Goal: Check status

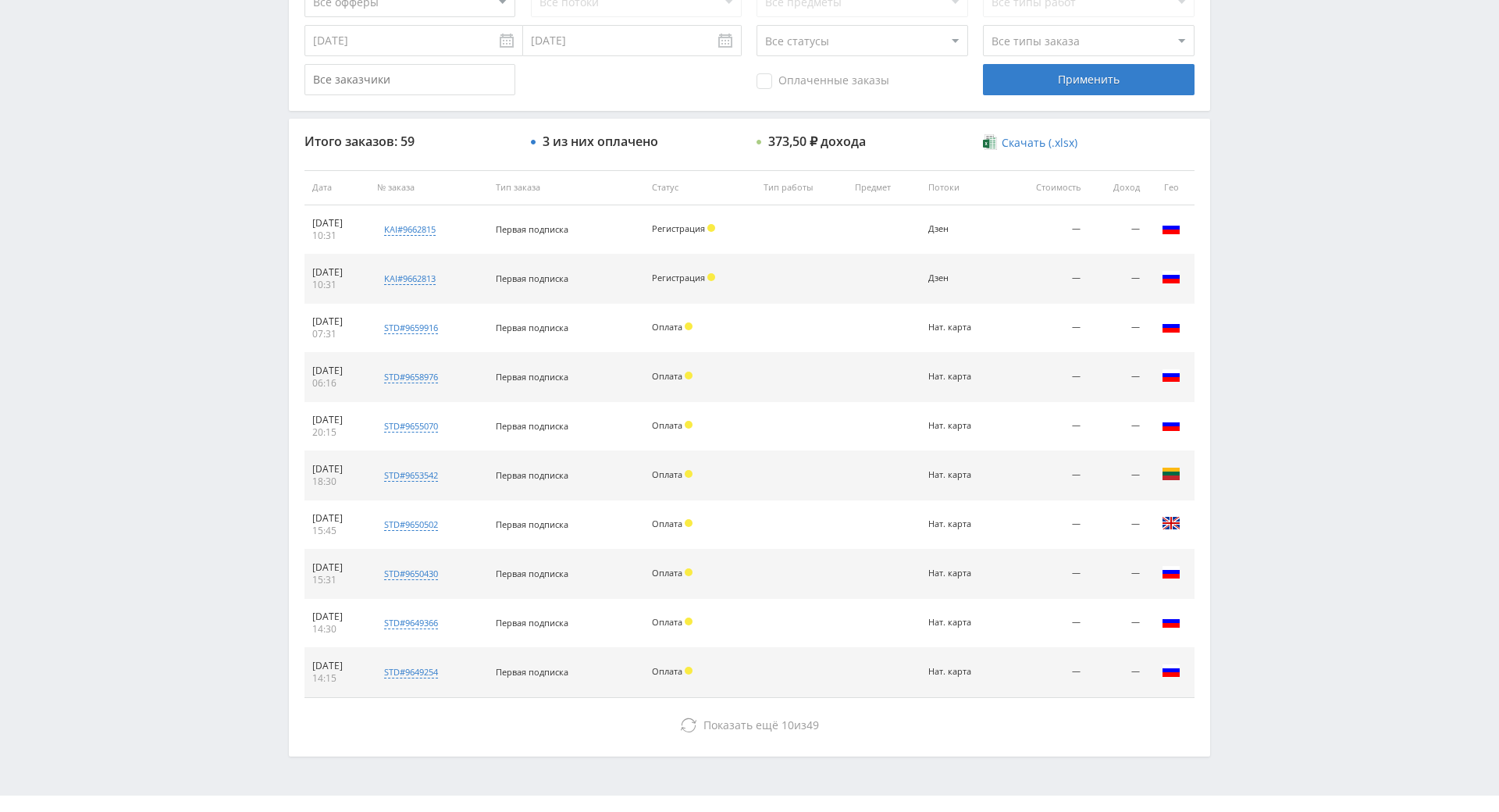
drag, startPoint x: 1252, startPoint y: 551, endPoint x: 1261, endPoint y: 586, distance: 36.1
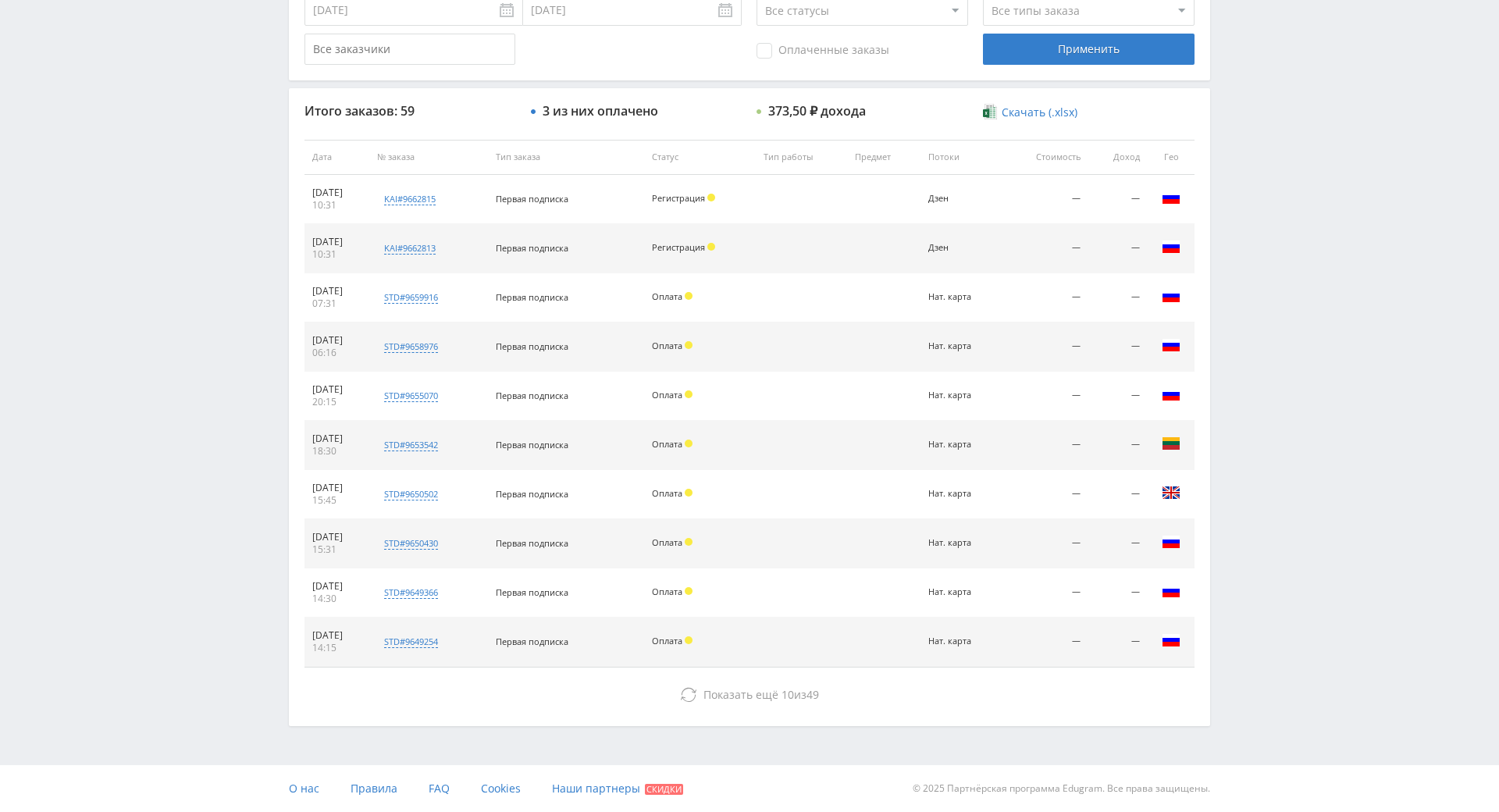
drag, startPoint x: 1244, startPoint y: 540, endPoint x: 1218, endPoint y: 522, distance: 31.6
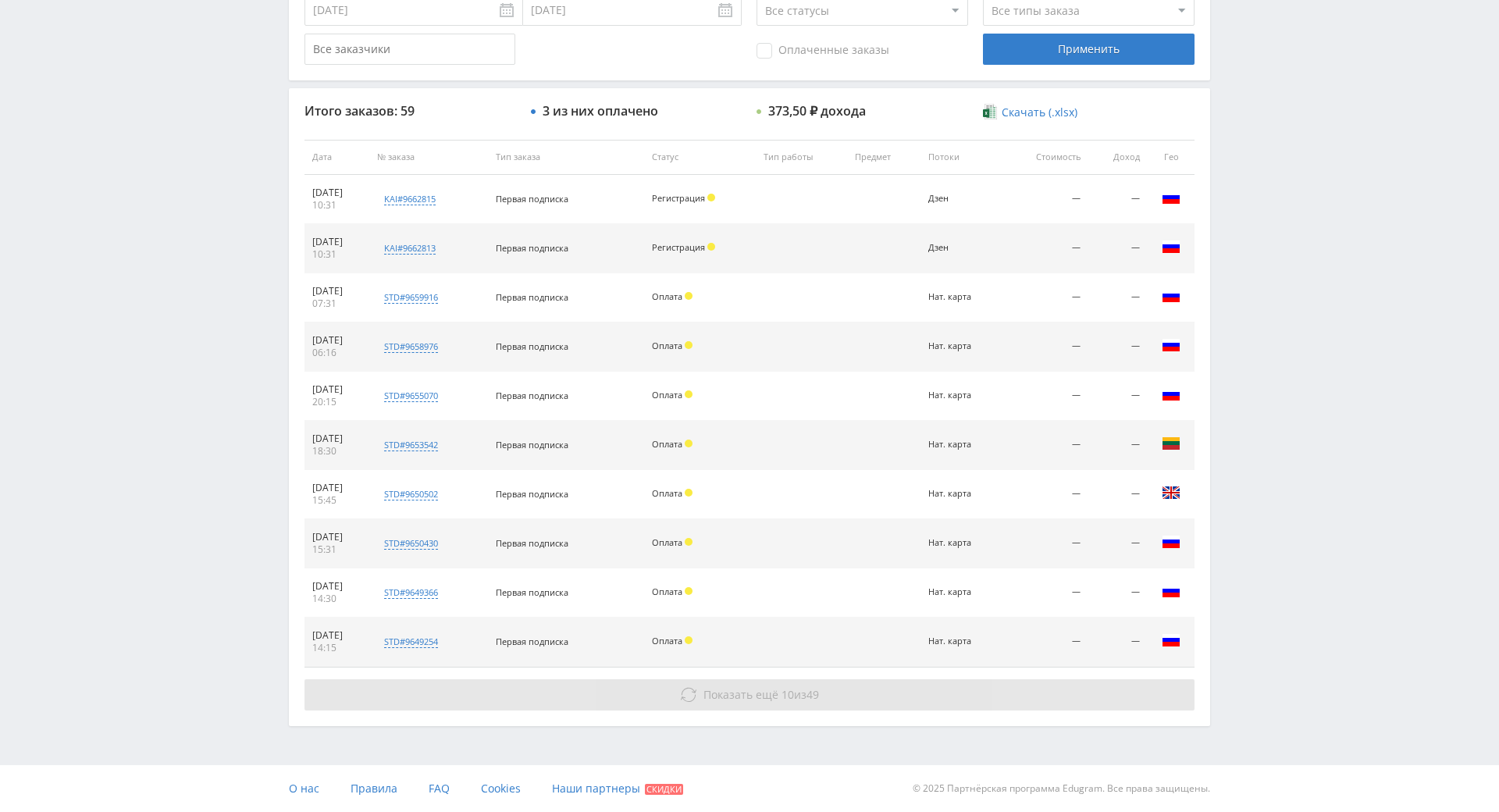
click at [812, 687] on span "49" at bounding box center [812, 695] width 13 height 15
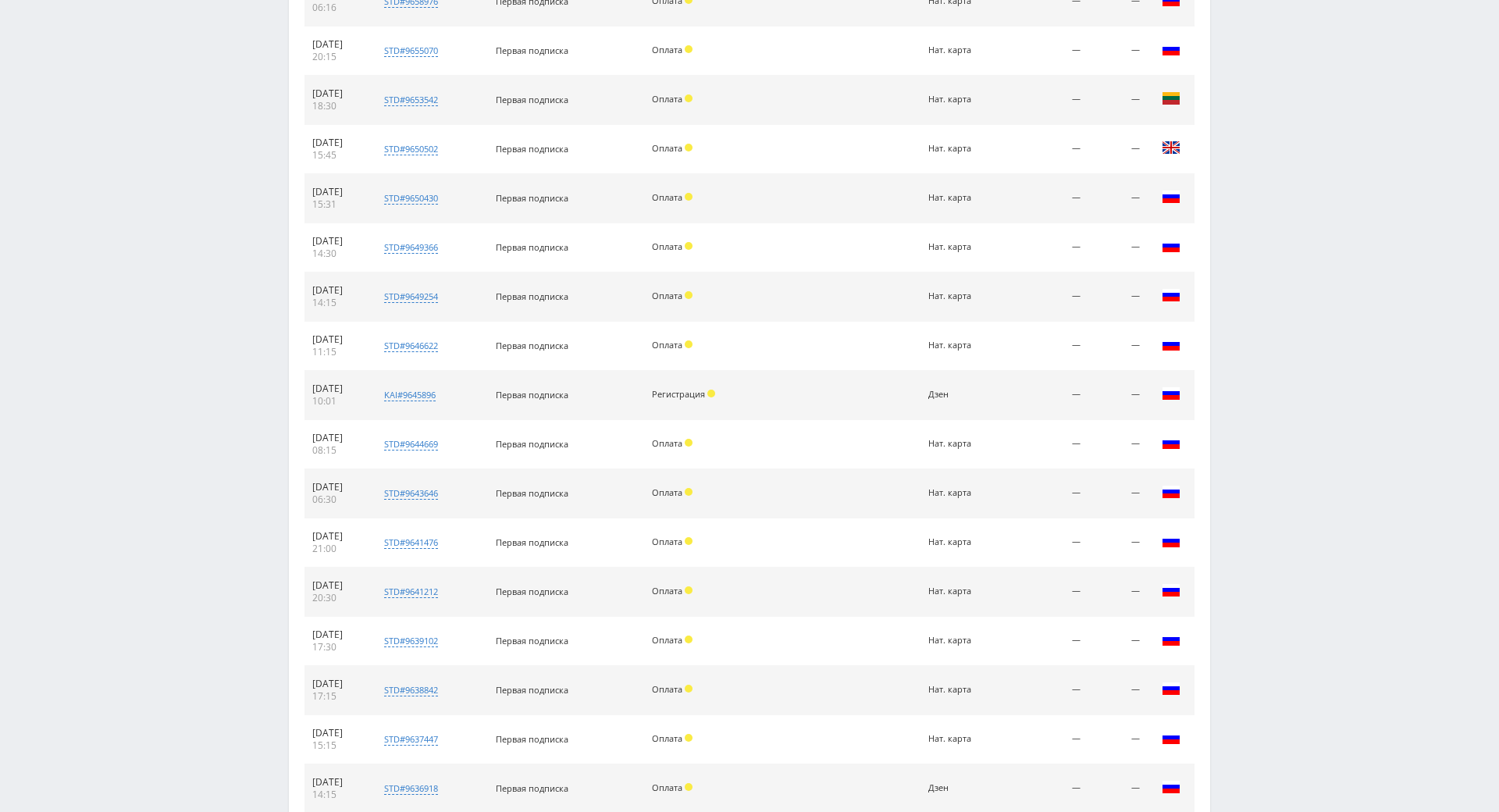
drag, startPoint x: 1241, startPoint y: 428, endPoint x: 1286, endPoint y: 617, distance: 194.3
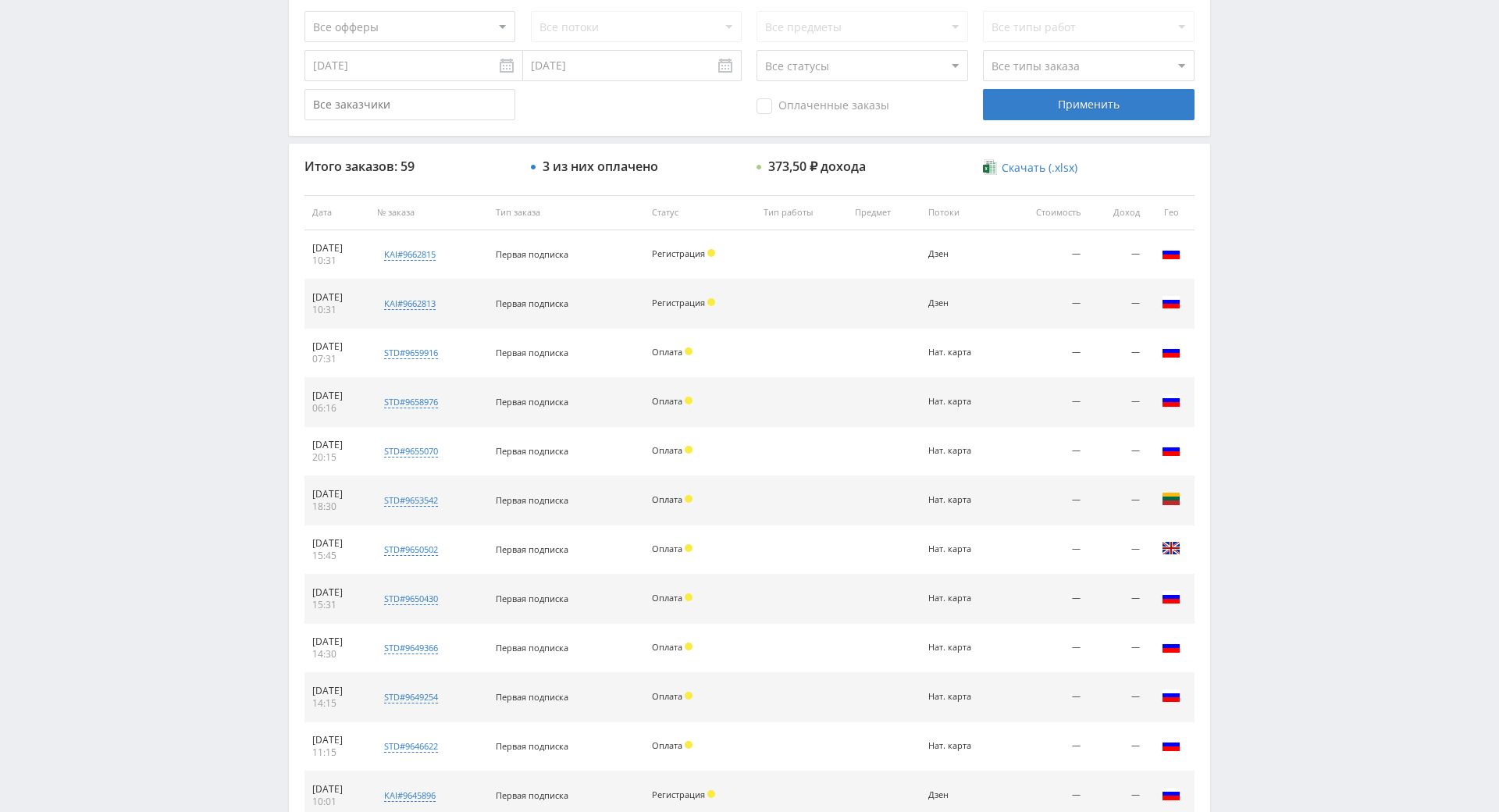
drag, startPoint x: 1270, startPoint y: 580, endPoint x: 1283, endPoint y: 484, distance: 96.9
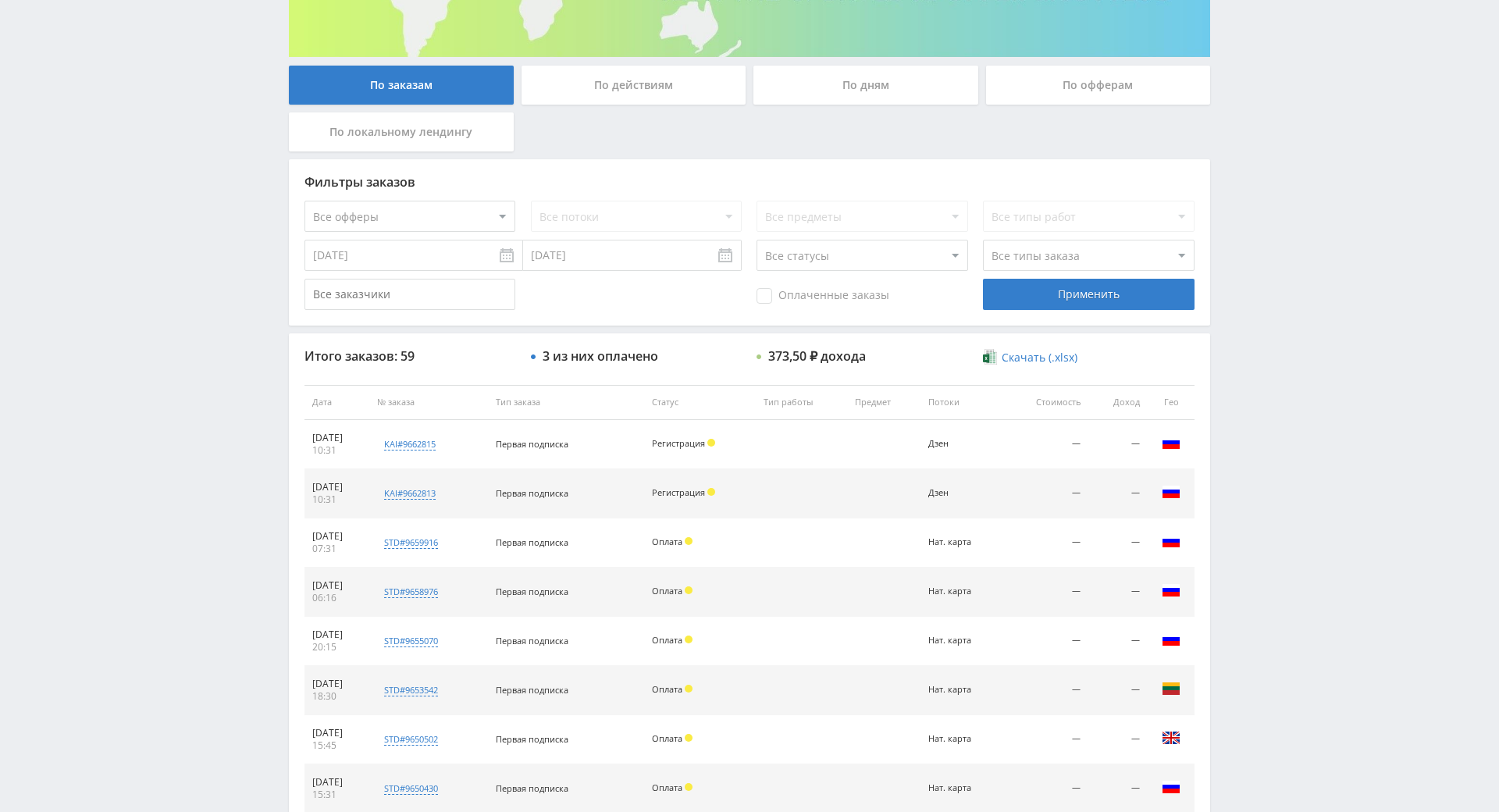
scroll to position [21, 0]
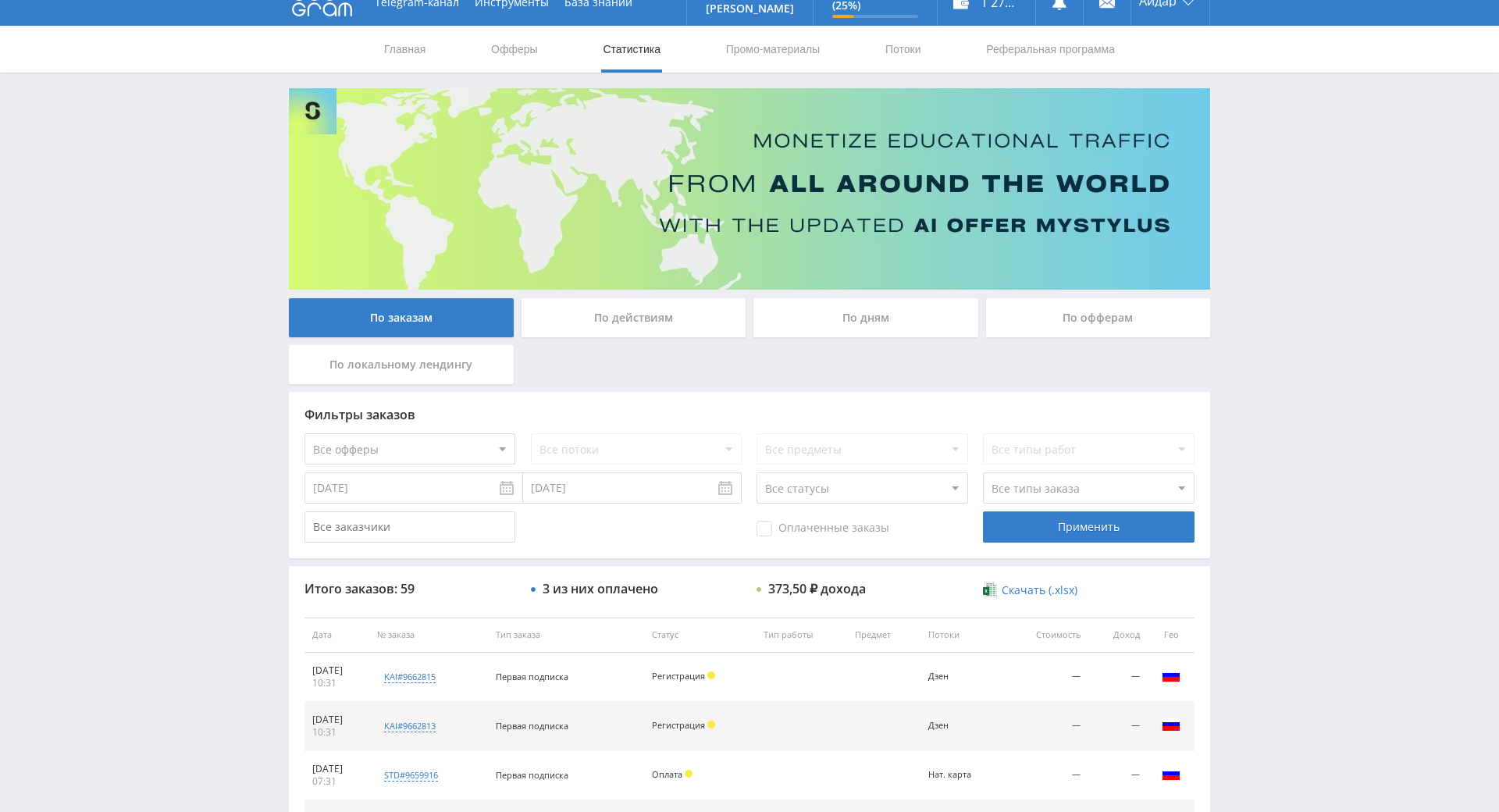
drag, startPoint x: 1283, startPoint y: 484, endPoint x: 1285, endPoint y: 365, distance: 119.0
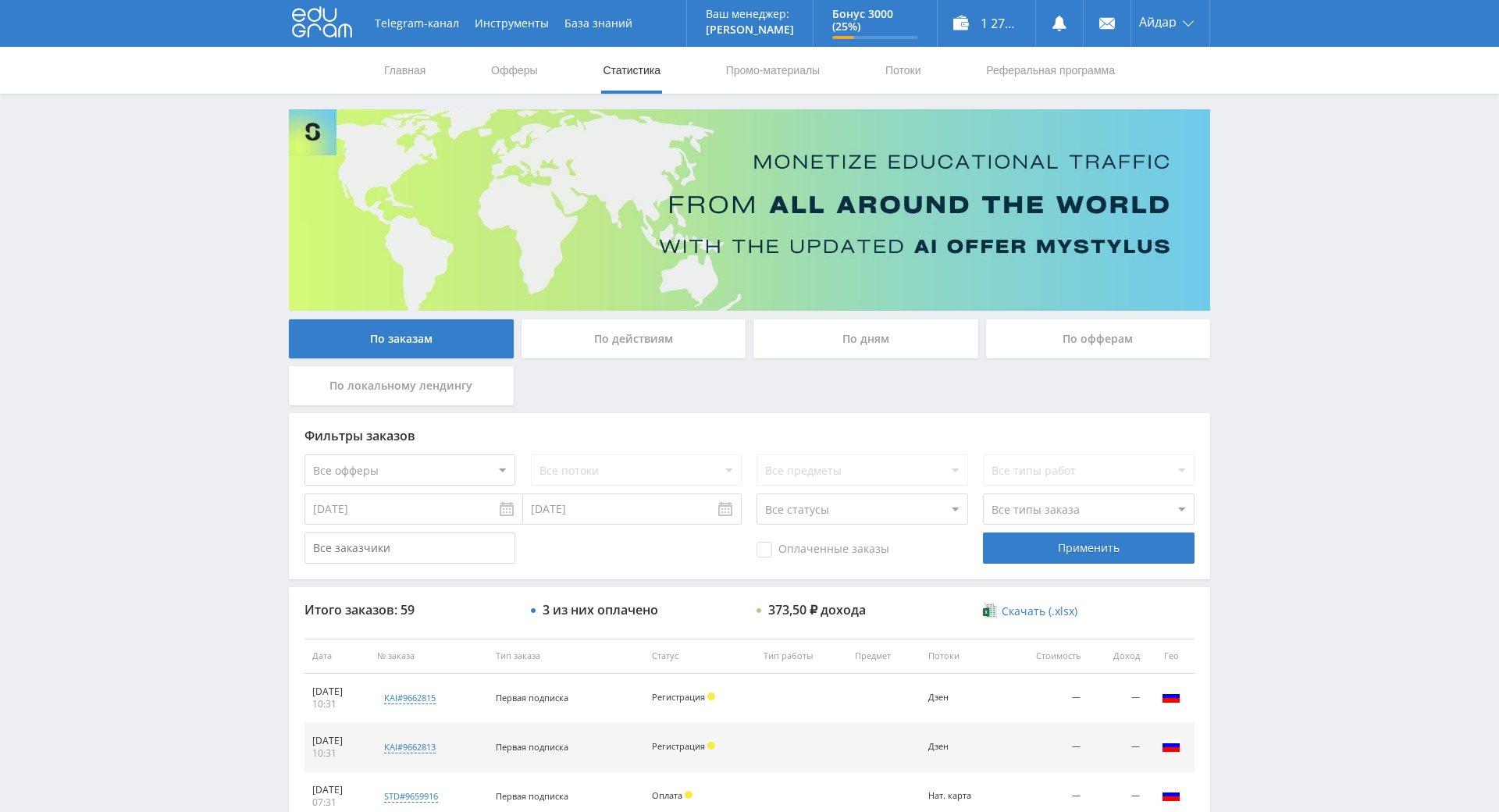
drag, startPoint x: 1285, startPoint y: 365, endPoint x: 1280, endPoint y: 343, distance: 22.6
drag, startPoint x: 1280, startPoint y: 343, endPoint x: 1280, endPoint y: 238, distance: 105.0
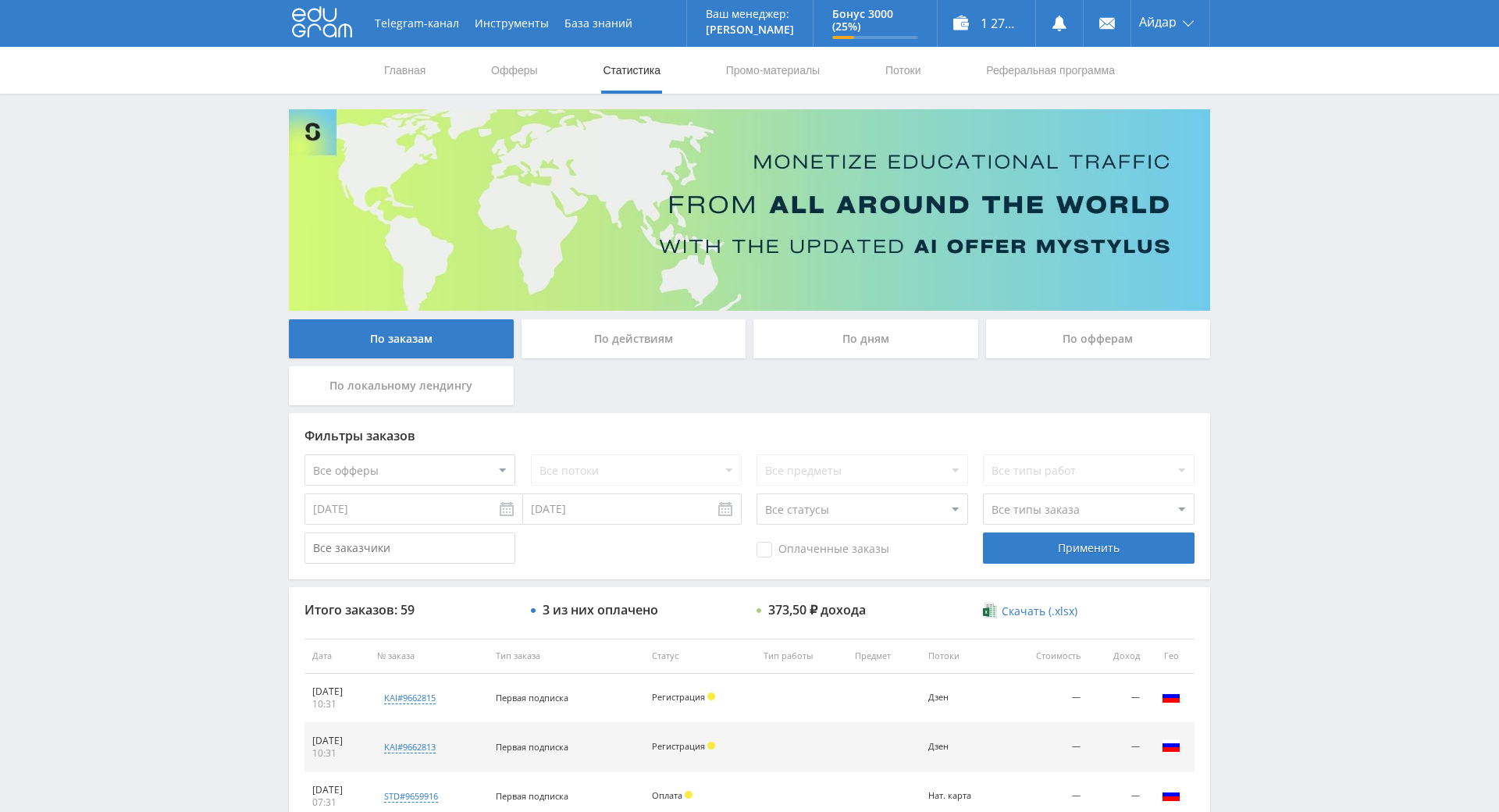
drag, startPoint x: 1265, startPoint y: 167, endPoint x: 1256, endPoint y: 182, distance: 17.5
drag, startPoint x: 1252, startPoint y: 229, endPoint x: 1233, endPoint y: 172, distance: 60.1
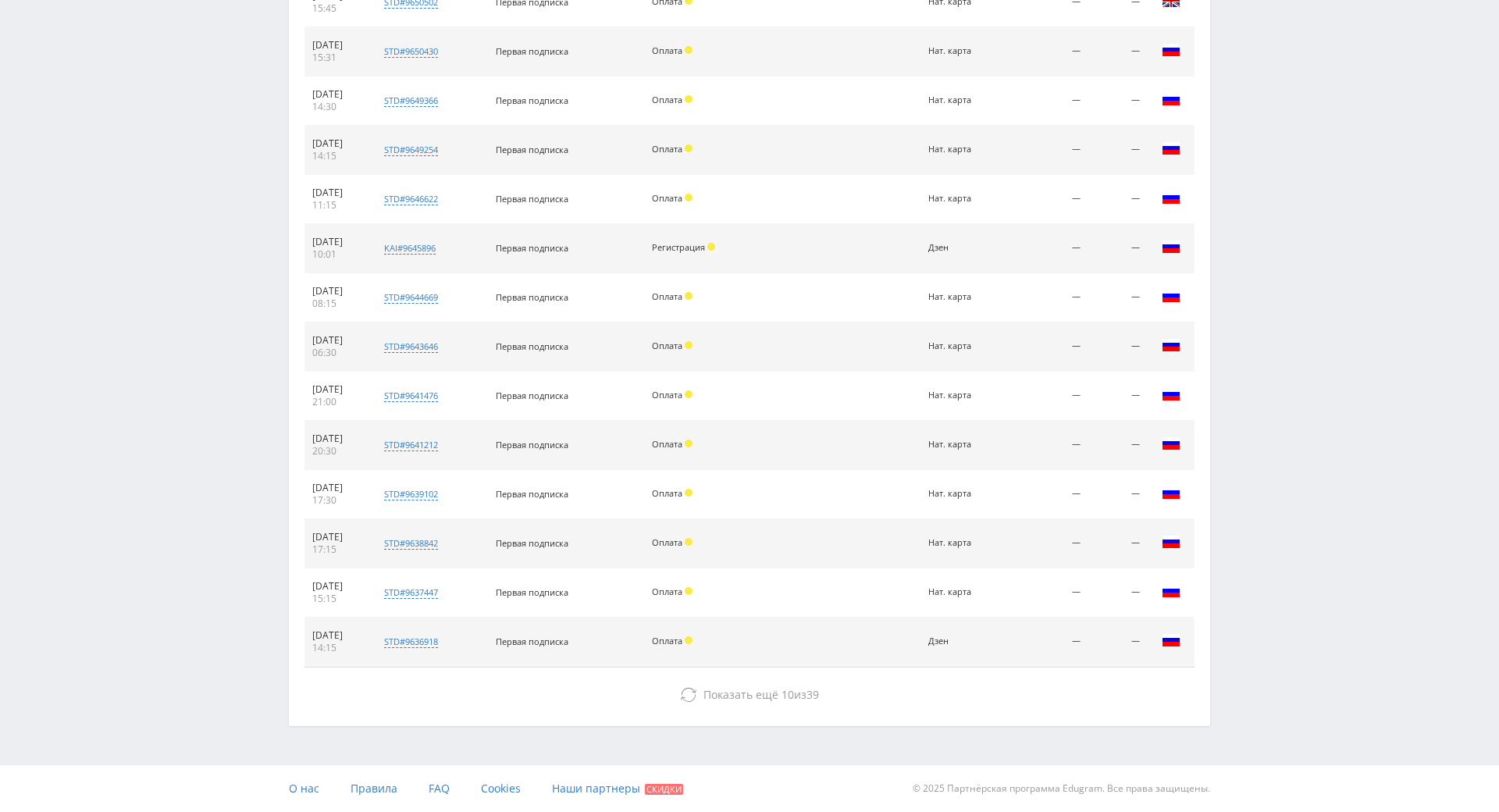
drag, startPoint x: 1280, startPoint y: 331, endPoint x: 1288, endPoint y: 511, distance: 180.2
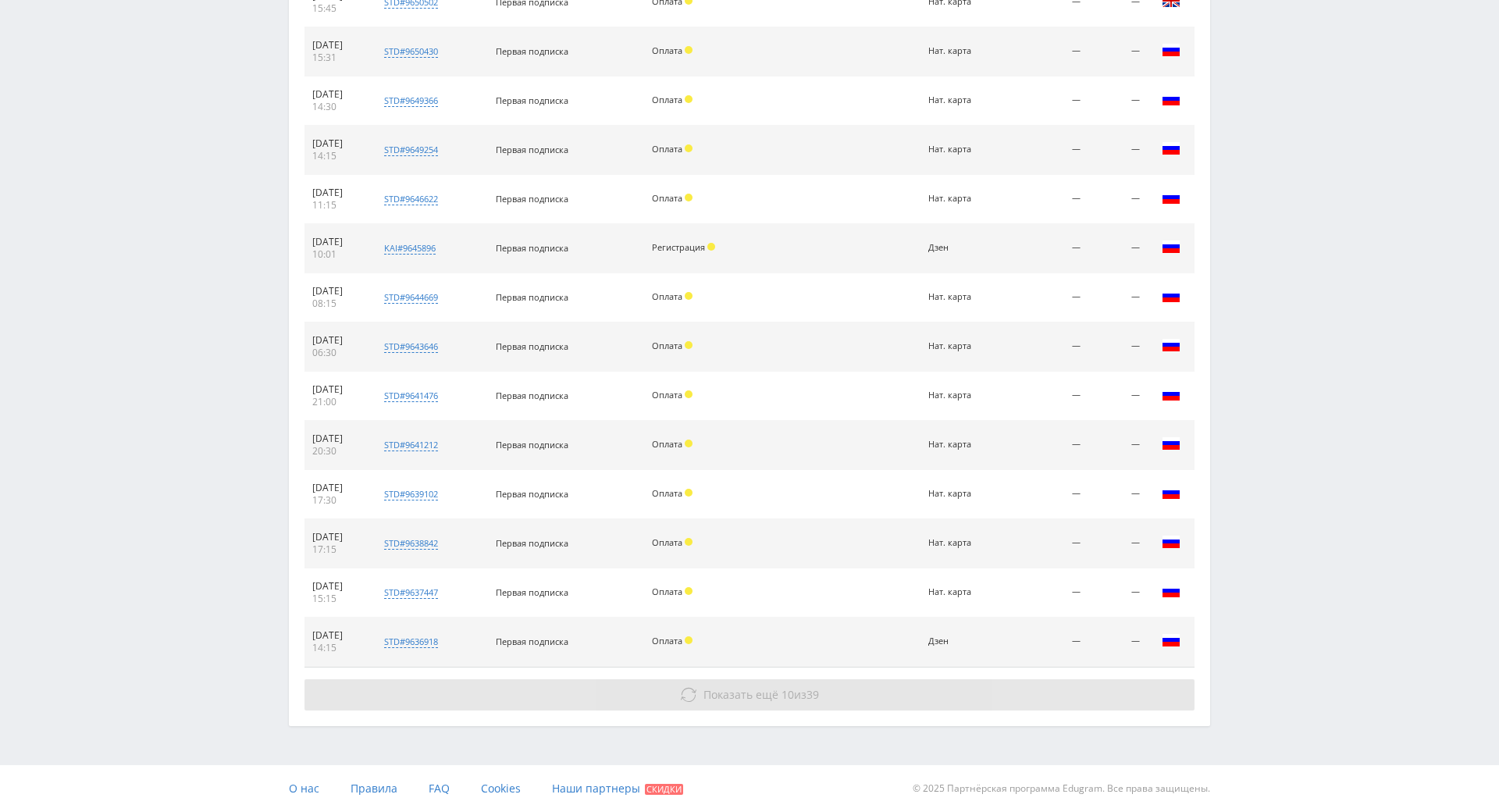
click at [630, 679] on button "Показать ещё 10 из 39" at bounding box center [750, 694] width 890 height 31
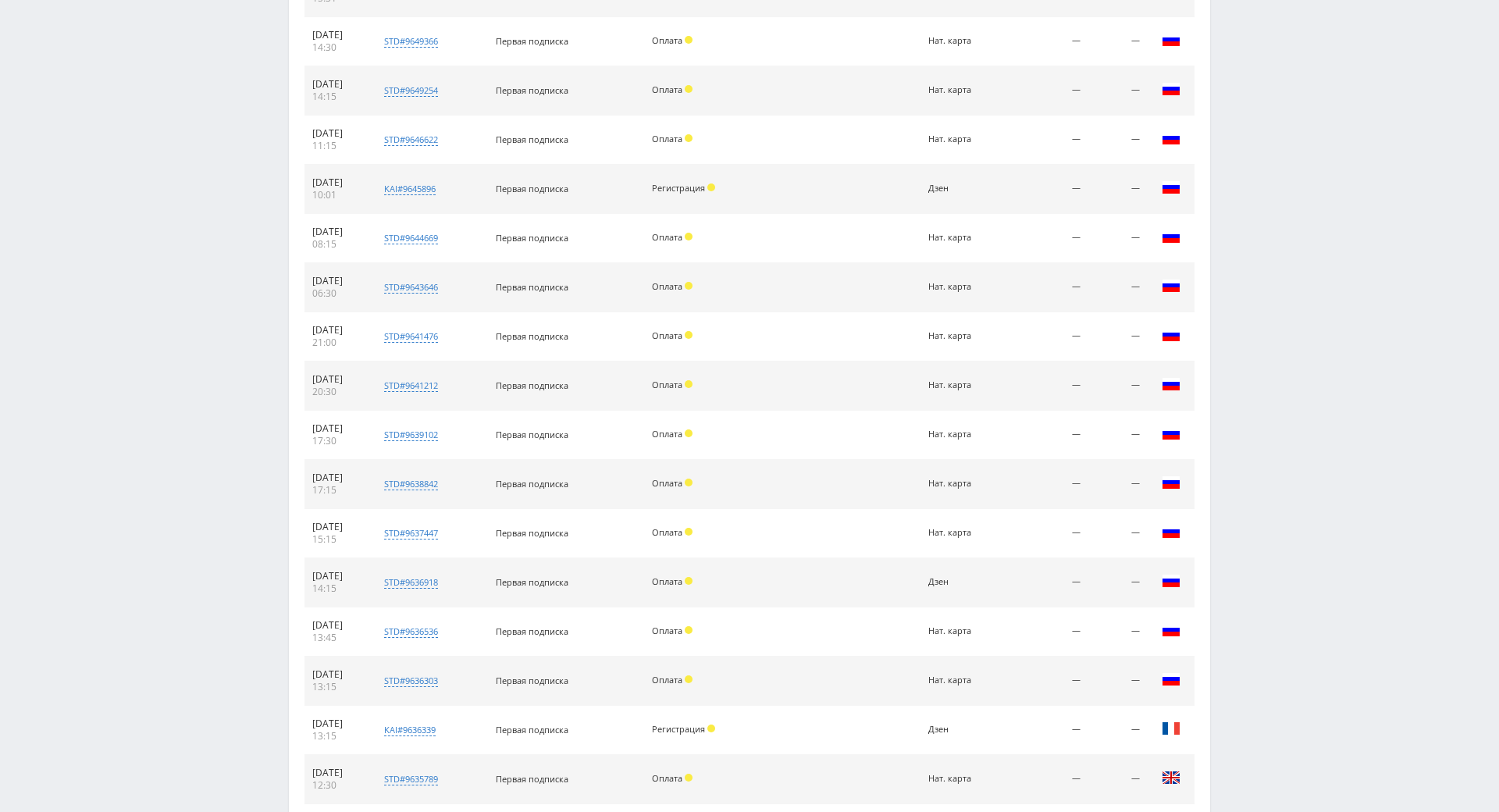
scroll to position [1542, 0]
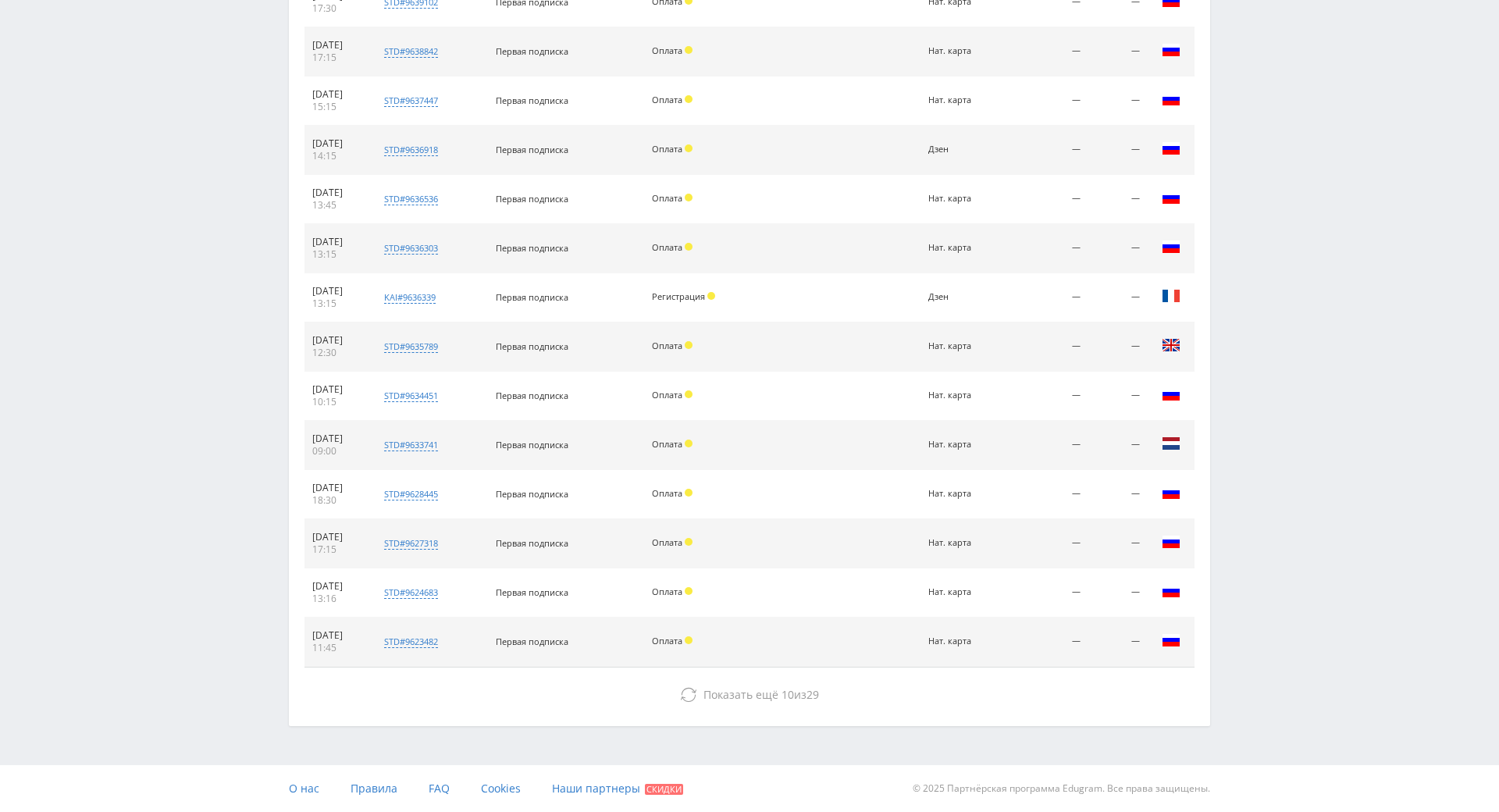
drag, startPoint x: 1367, startPoint y: 415, endPoint x: 1309, endPoint y: 712, distance: 302.6
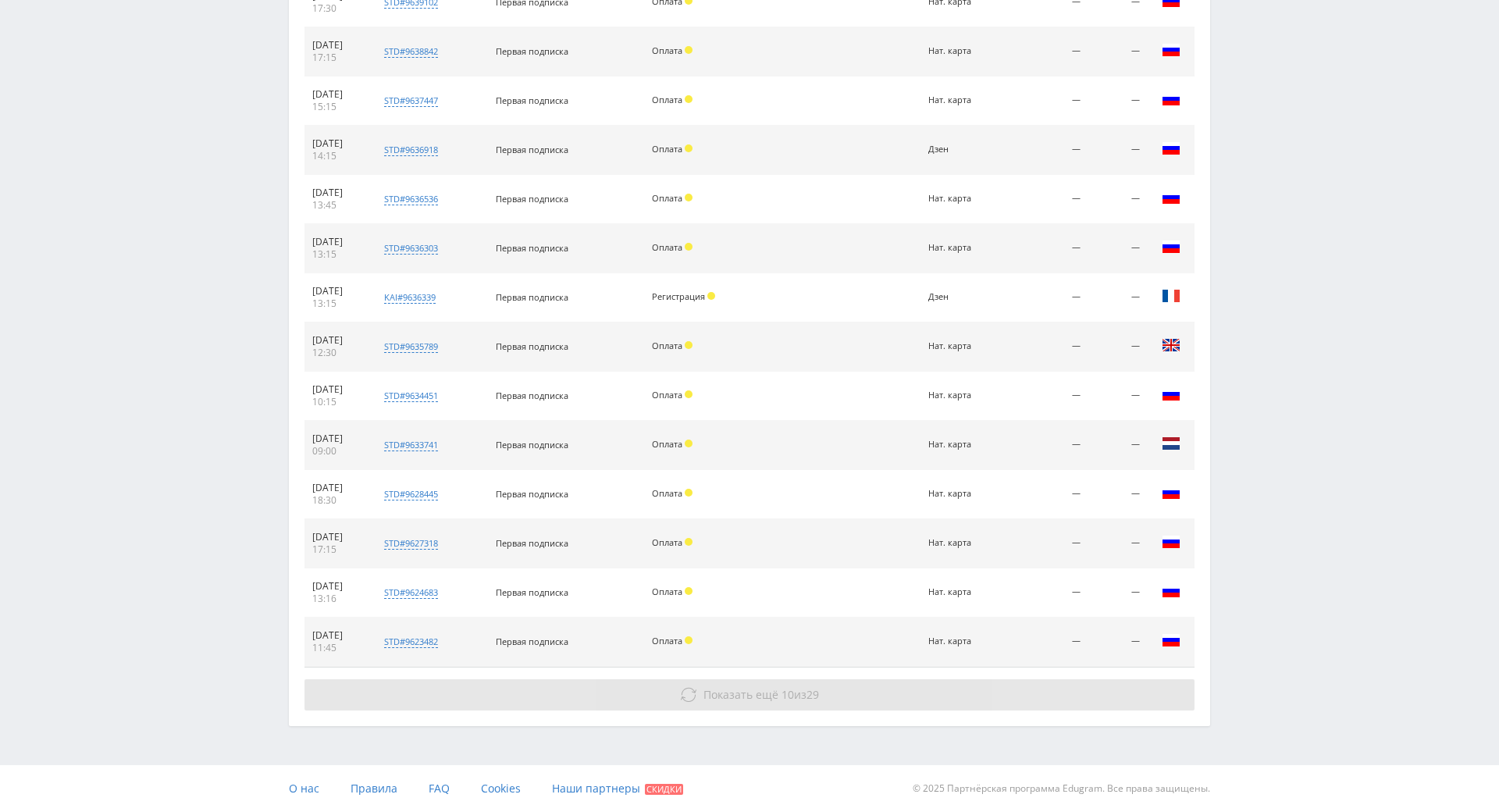
click at [1106, 679] on button "Показать ещё 10 из 29" at bounding box center [750, 694] width 890 height 31
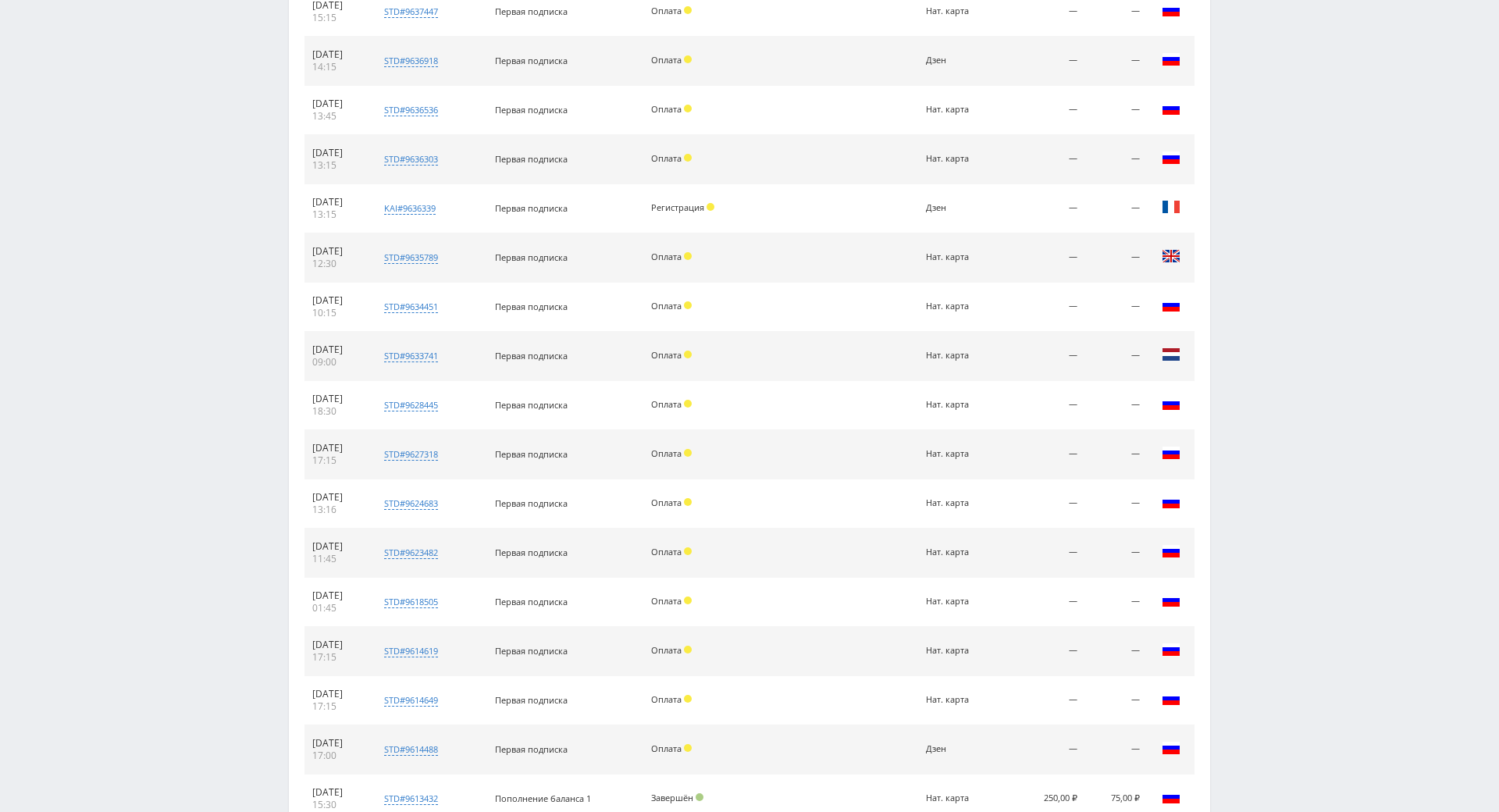
drag, startPoint x: 1300, startPoint y: 632, endPoint x: 1190, endPoint y: 573, distance: 124.8
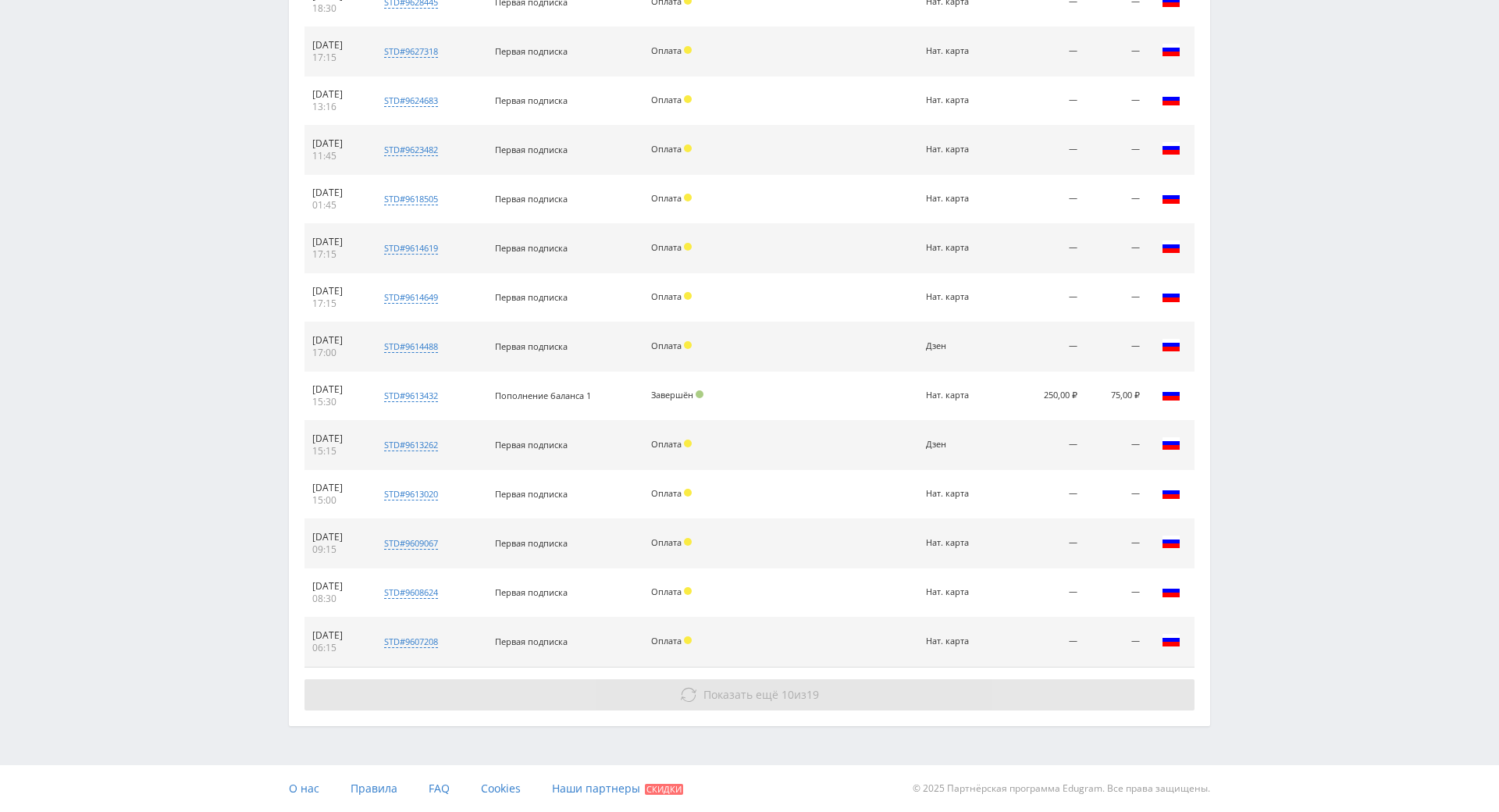
click at [1046, 679] on div "Показать ещё 10 из 19" at bounding box center [750, 694] width 890 height 31
drag, startPoint x: 1270, startPoint y: 531, endPoint x: 1140, endPoint y: 642, distance: 170.9
click at [999, 679] on button "Показать ещё 10 из 19" at bounding box center [750, 694] width 890 height 31
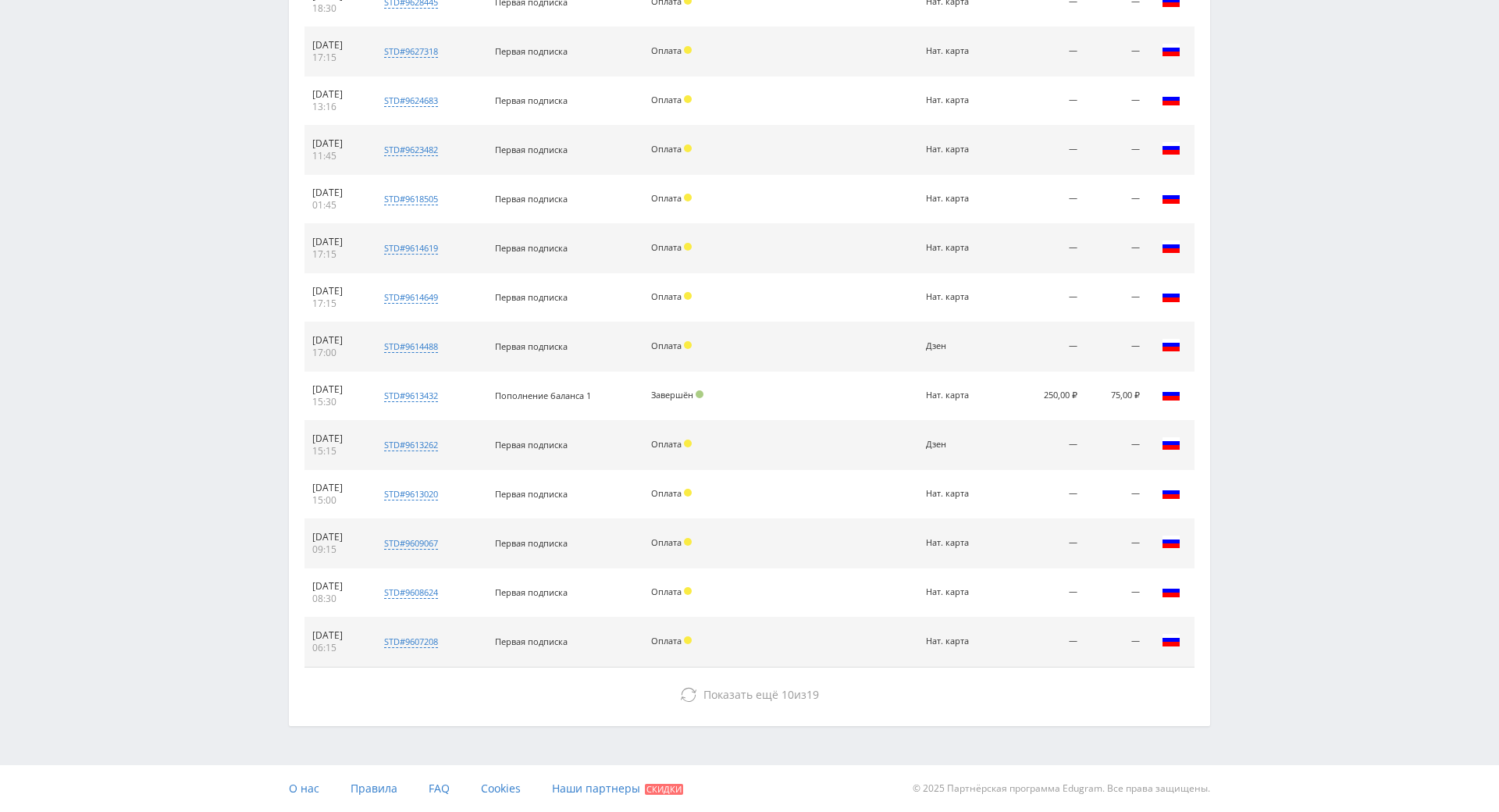
drag, startPoint x: 1305, startPoint y: 384, endPoint x: 1278, endPoint y: 604, distance: 221.7
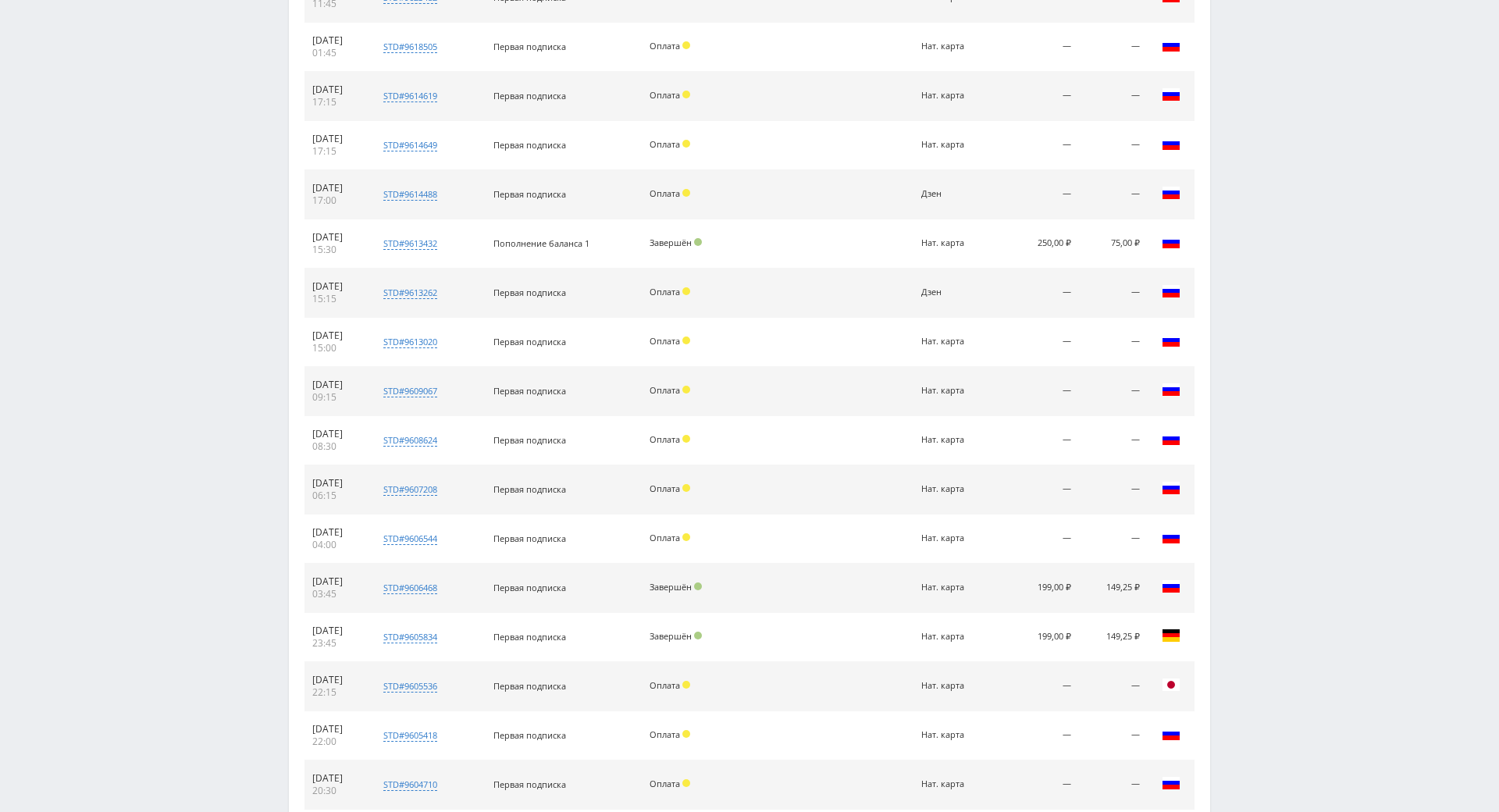
scroll to position [2526, 0]
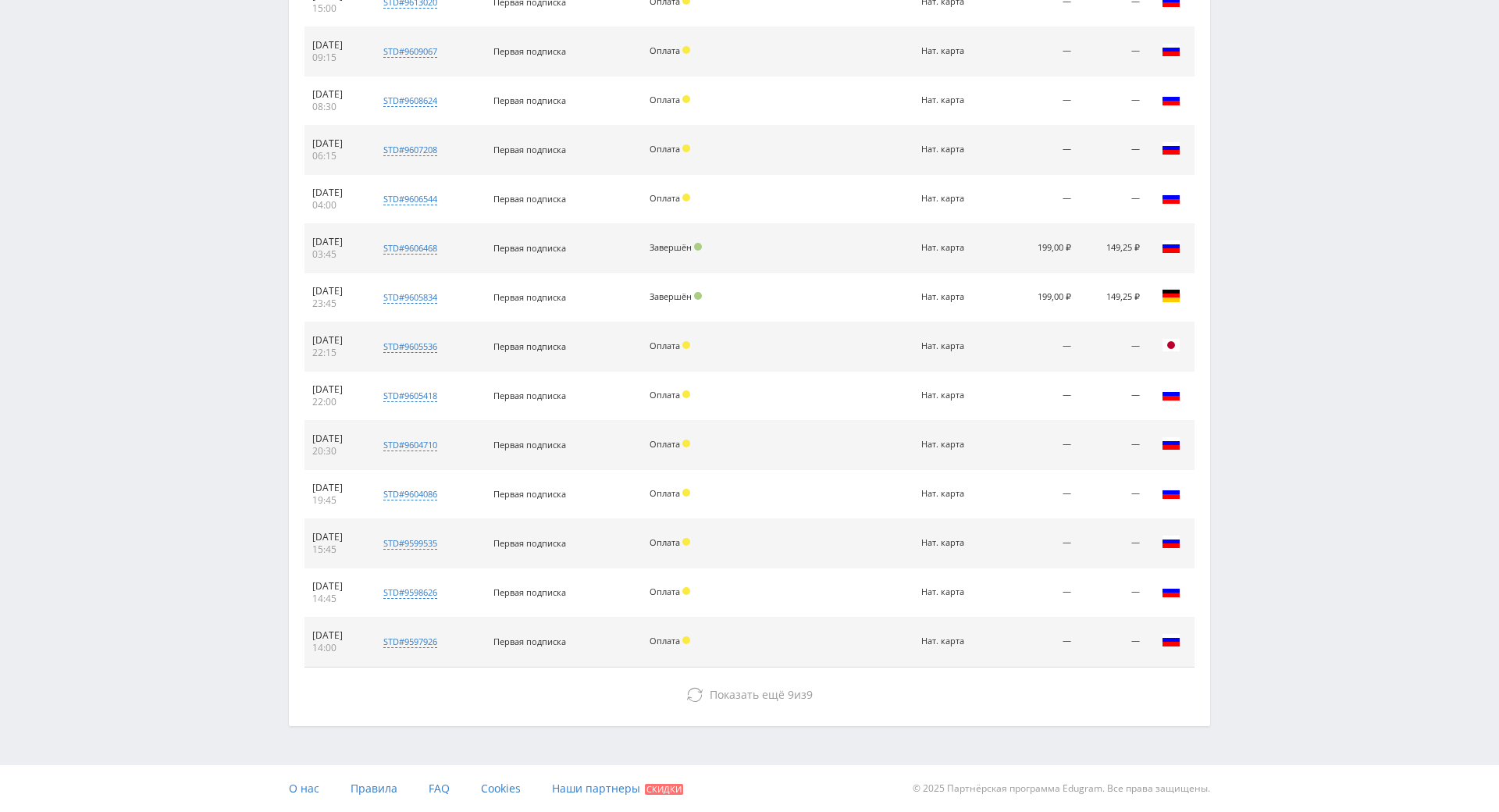
drag, startPoint x: 1383, startPoint y: 335, endPoint x: 1280, endPoint y: 586, distance: 271.3
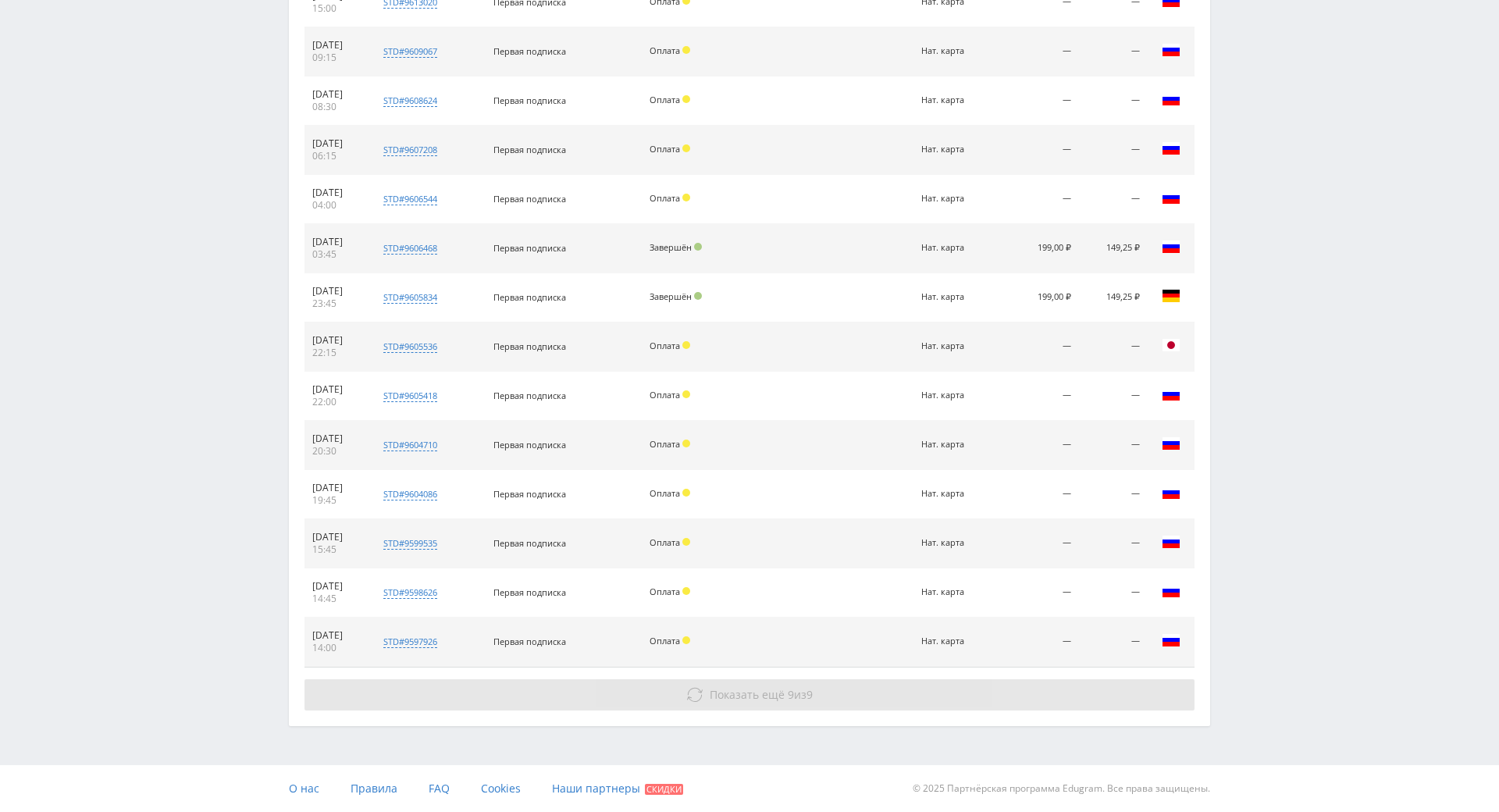
click at [1024, 679] on button "Показать ещё 9 из 9" at bounding box center [750, 694] width 890 height 31
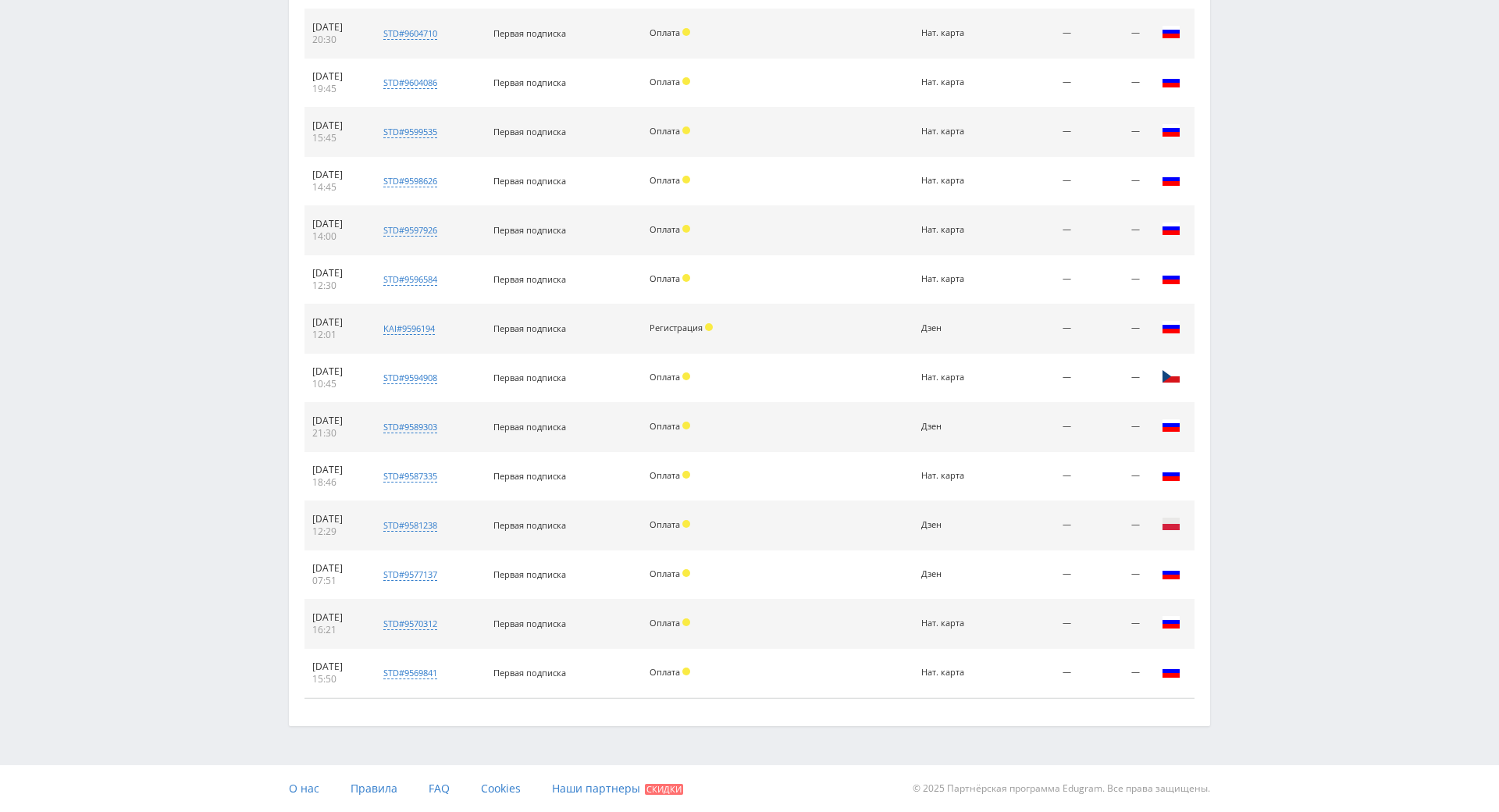
drag, startPoint x: 1304, startPoint y: 504, endPoint x: 1156, endPoint y: 627, distance: 192.4
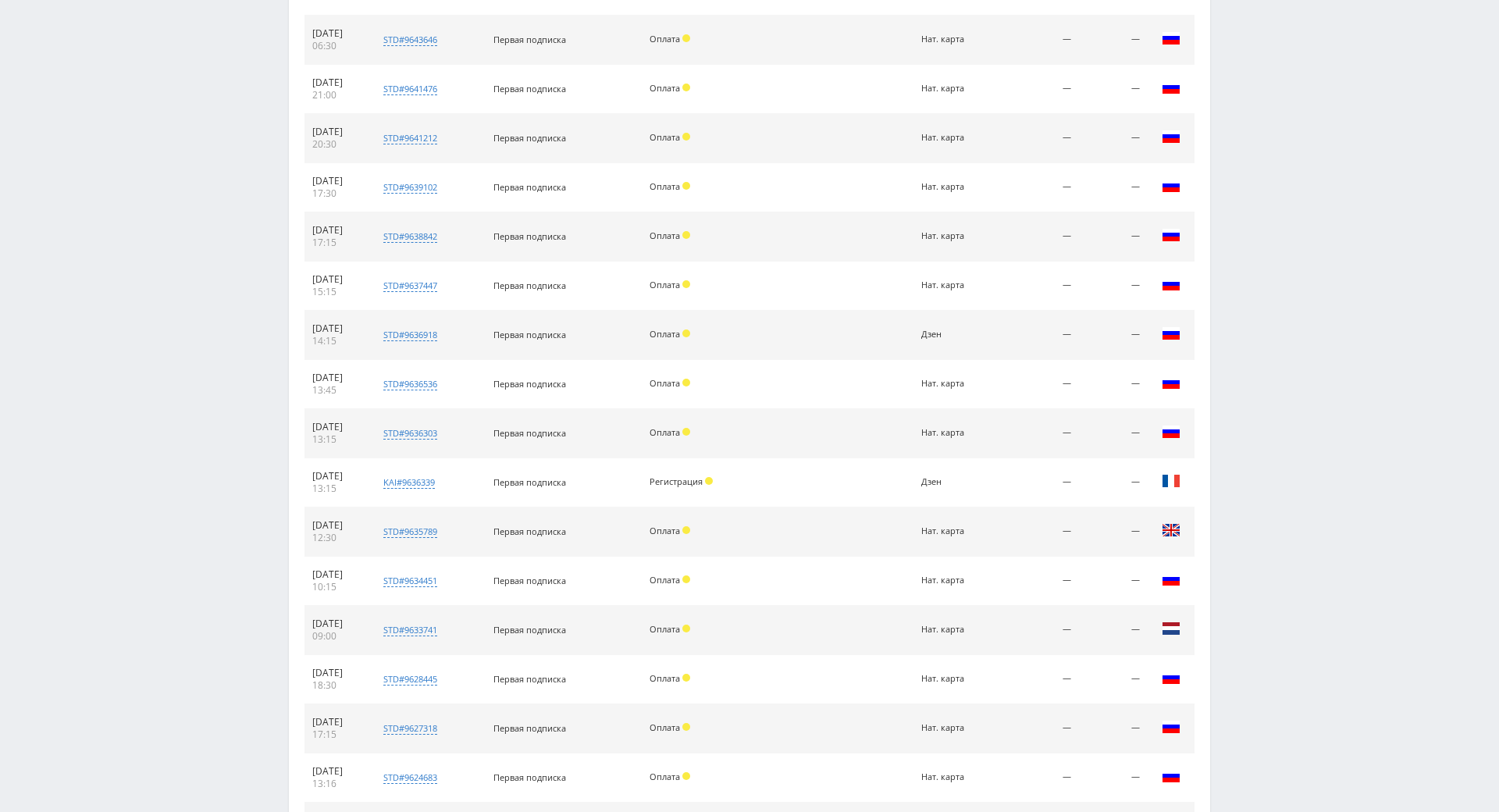
scroll to position [0, 0]
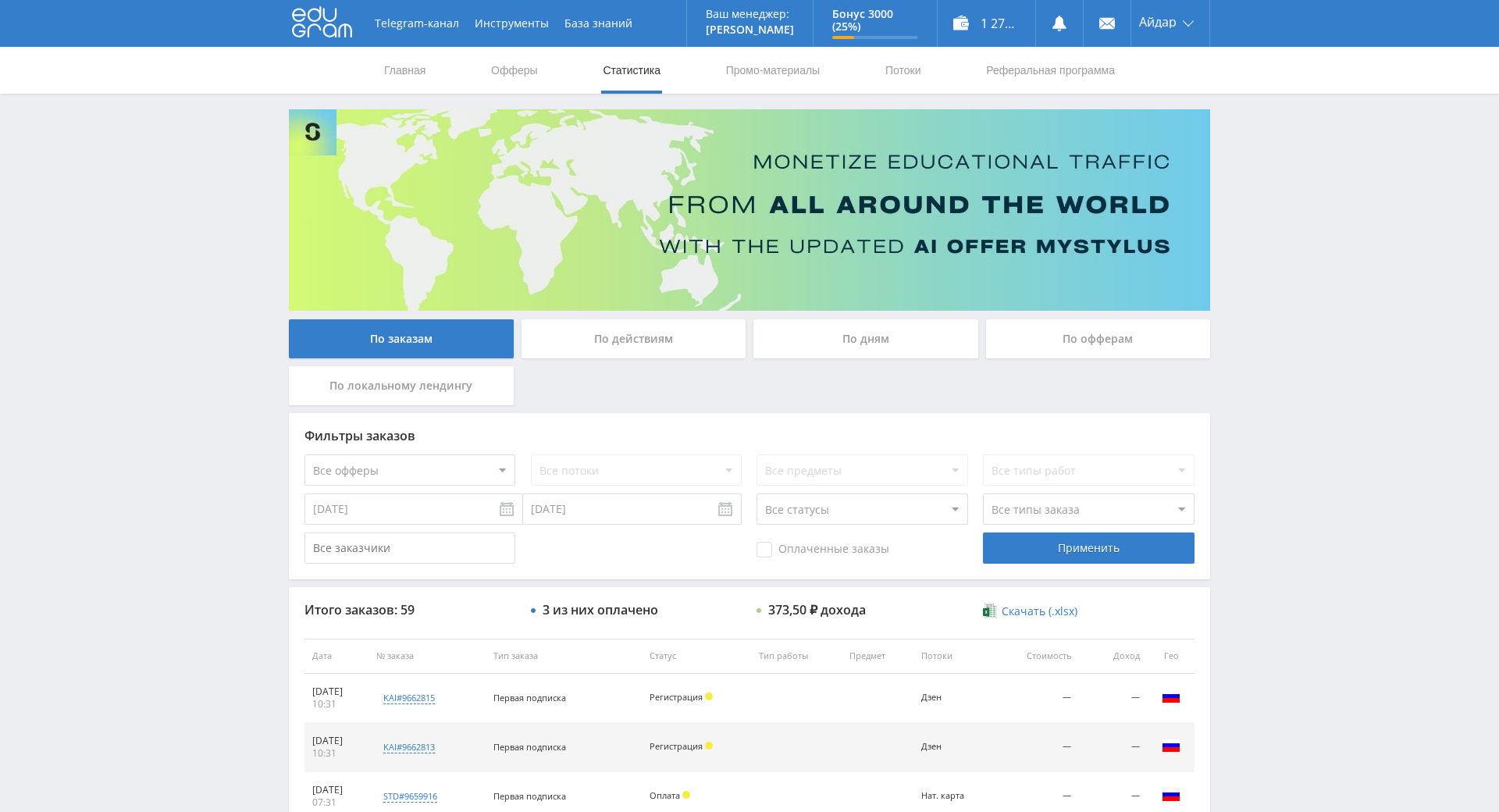
drag, startPoint x: 1332, startPoint y: 468, endPoint x: 1319, endPoint y: 338, distance: 130.6
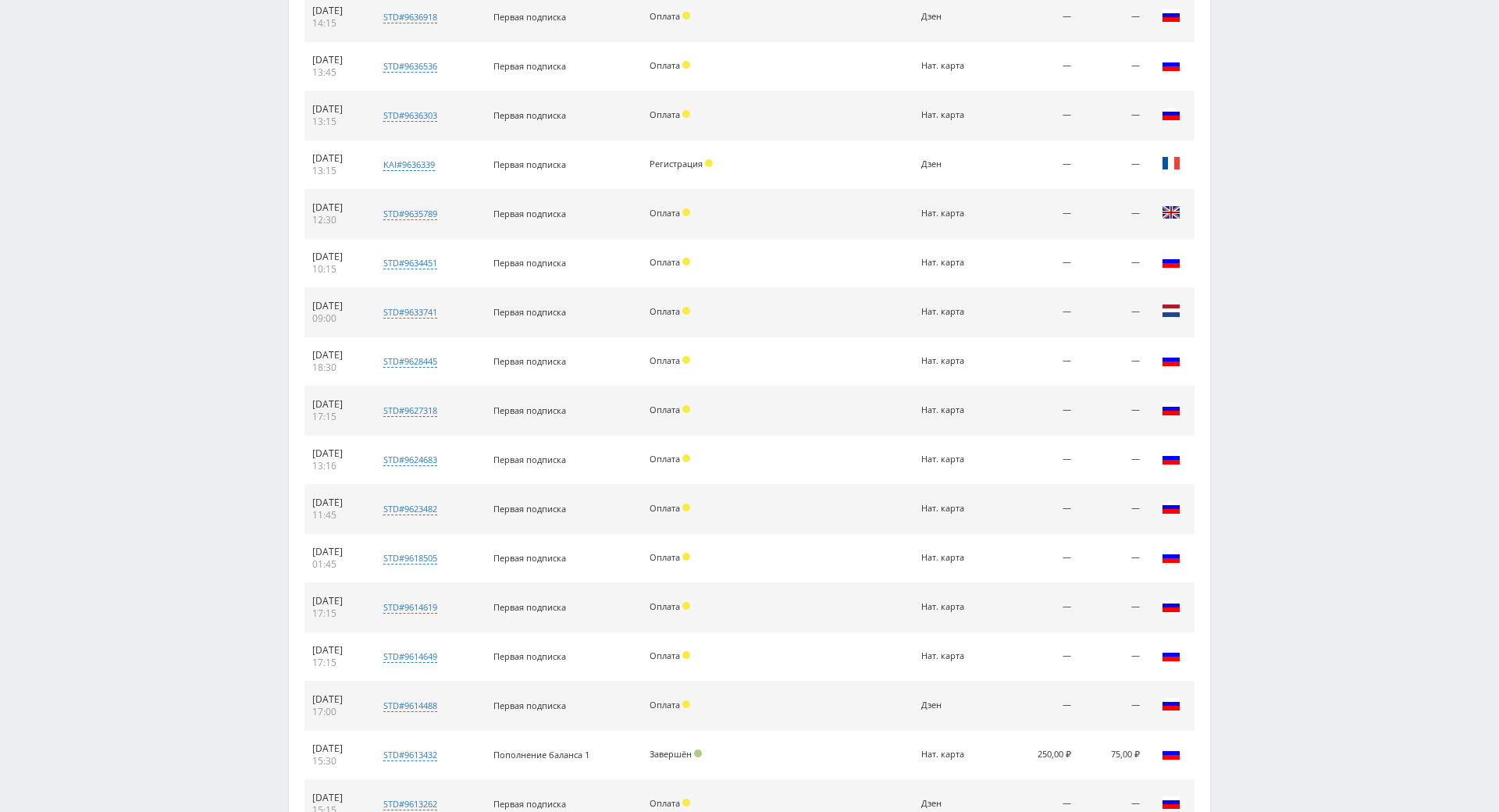
scroll to position [2937, 0]
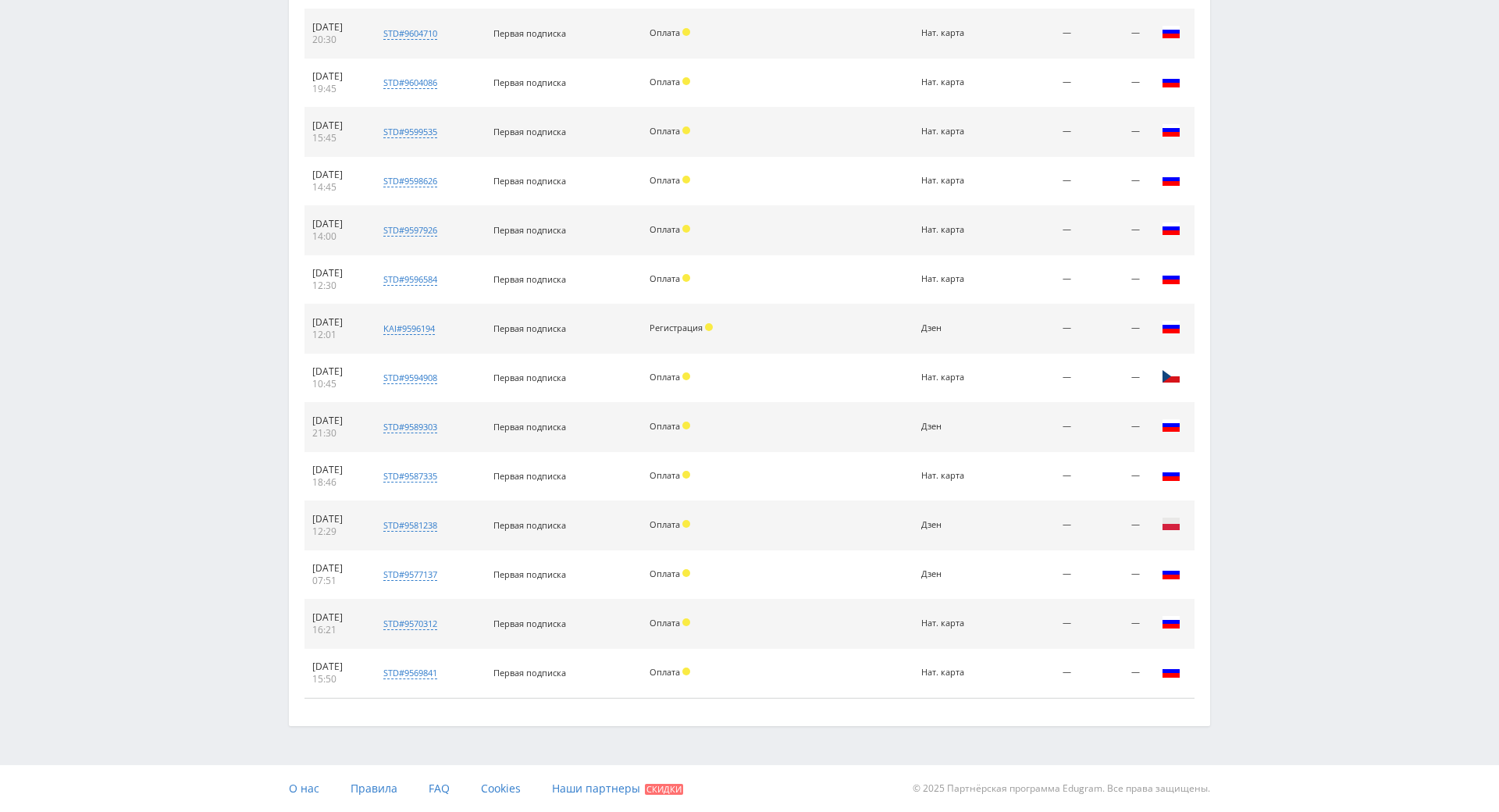
drag, startPoint x: 1273, startPoint y: 479, endPoint x: 1316, endPoint y: 691, distance: 216.3
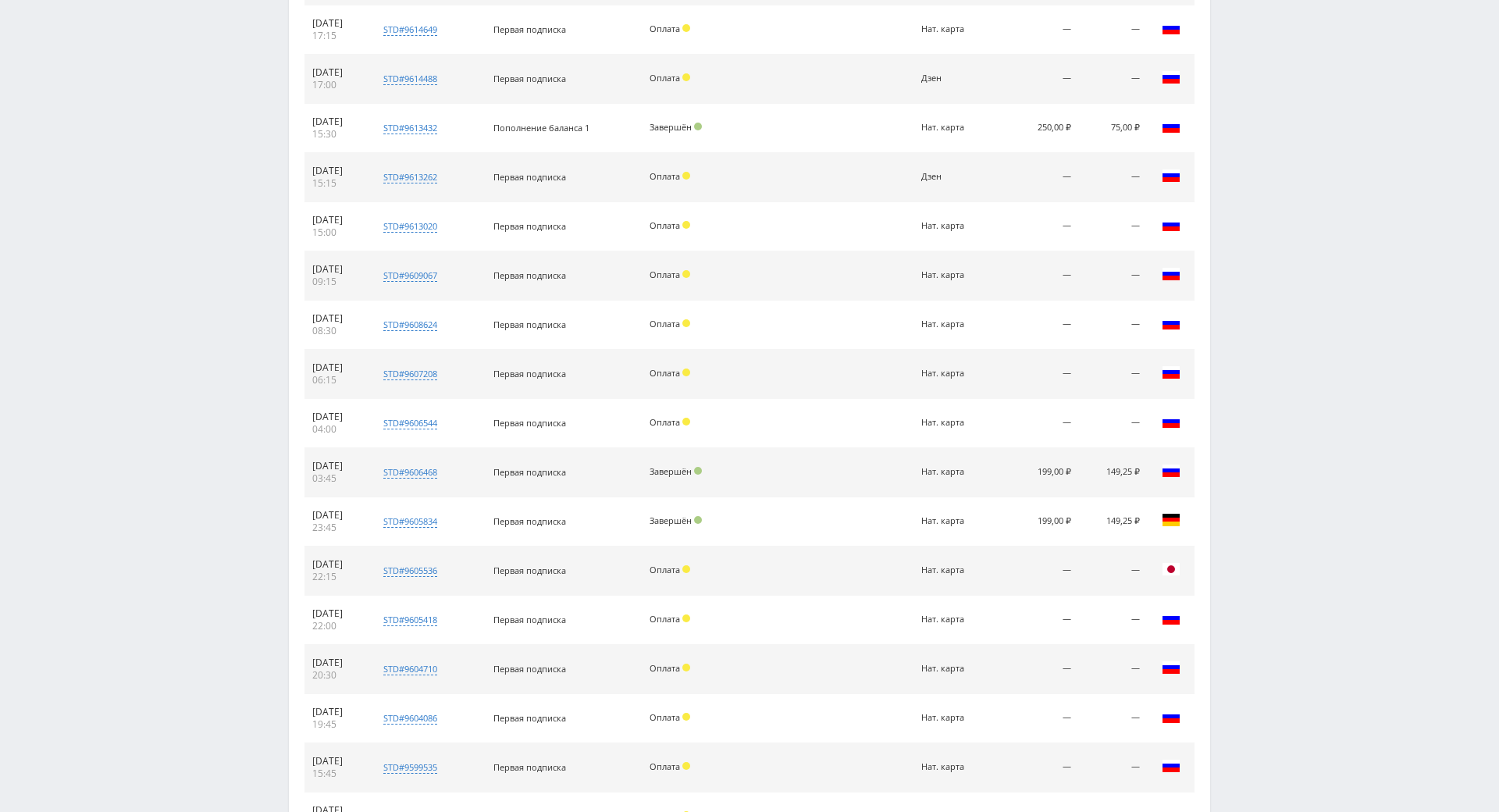
scroll to position [545, 0]
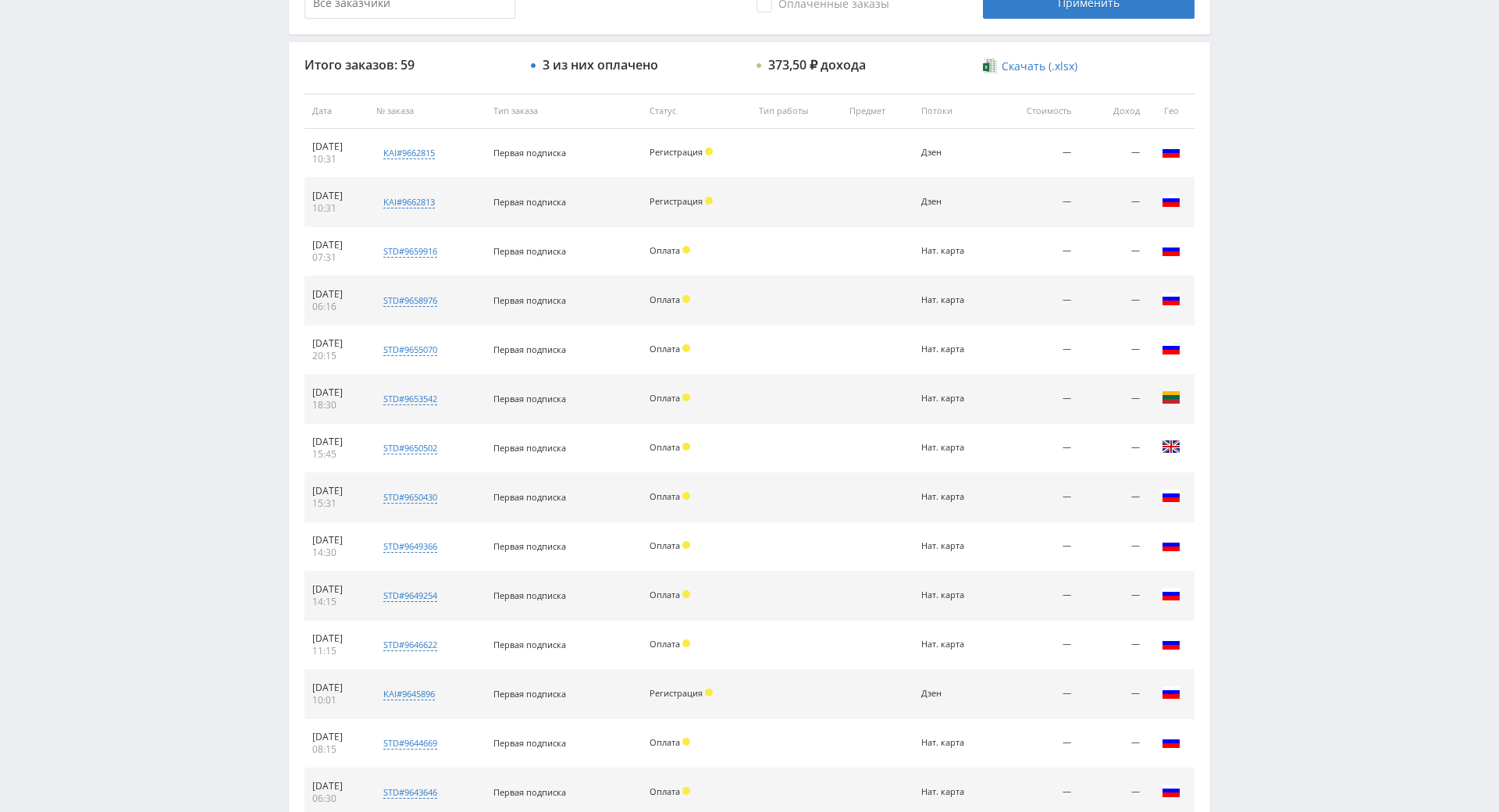
drag, startPoint x: 1284, startPoint y: 492, endPoint x: 1306, endPoint y: 326, distance: 167.5
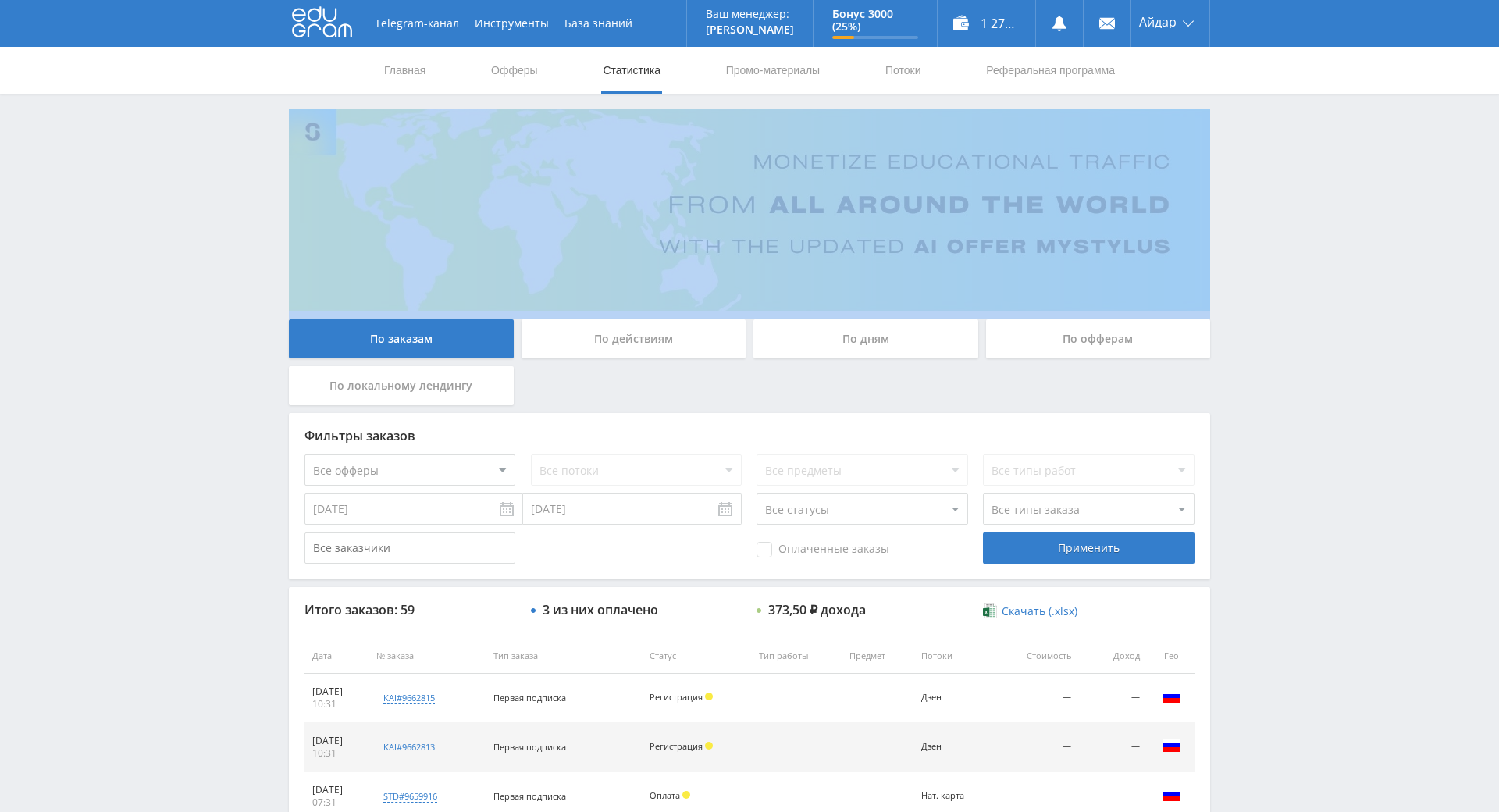
drag, startPoint x: 1275, startPoint y: 265, endPoint x: 1256, endPoint y: 203, distance: 64.8
drag, startPoint x: 1256, startPoint y: 203, endPoint x: 1223, endPoint y: 202, distance: 33.0
click at [386, 519] on input "[DATE]" at bounding box center [414, 508] width 219 height 31
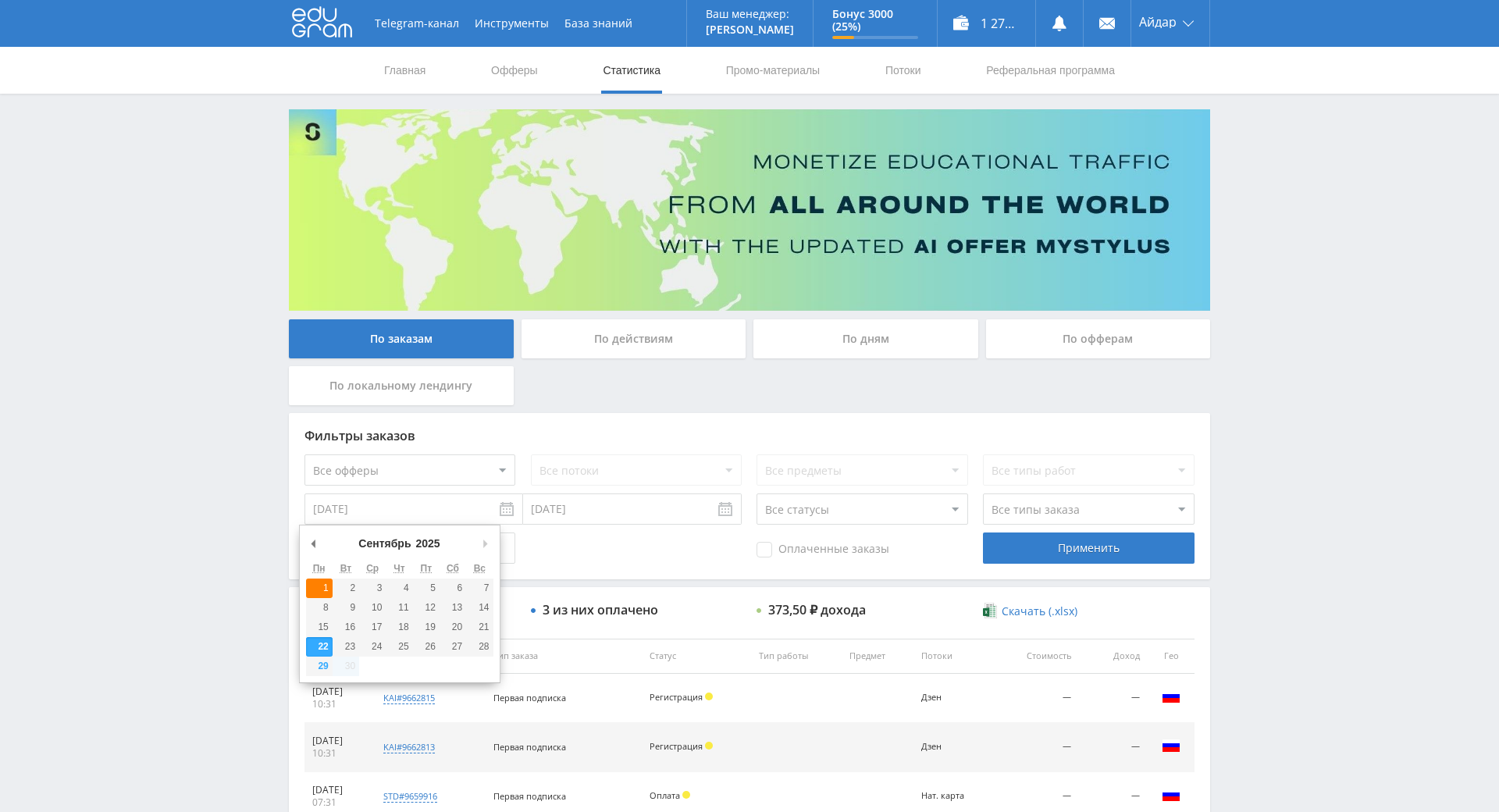
type input "[DATE]"
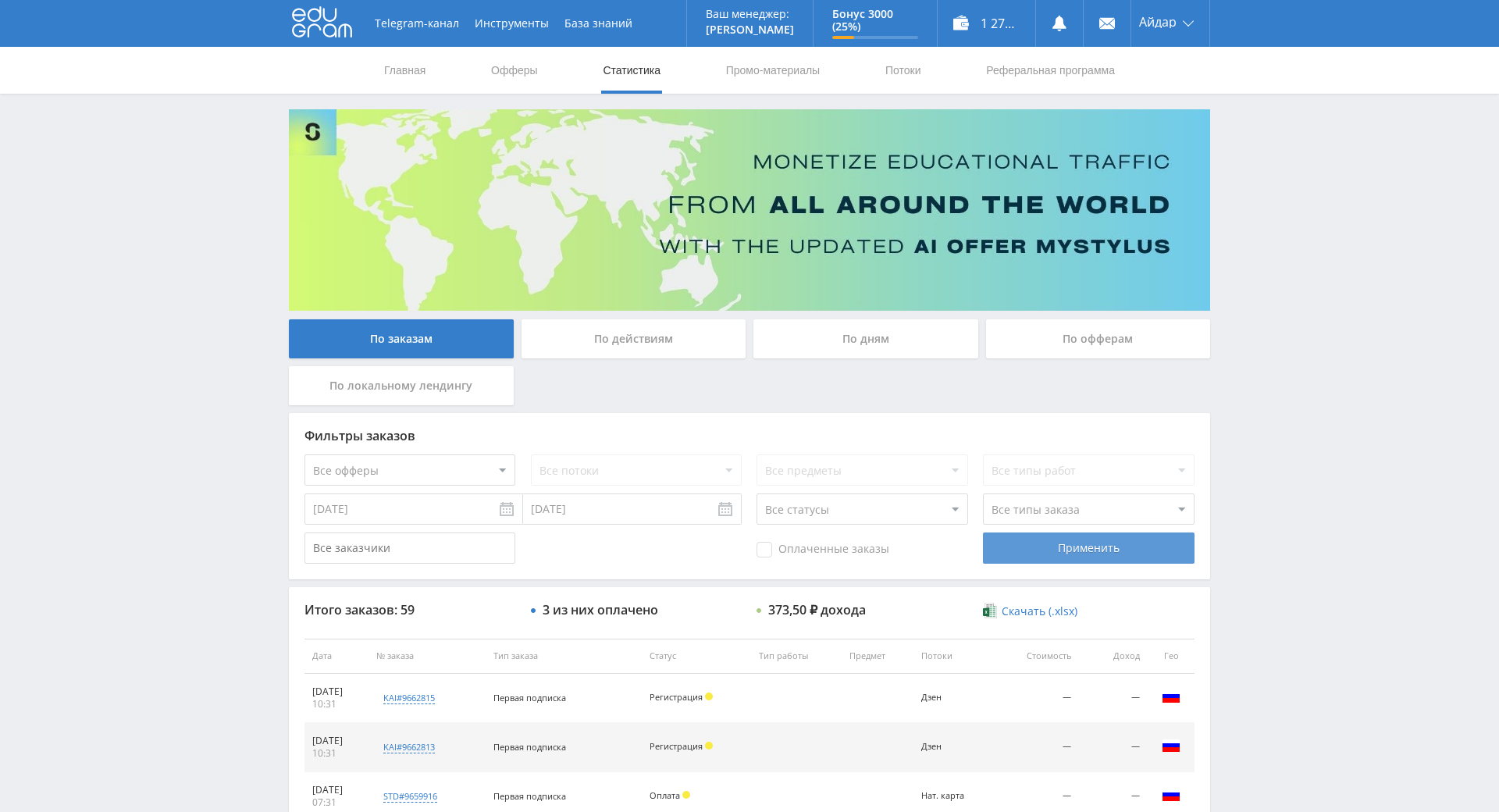
click at [1104, 556] on div "Применить" at bounding box center [1089, 547] width 211 height 31
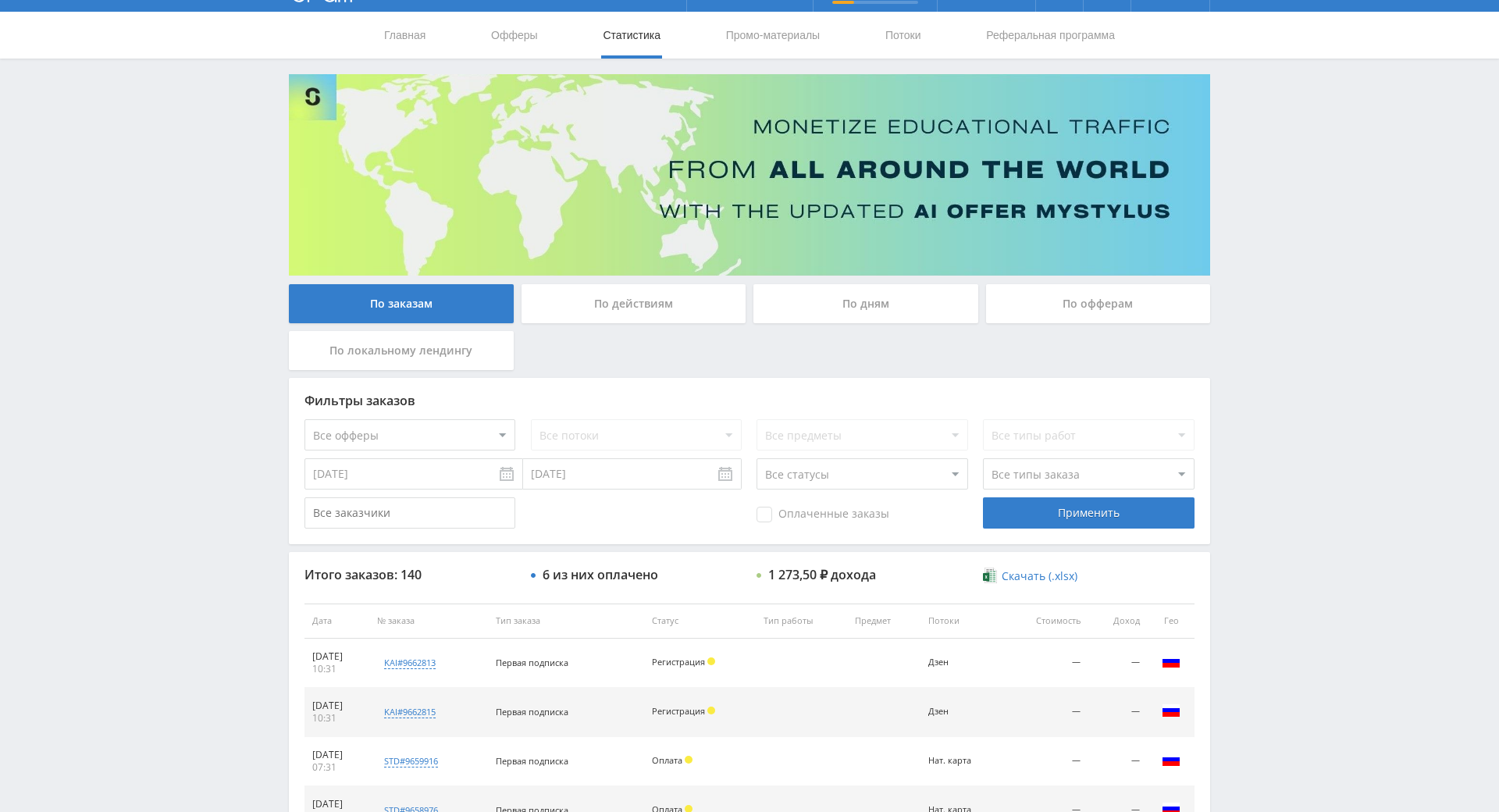
drag, startPoint x: 1249, startPoint y: 491, endPoint x: 1249, endPoint y: 619, distance: 128.0
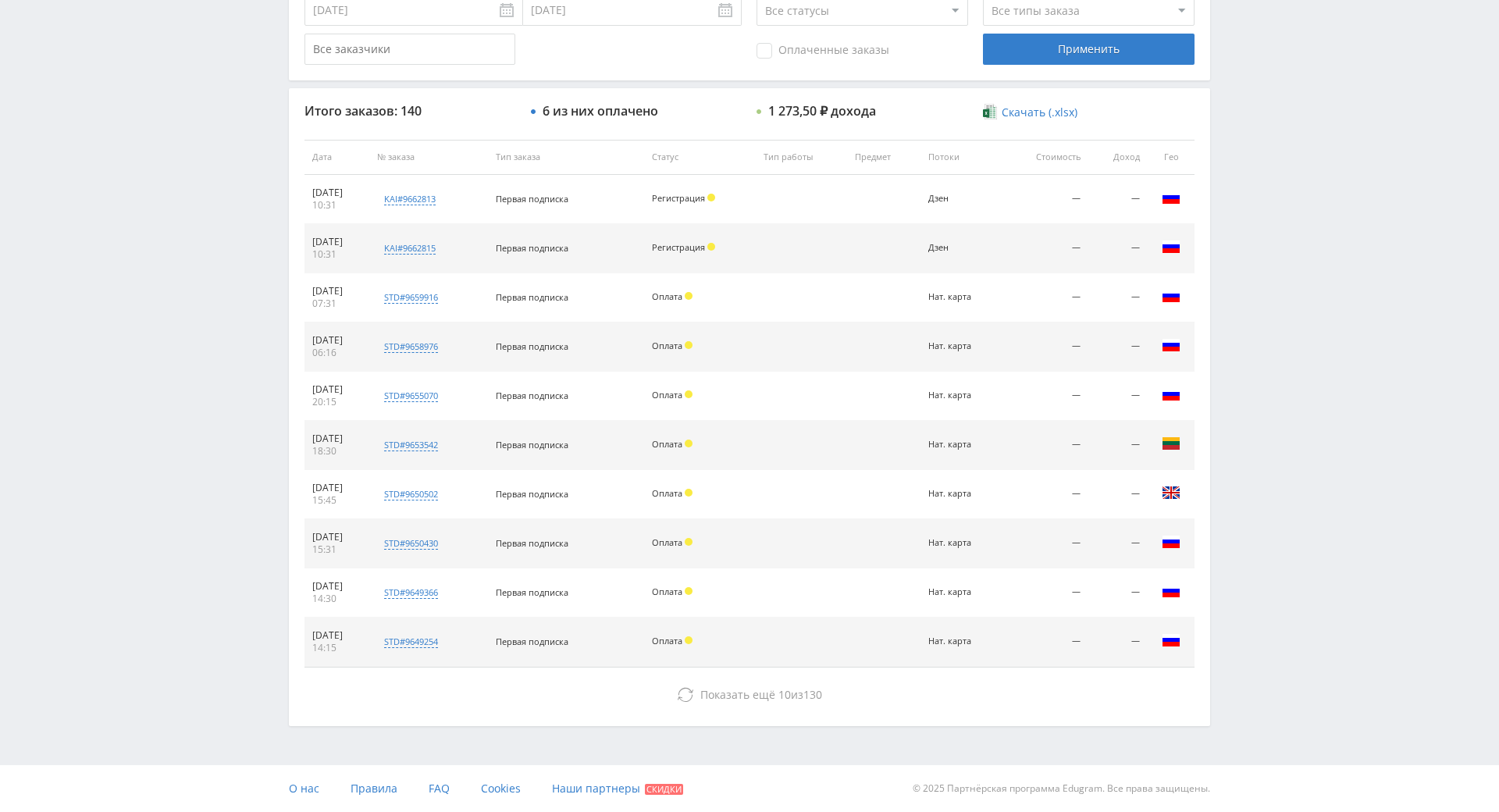
scroll to position [558, 0]
drag, startPoint x: 1261, startPoint y: 578, endPoint x: 1102, endPoint y: 632, distance: 167.9
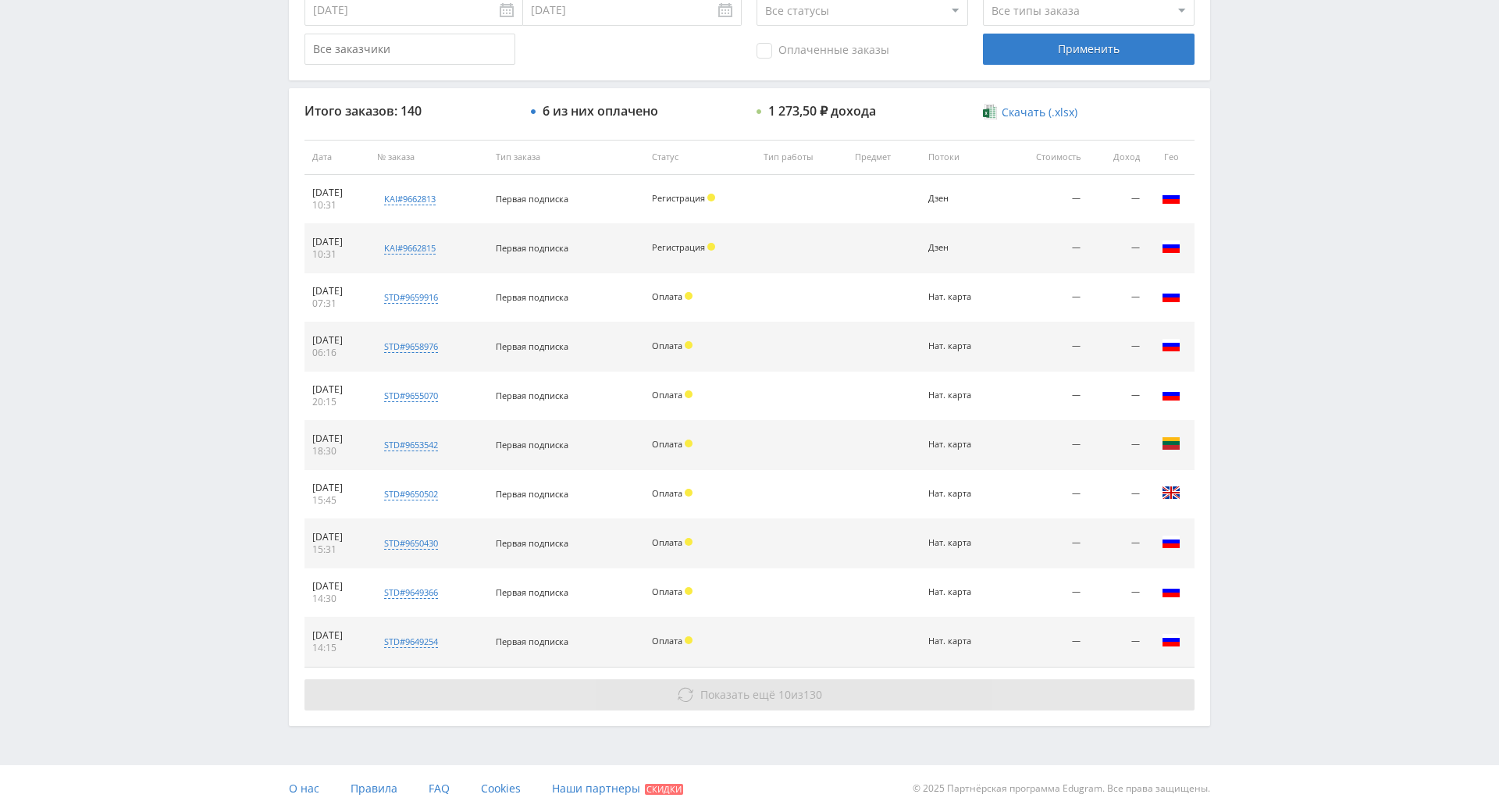
drag, startPoint x: 947, startPoint y: 620, endPoint x: 939, endPoint y: 630, distance: 12.8
click at [934, 679] on button "Показать ещё 10 из 130" at bounding box center [750, 694] width 890 height 31
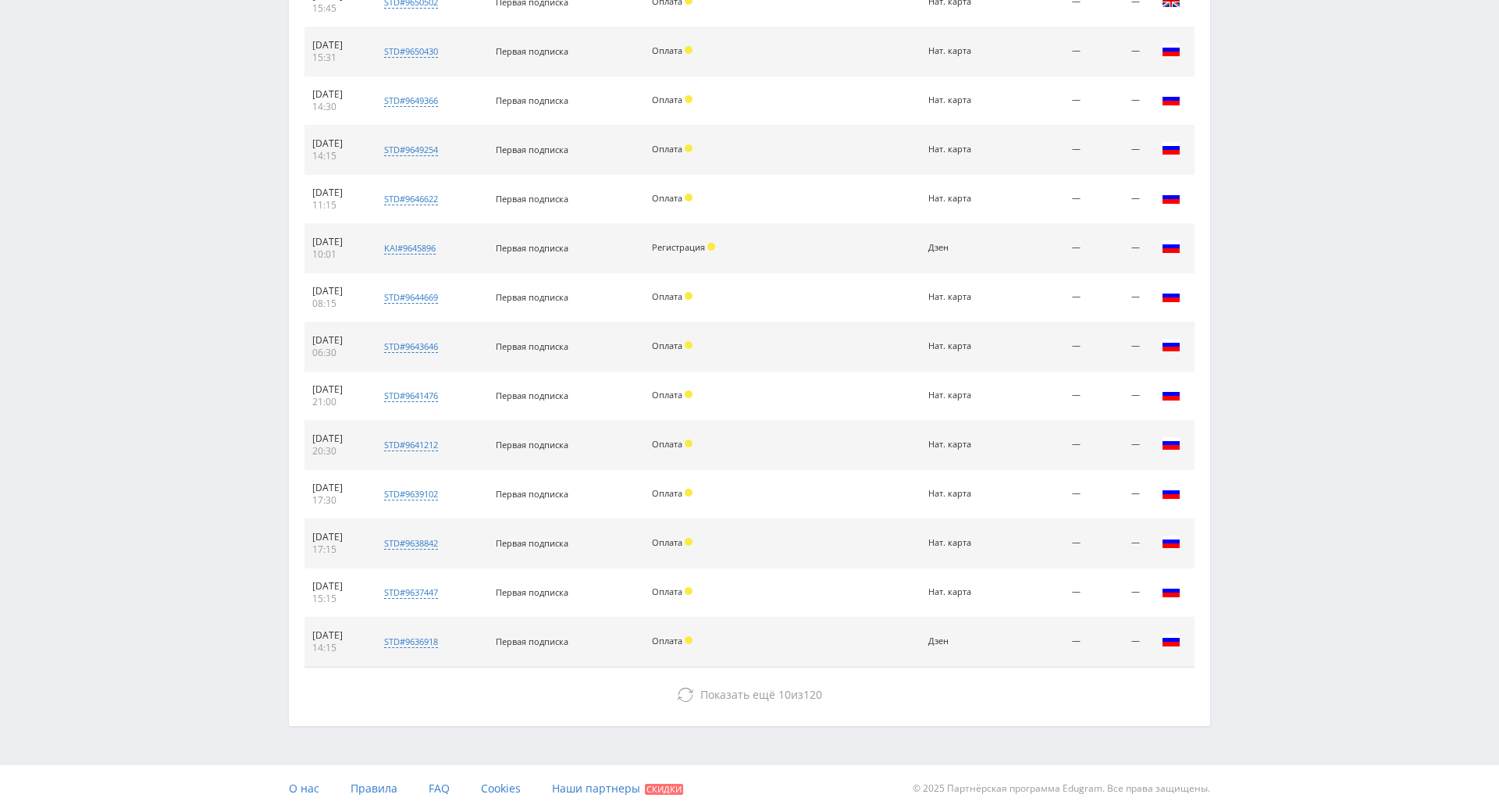
scroll to position [1050, 0]
drag, startPoint x: 1223, startPoint y: 424, endPoint x: 1109, endPoint y: 712, distance: 309.7
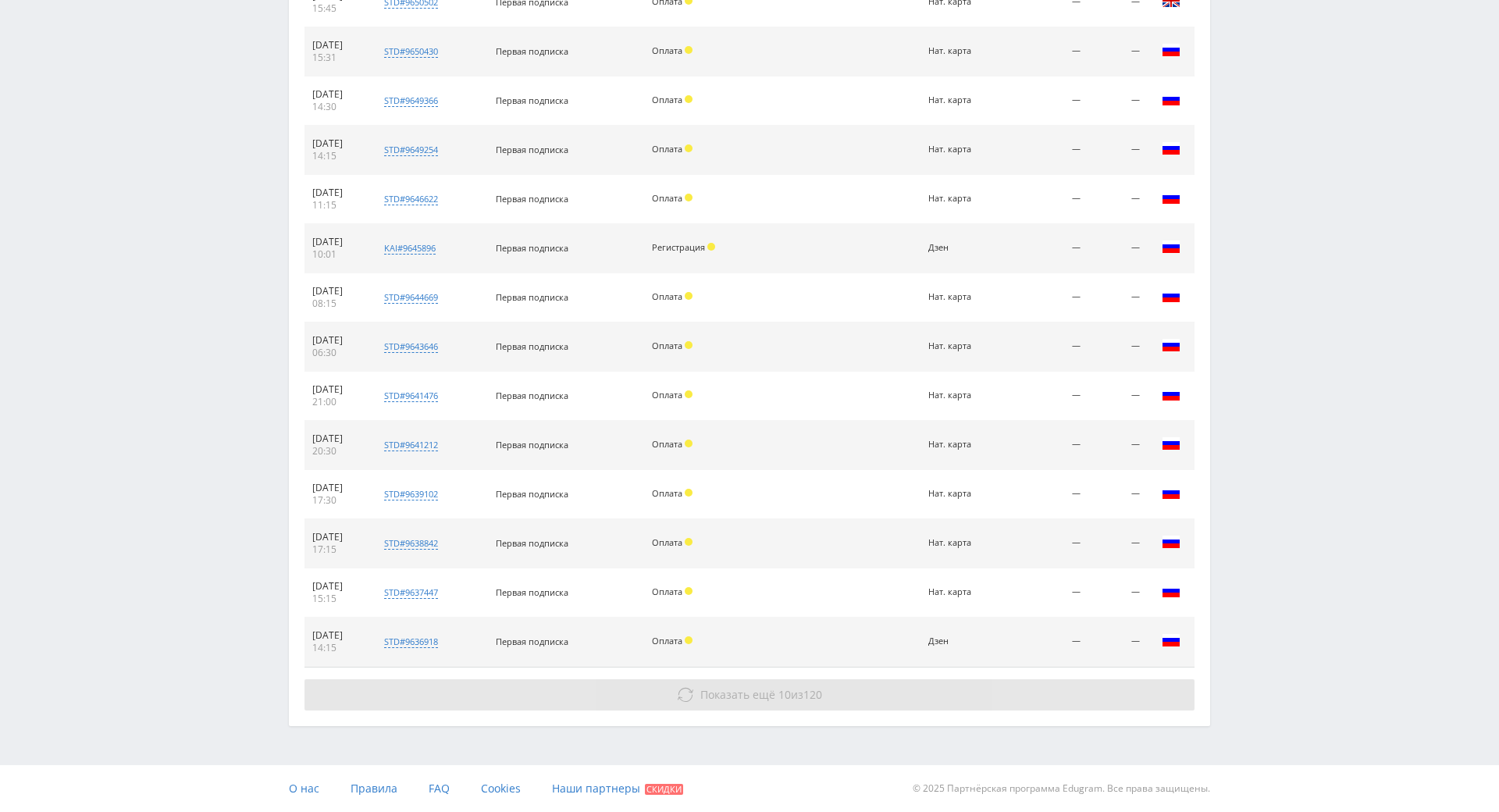
click at [992, 679] on button "Показать ещё 10 из 120" at bounding box center [750, 694] width 890 height 31
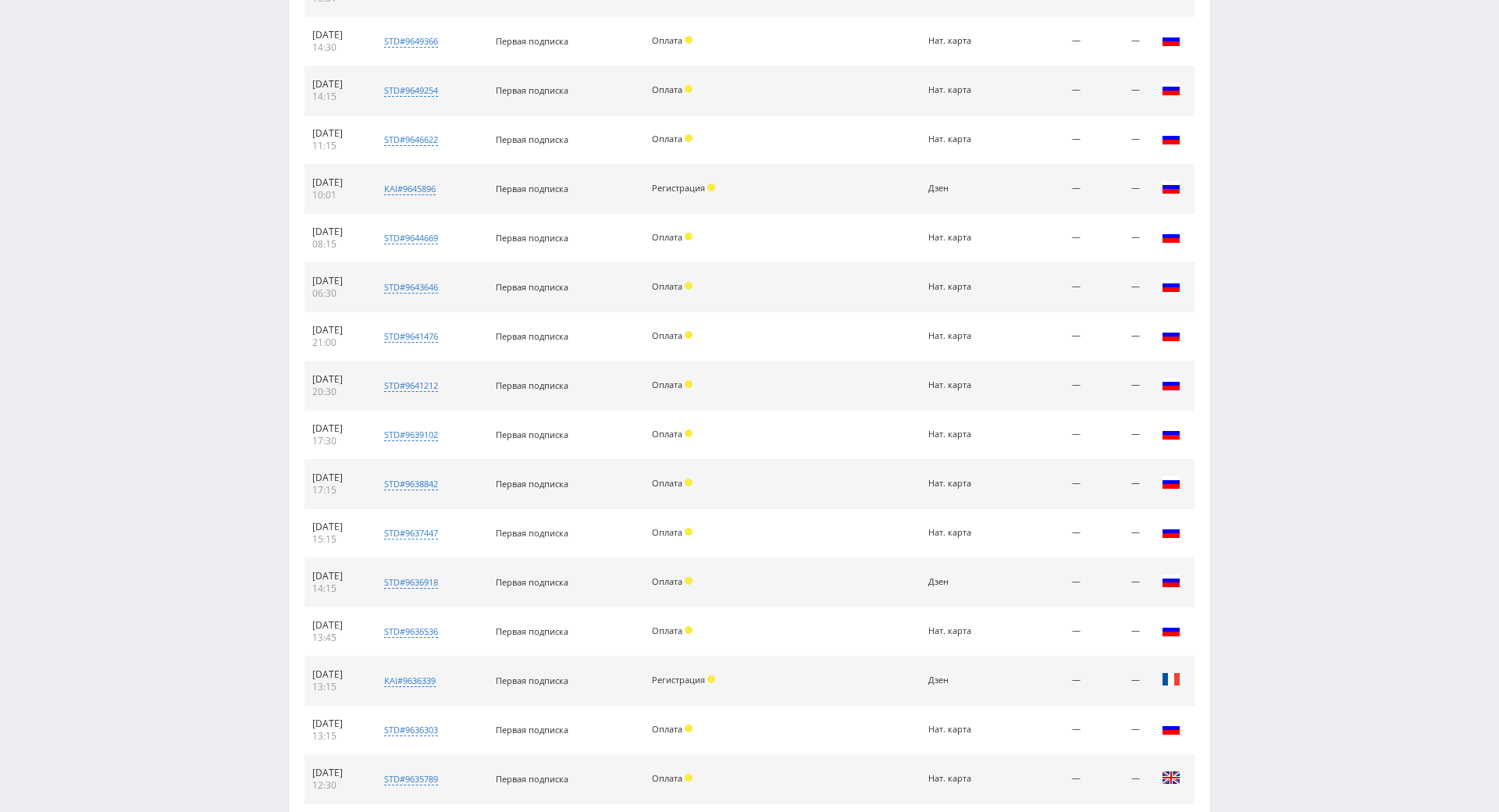
scroll to position [1542, 0]
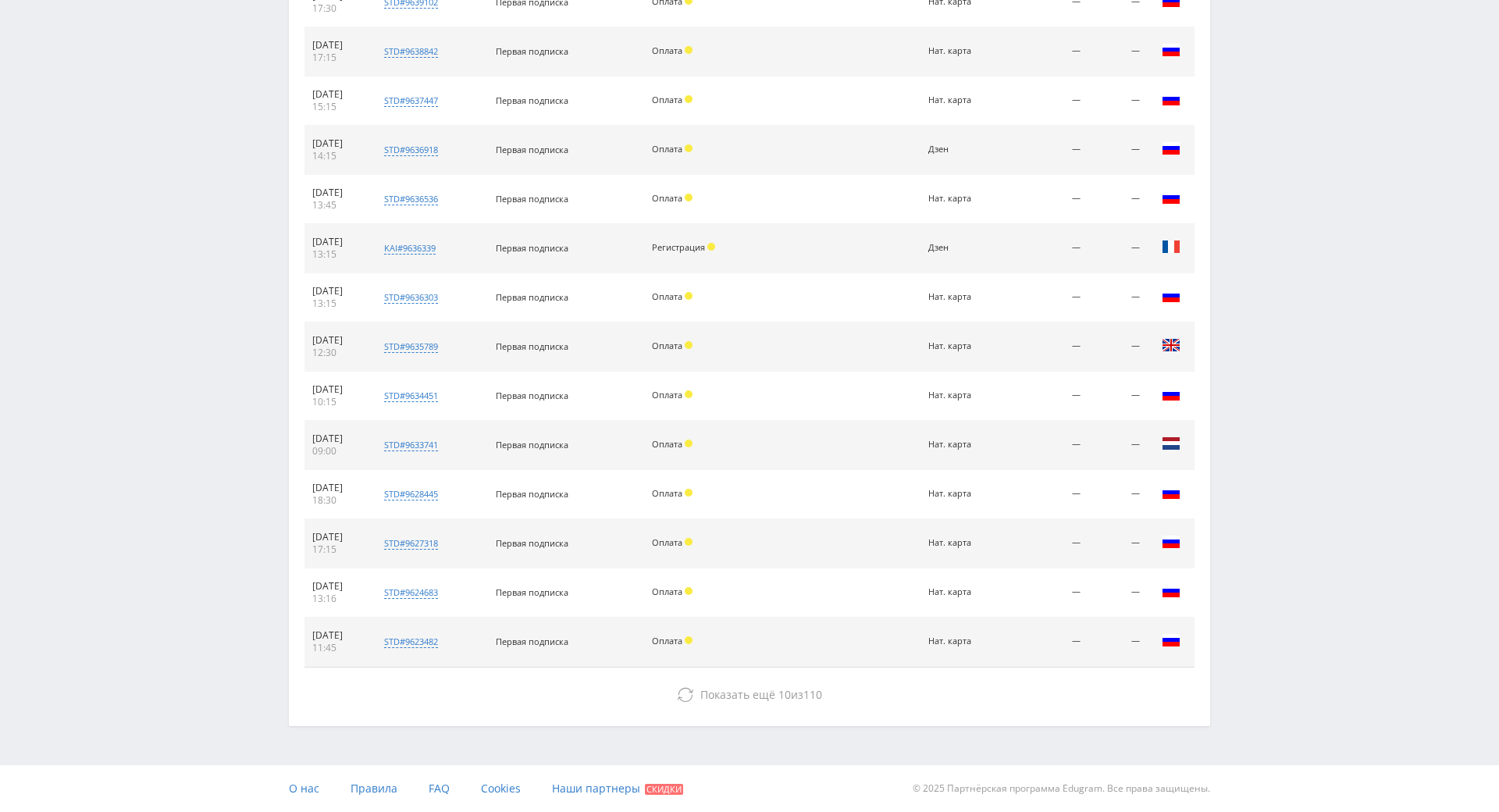
drag, startPoint x: 1232, startPoint y: 532, endPoint x: 1238, endPoint y: 622, distance: 90.2
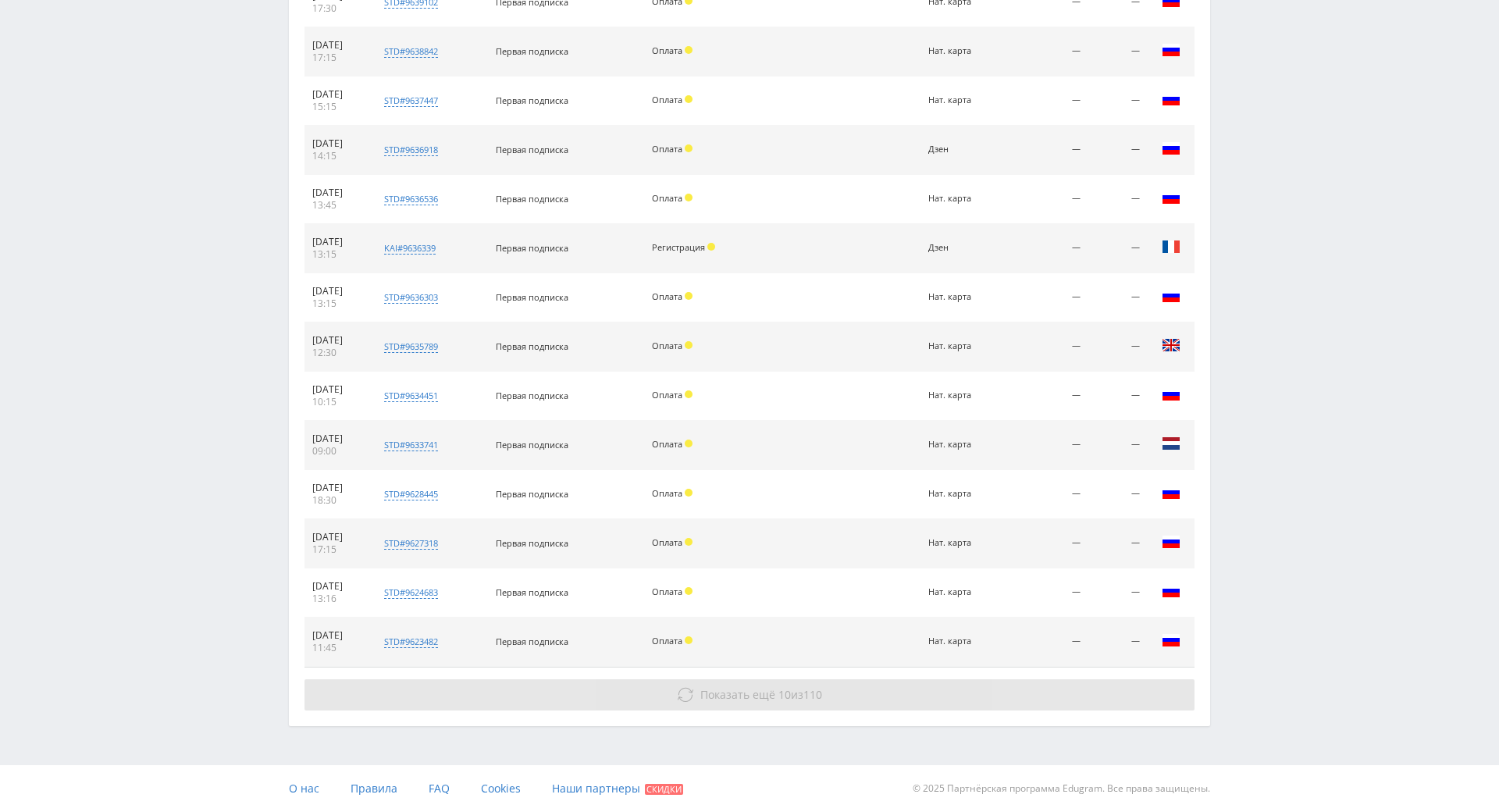
click at [980, 679] on button "Показать ещё 10 из 110" at bounding box center [750, 694] width 890 height 31
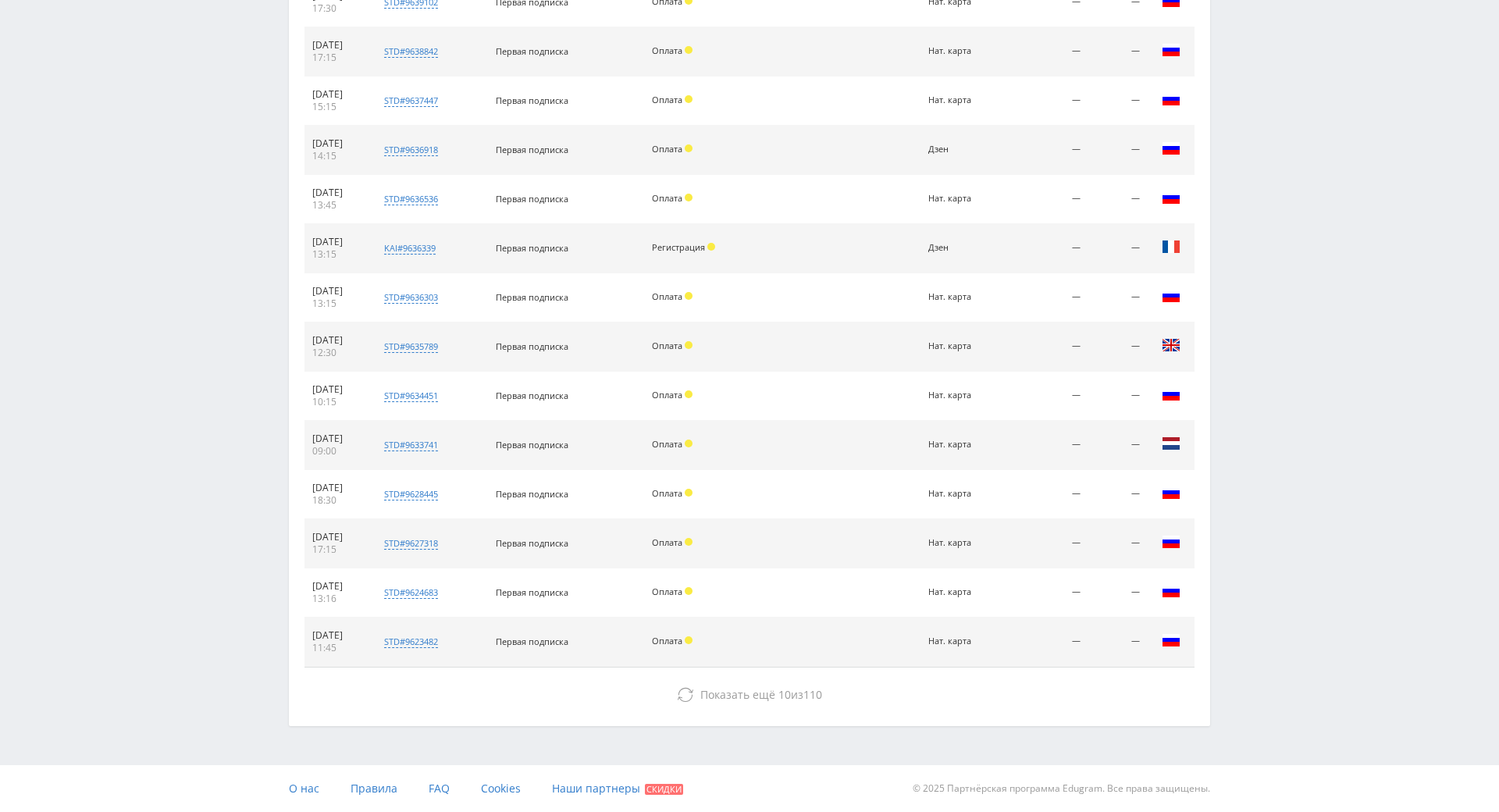
drag, startPoint x: 1239, startPoint y: 481, endPoint x: 1213, endPoint y: 668, distance: 188.8
drag, startPoint x: 1268, startPoint y: 716, endPoint x: 931, endPoint y: 660, distance: 341.6
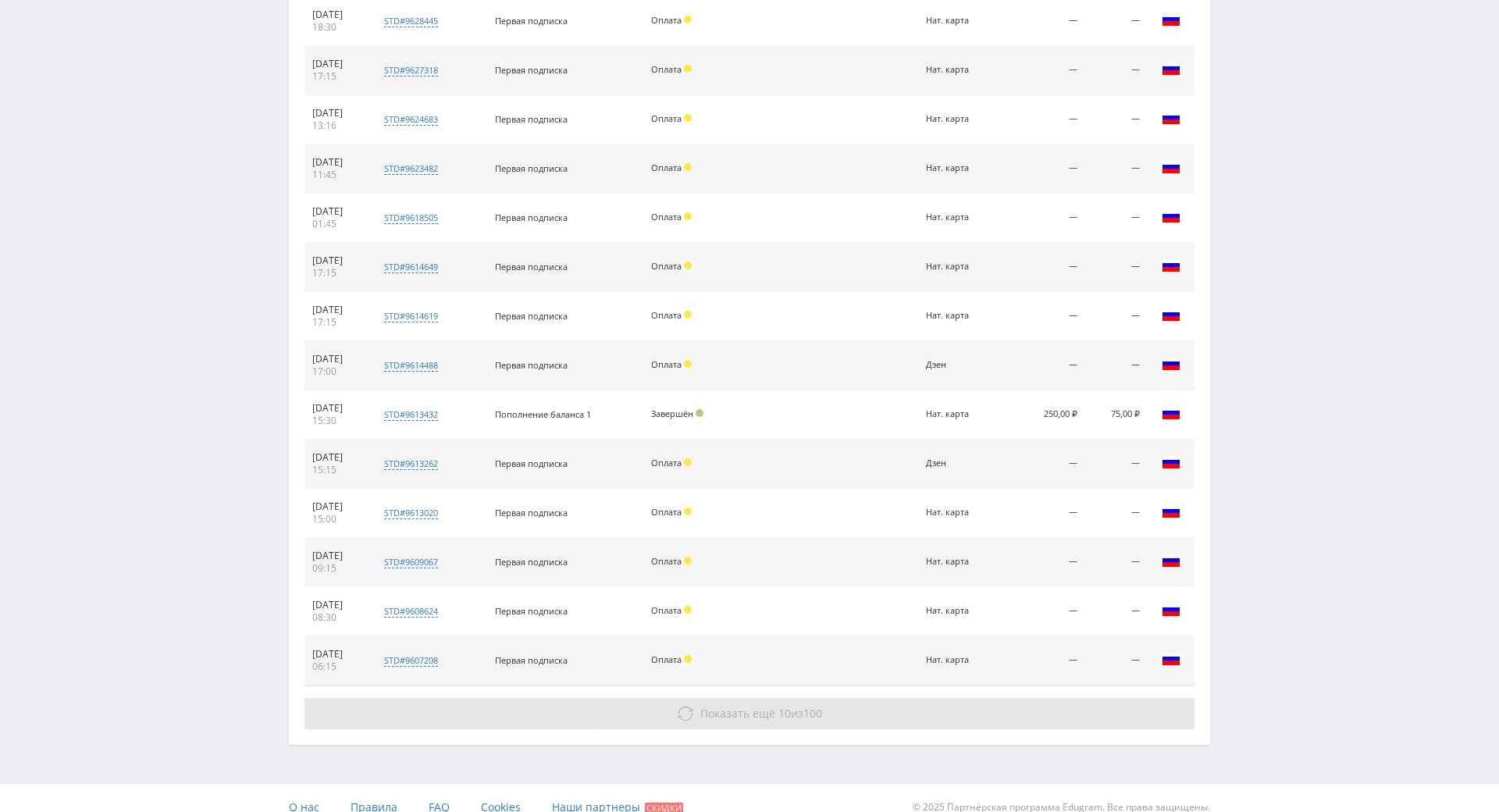
click at [904, 700] on button "Показать ещё 10 из 100" at bounding box center [750, 713] width 890 height 31
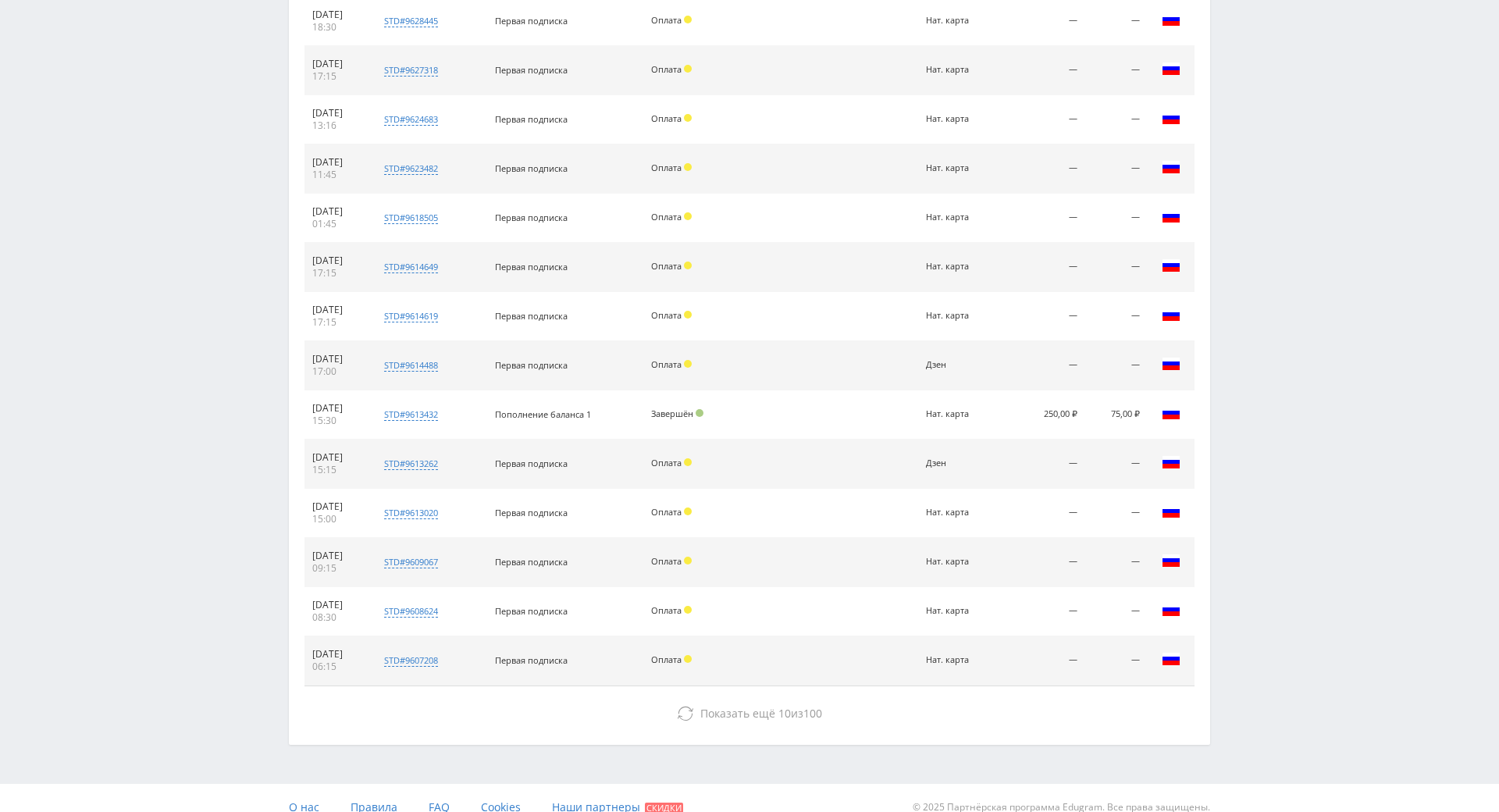
scroll to position [2033, 0]
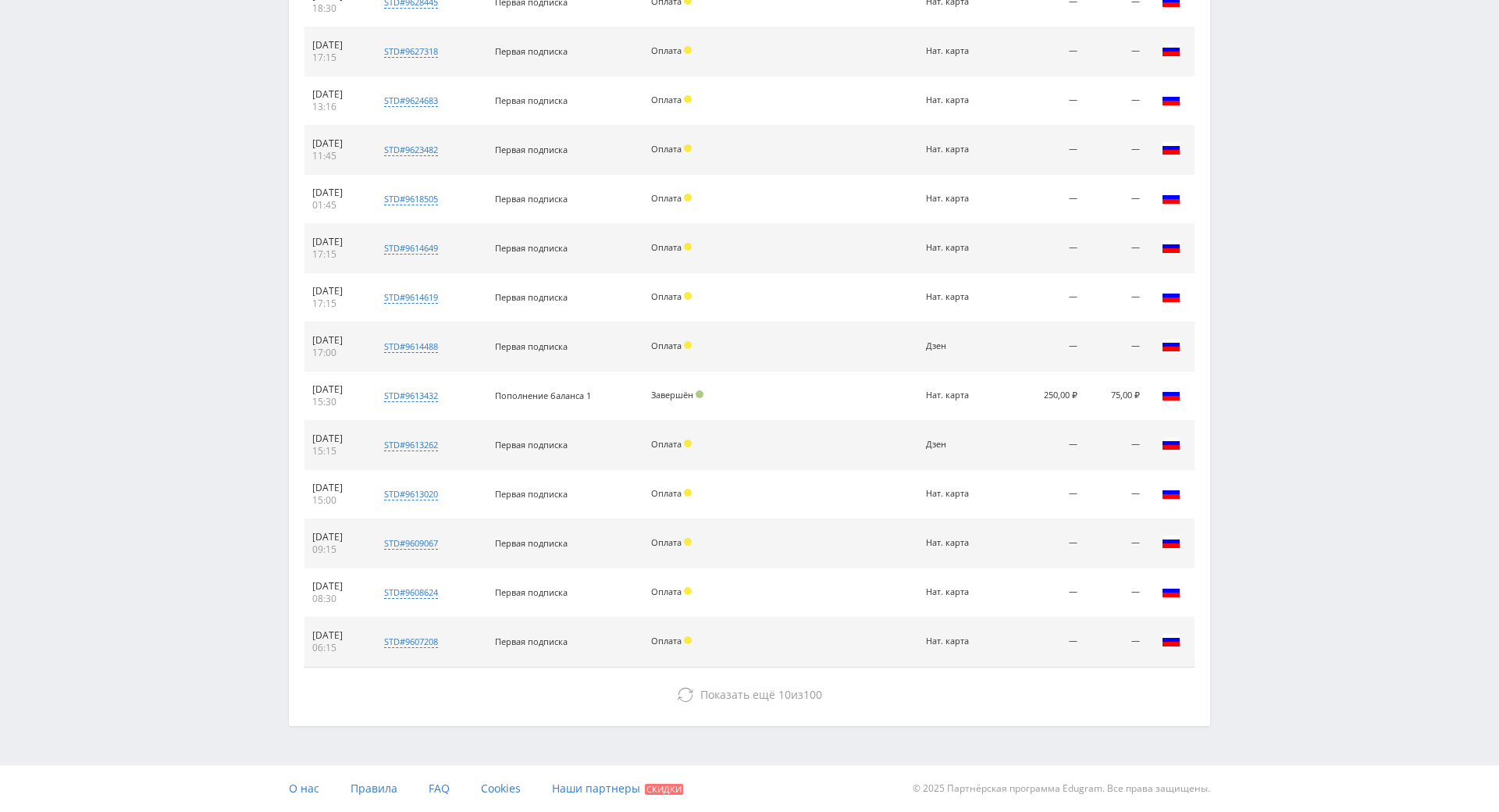
drag, startPoint x: 1226, startPoint y: 405, endPoint x: 1261, endPoint y: 592, distance: 190.2
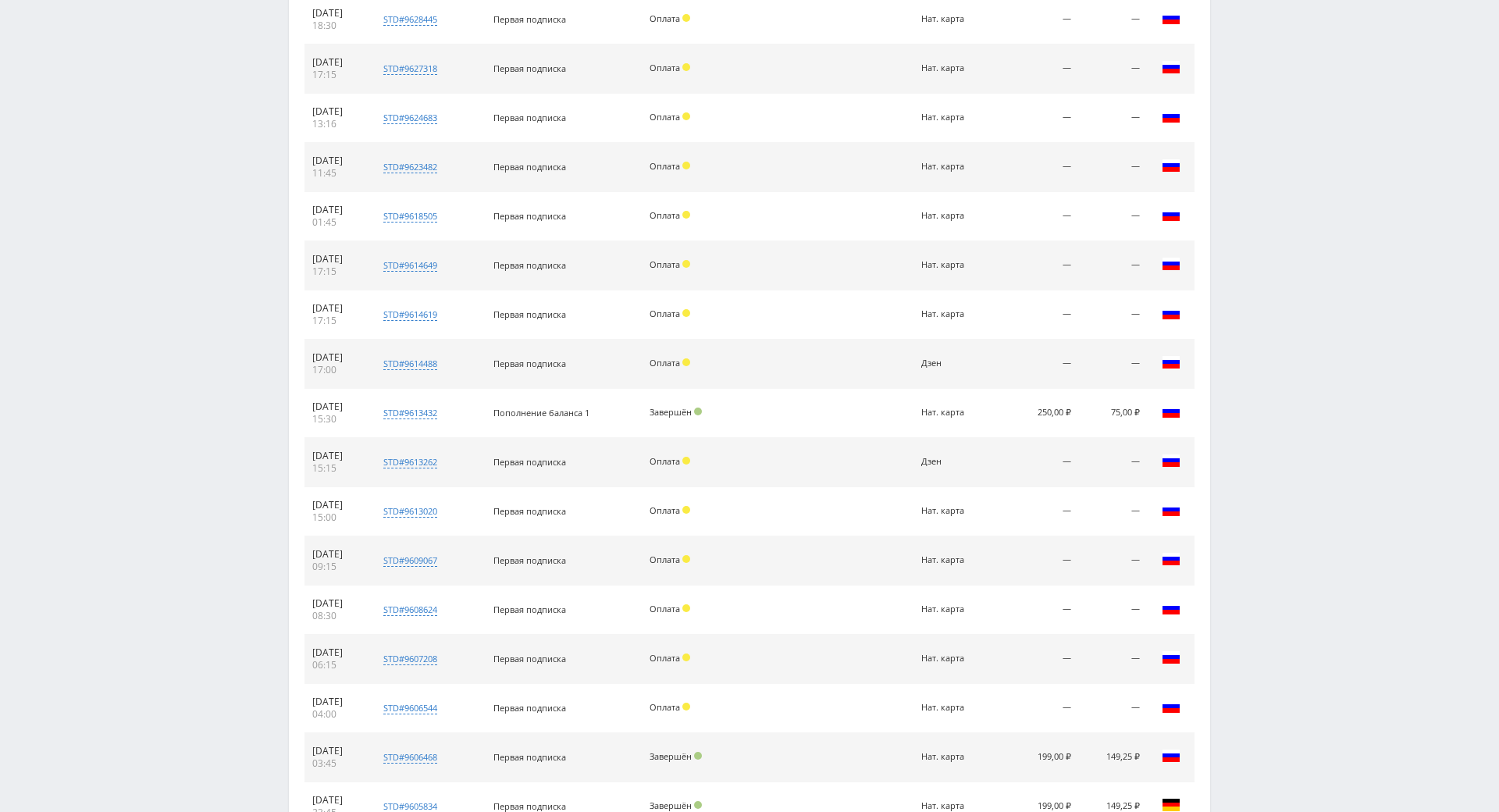
scroll to position [2526, 0]
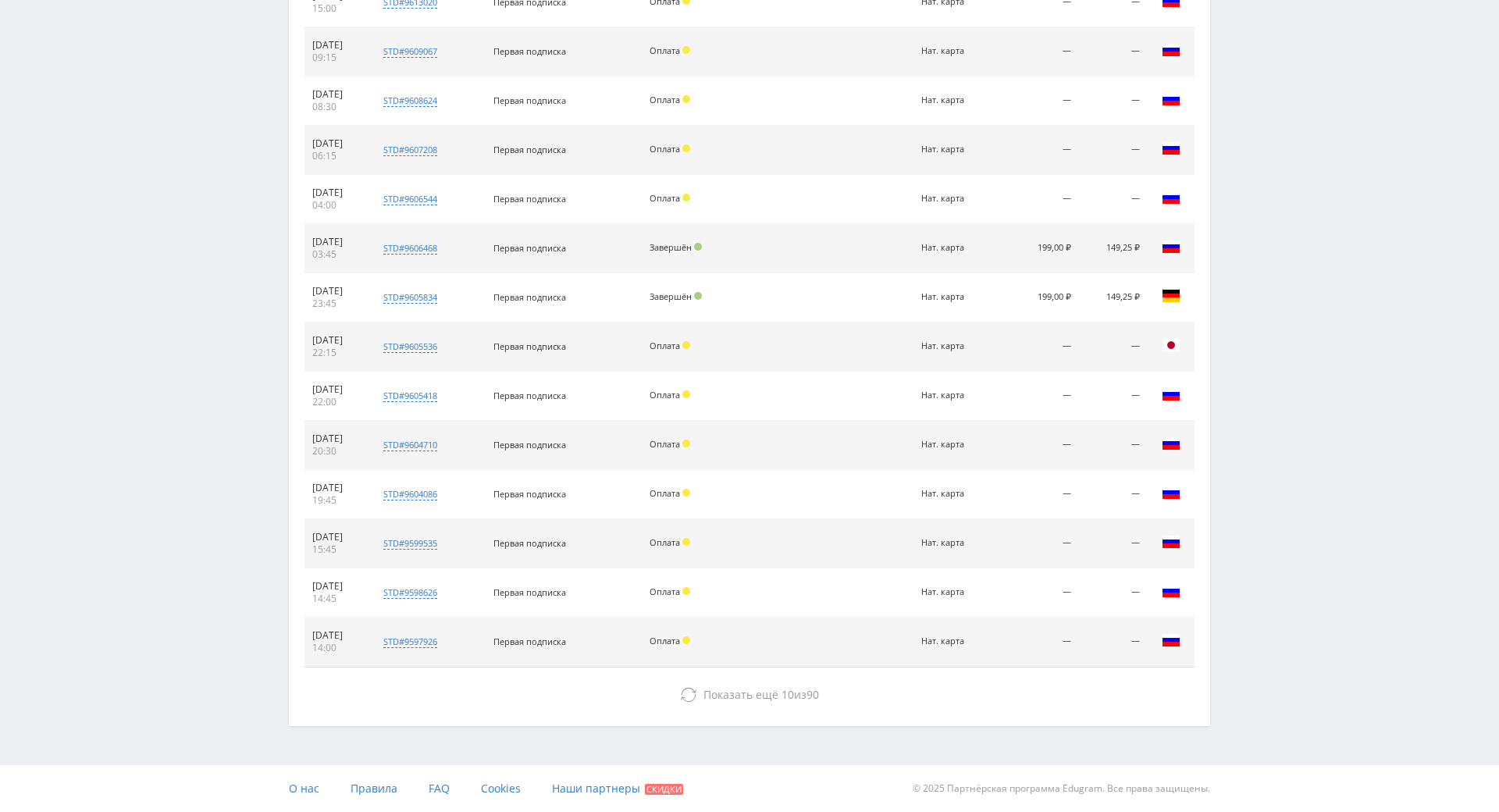
drag, startPoint x: 1193, startPoint y: 642, endPoint x: 1139, endPoint y: 722, distance: 96.5
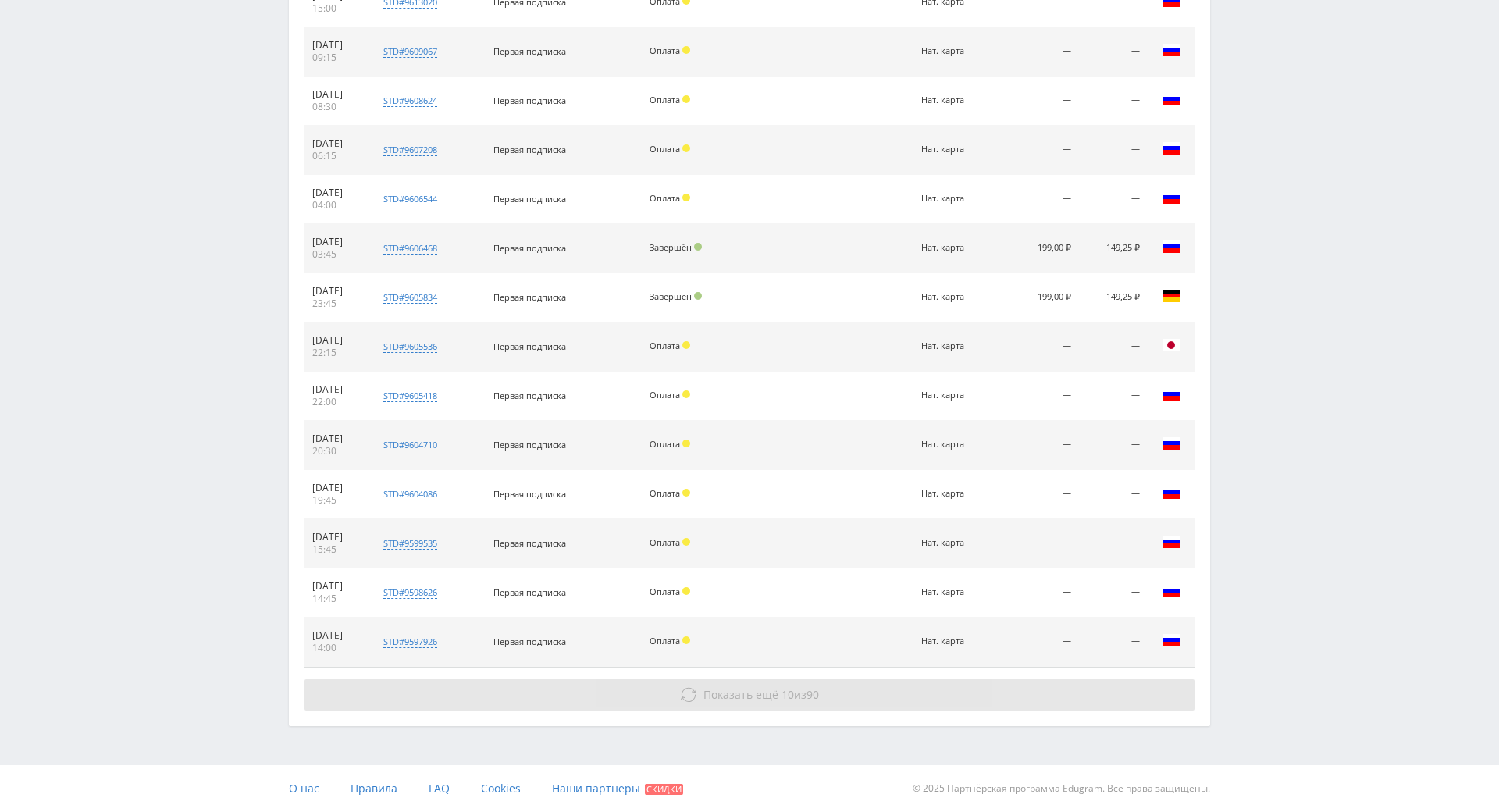
click at [996, 679] on button "Показать ещё 10 из 90" at bounding box center [750, 694] width 890 height 31
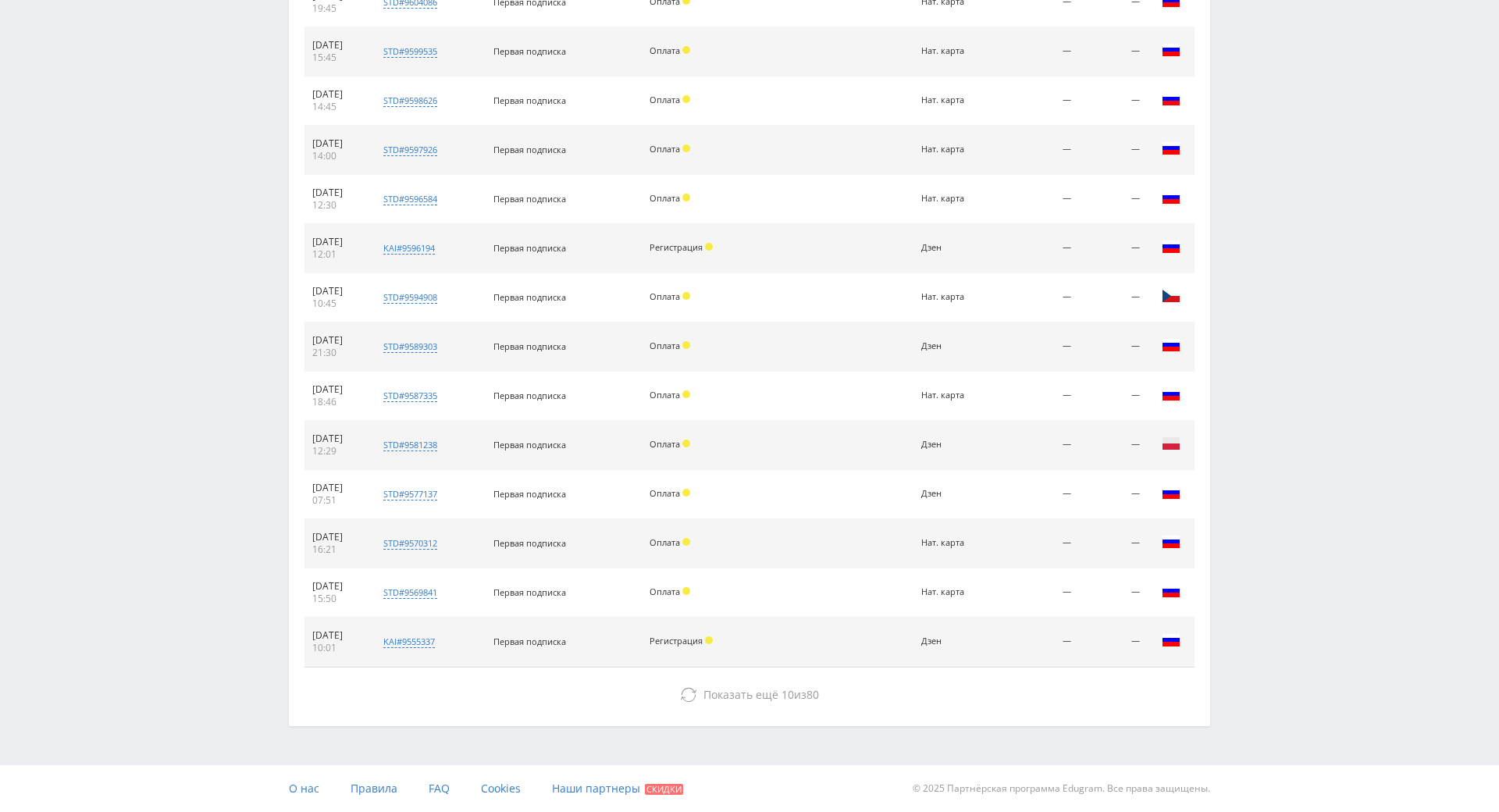
drag
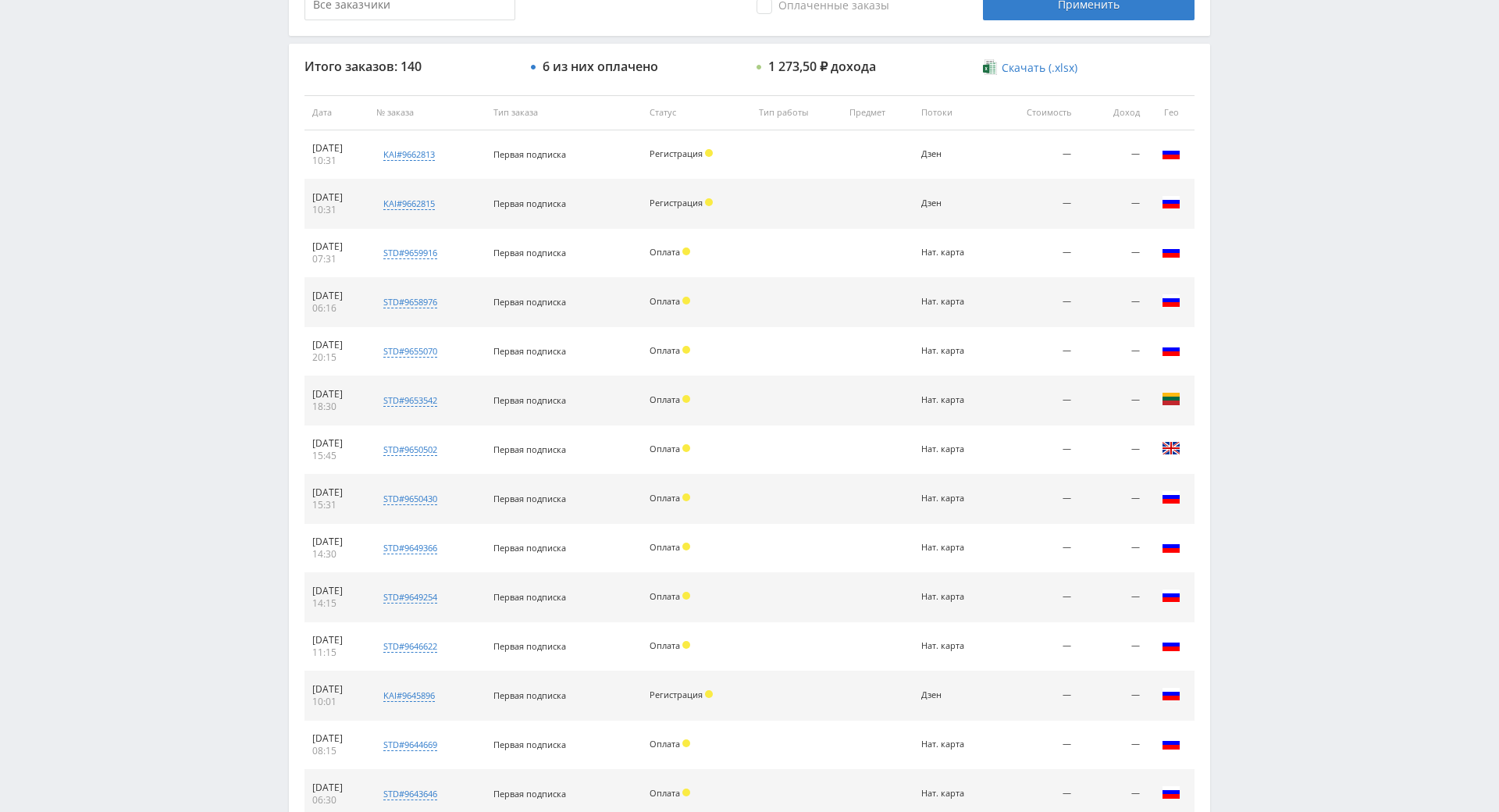
scroll to position [0, 0]
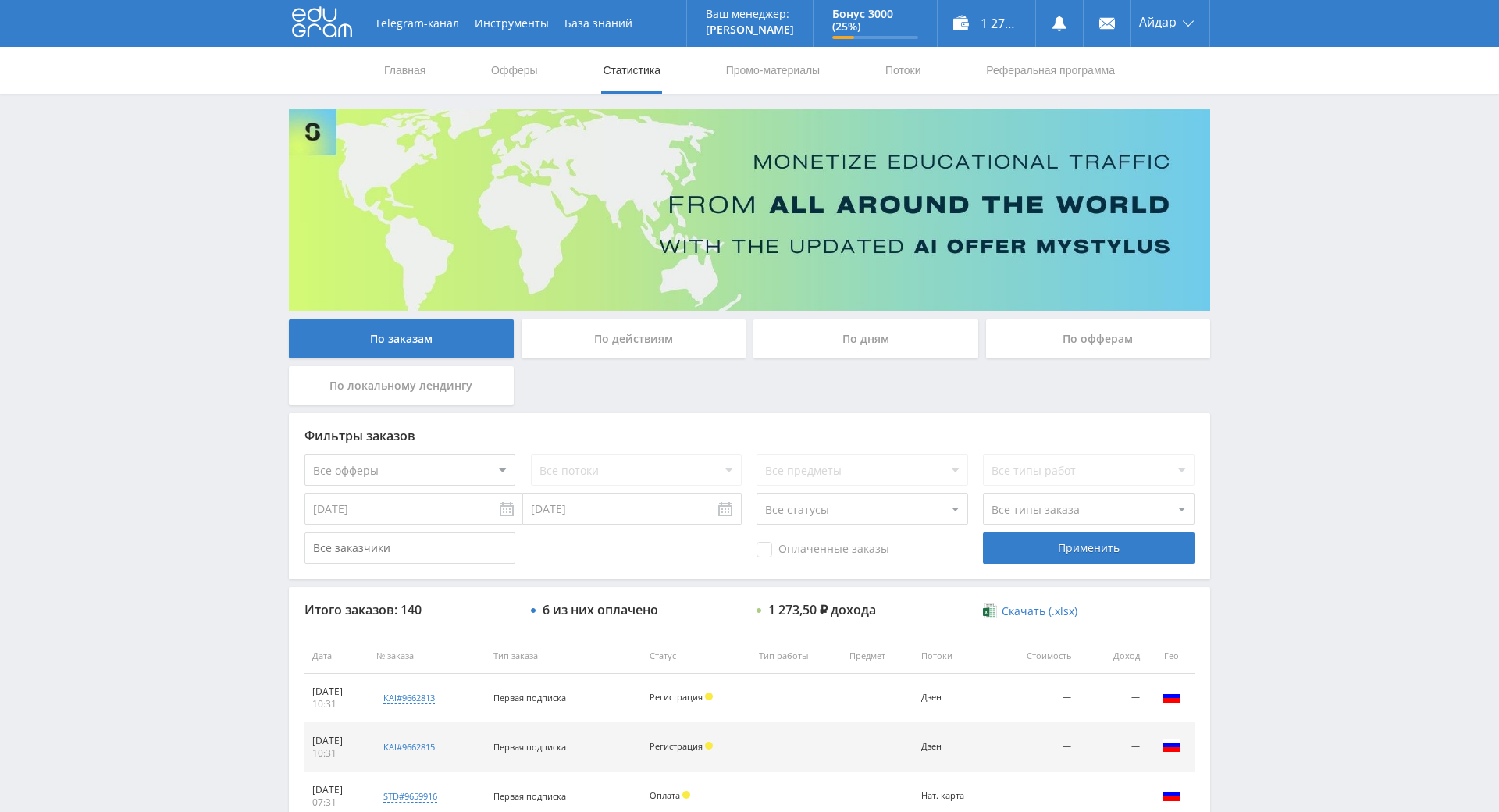
click at [312, 33] on icon at bounding box center [322, 21] width 60 height 31
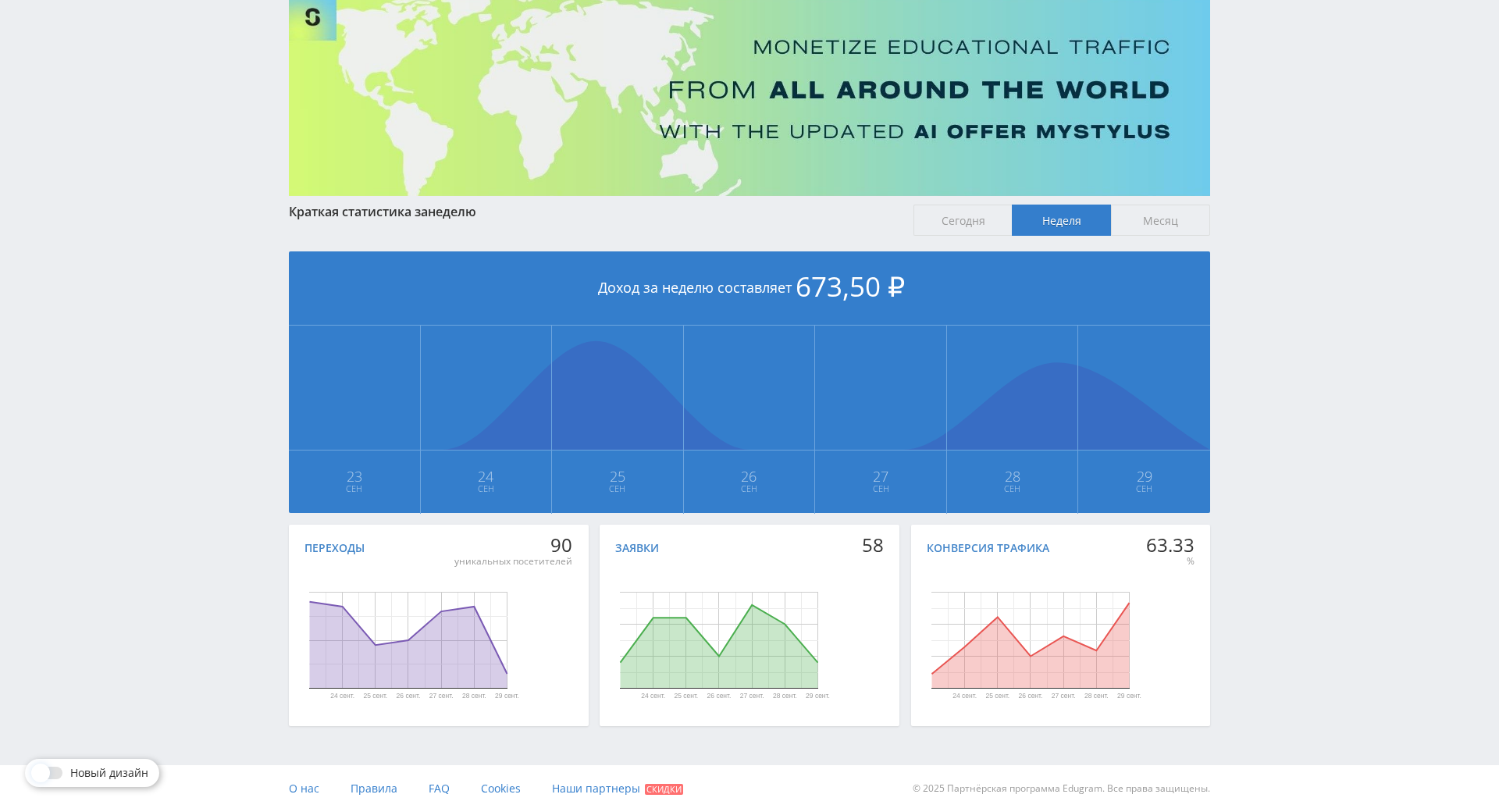
scroll to position [174, 0]
drag, startPoint x: 1356, startPoint y: 417, endPoint x: 1355, endPoint y: 496, distance: 79.0
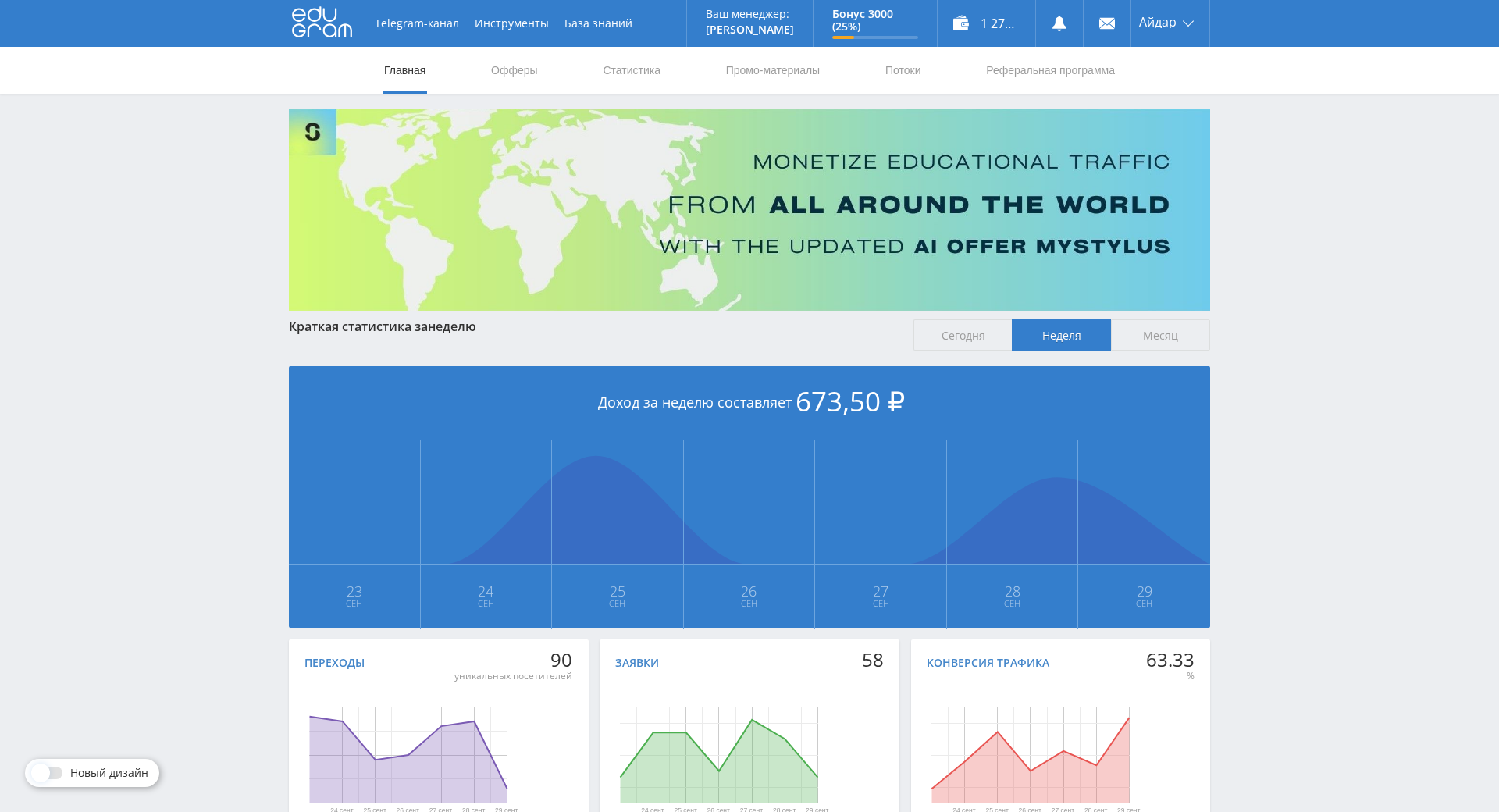
drag, startPoint x: 1321, startPoint y: 427, endPoint x: 1144, endPoint y: 116, distance: 357.8
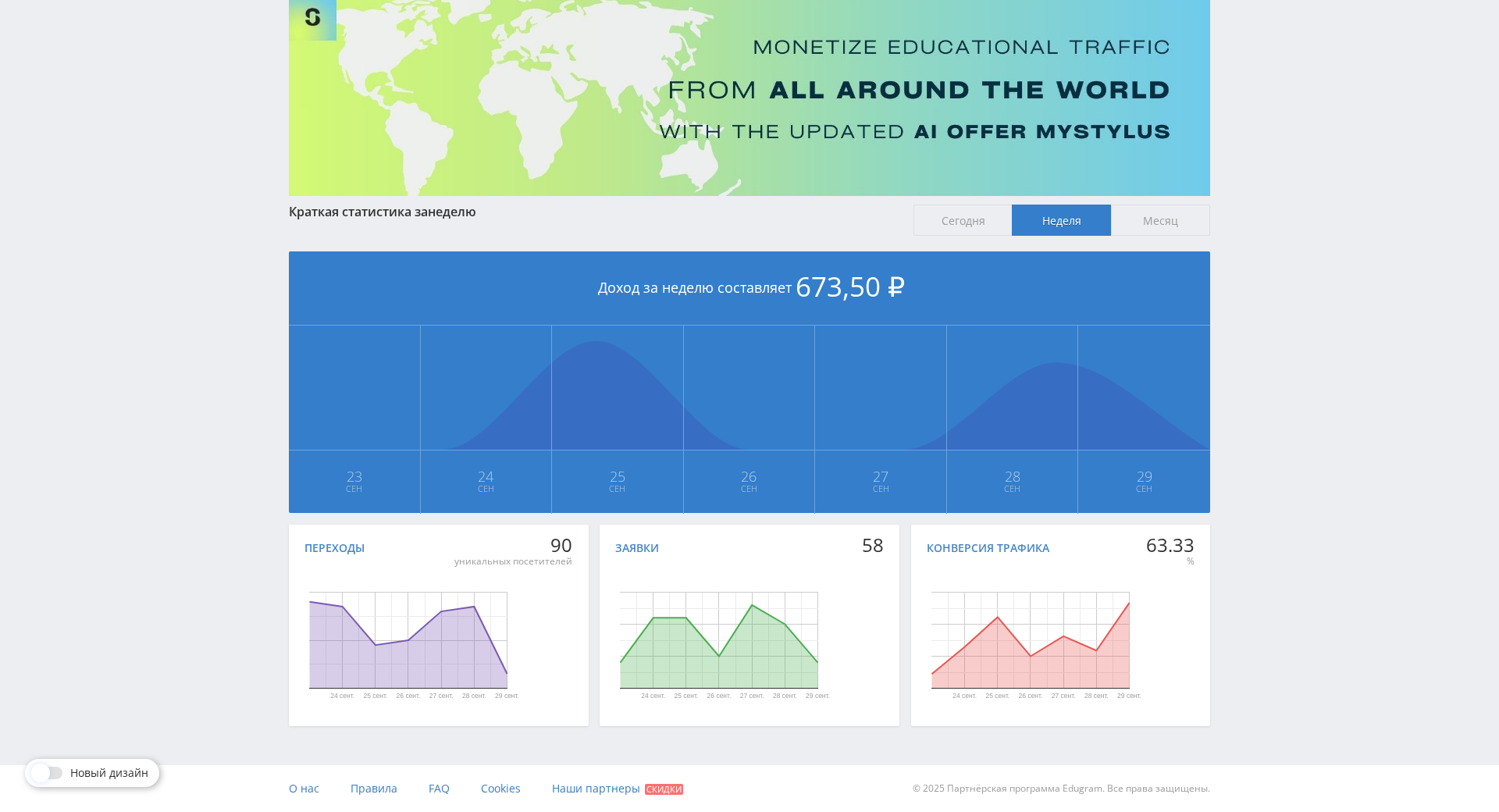
scroll to position [174, 0]
drag, startPoint x: 1368, startPoint y: 500, endPoint x: 1368, endPoint y: 606, distance: 106.0
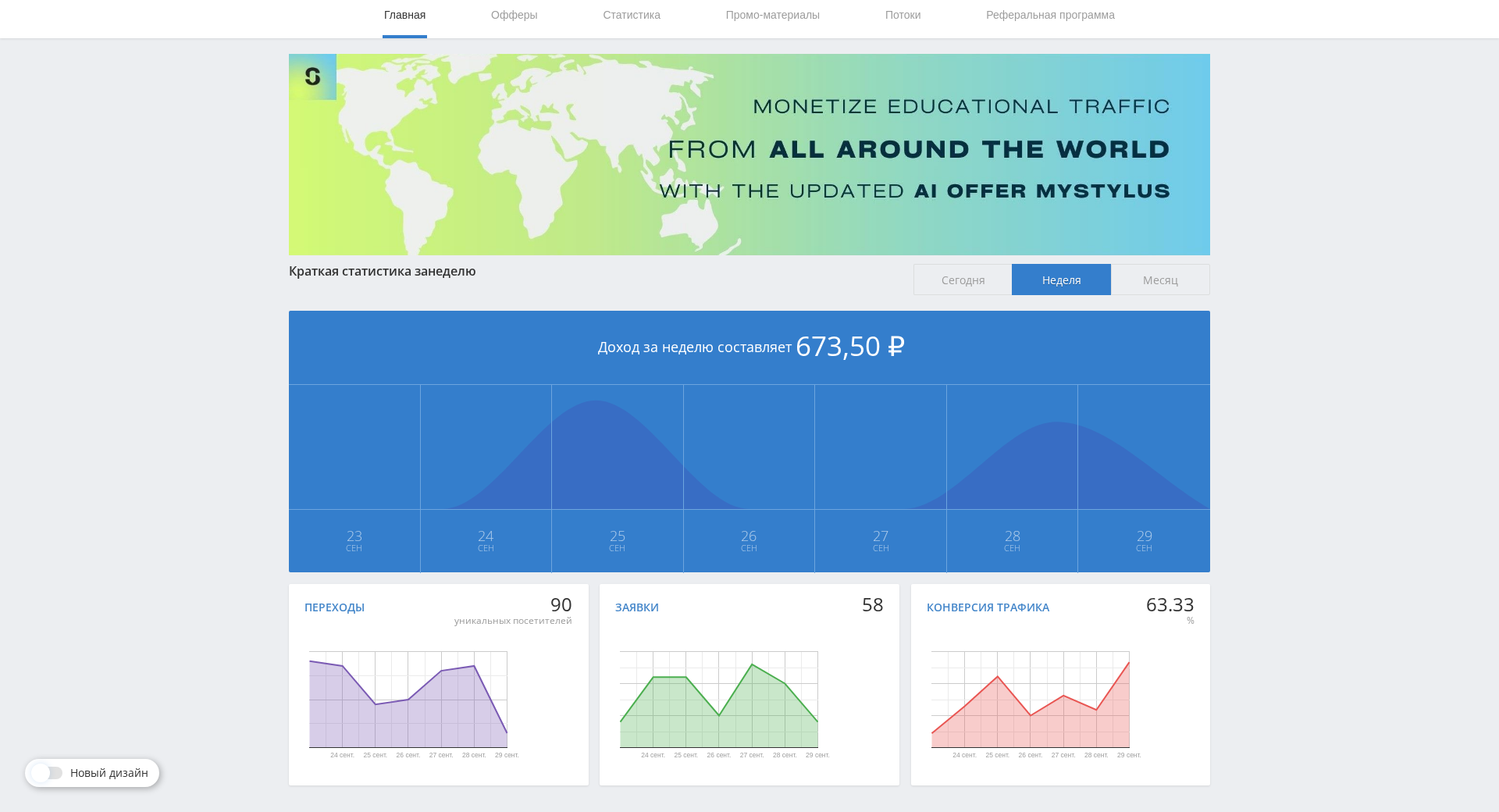
scroll to position [0, 0]
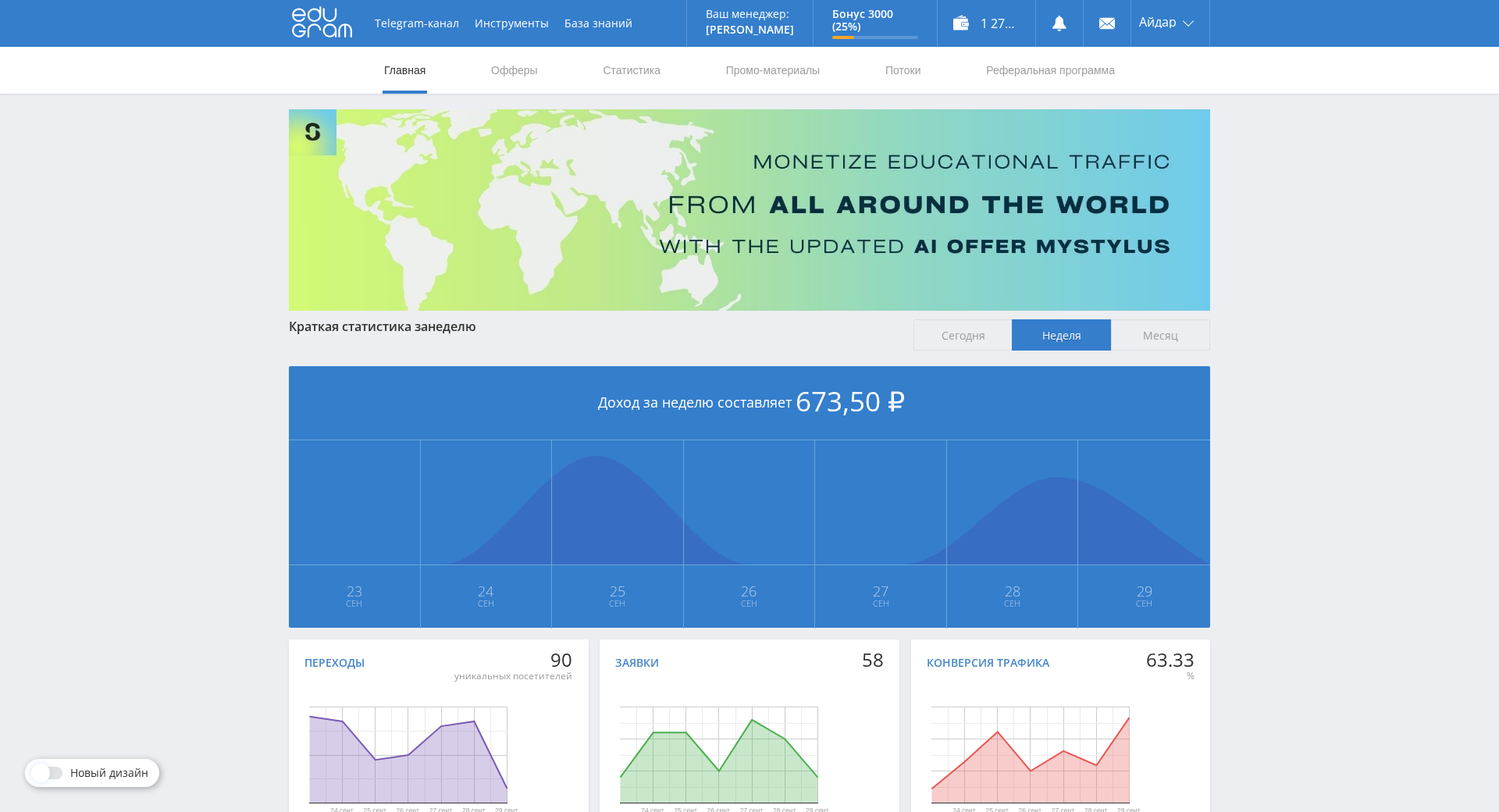
drag, startPoint x: 1286, startPoint y: 538, endPoint x: 1295, endPoint y: 428, distance: 110.4
drag, startPoint x: 1293, startPoint y: 419, endPoint x: 1293, endPoint y: 286, distance: 133.0
click at [1295, 280] on div "Telegram-канал Инструменты База знаний Ваш менеджер: [PERSON_NAME] Alex Online …" at bounding box center [750, 463] width 1499 height 927
click at [1296, 226] on div "Telegram-канал Инструменты База знаний Ваш менеджер: [PERSON_NAME] Alex Online …" at bounding box center [750, 463] width 1499 height 927
click at [1146, 342] on span "Месяц" at bounding box center [1161, 334] width 99 height 31
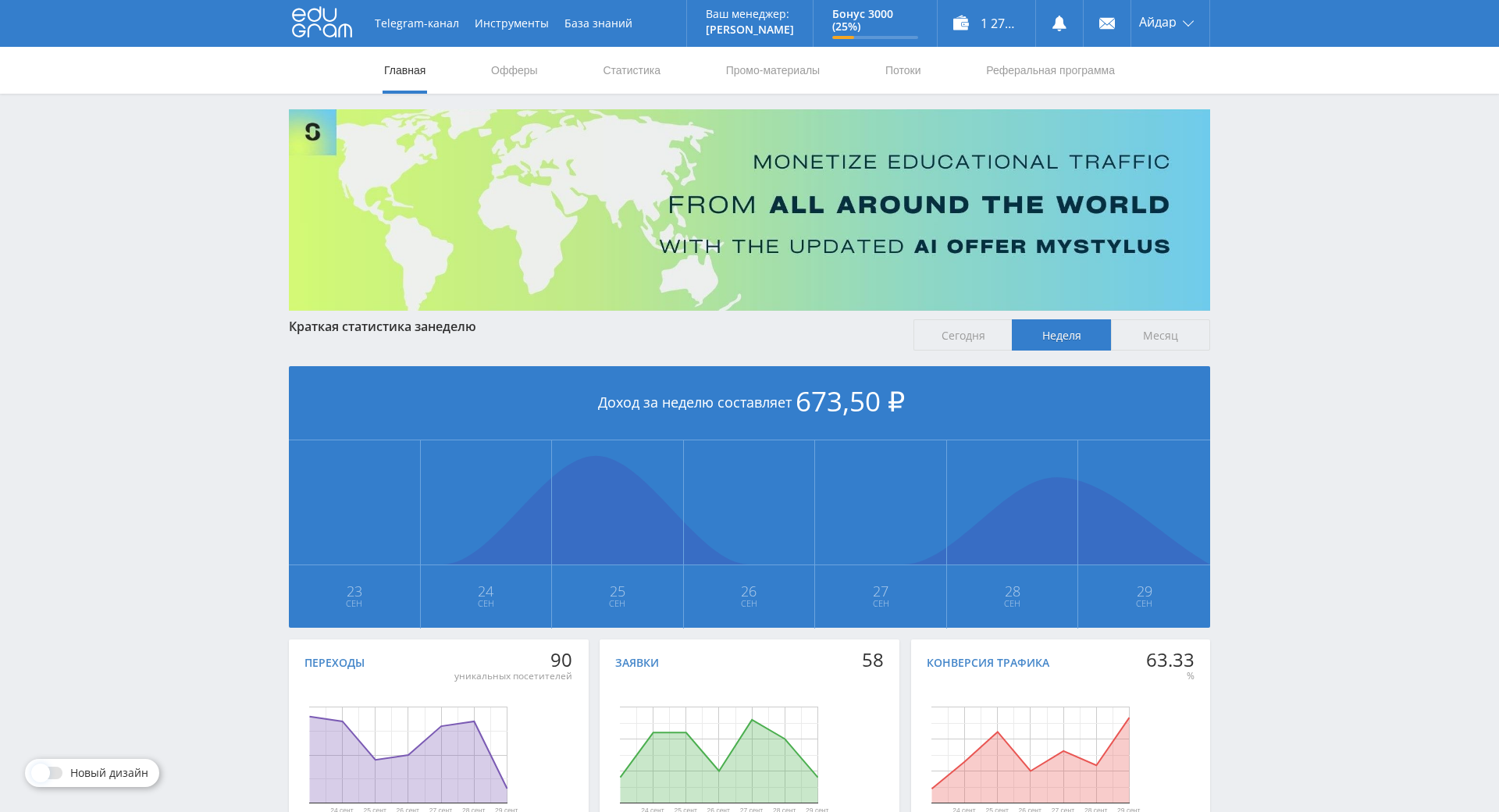
click at [0, 0] on input "Месяц" at bounding box center [0, 0] width 0 height 0
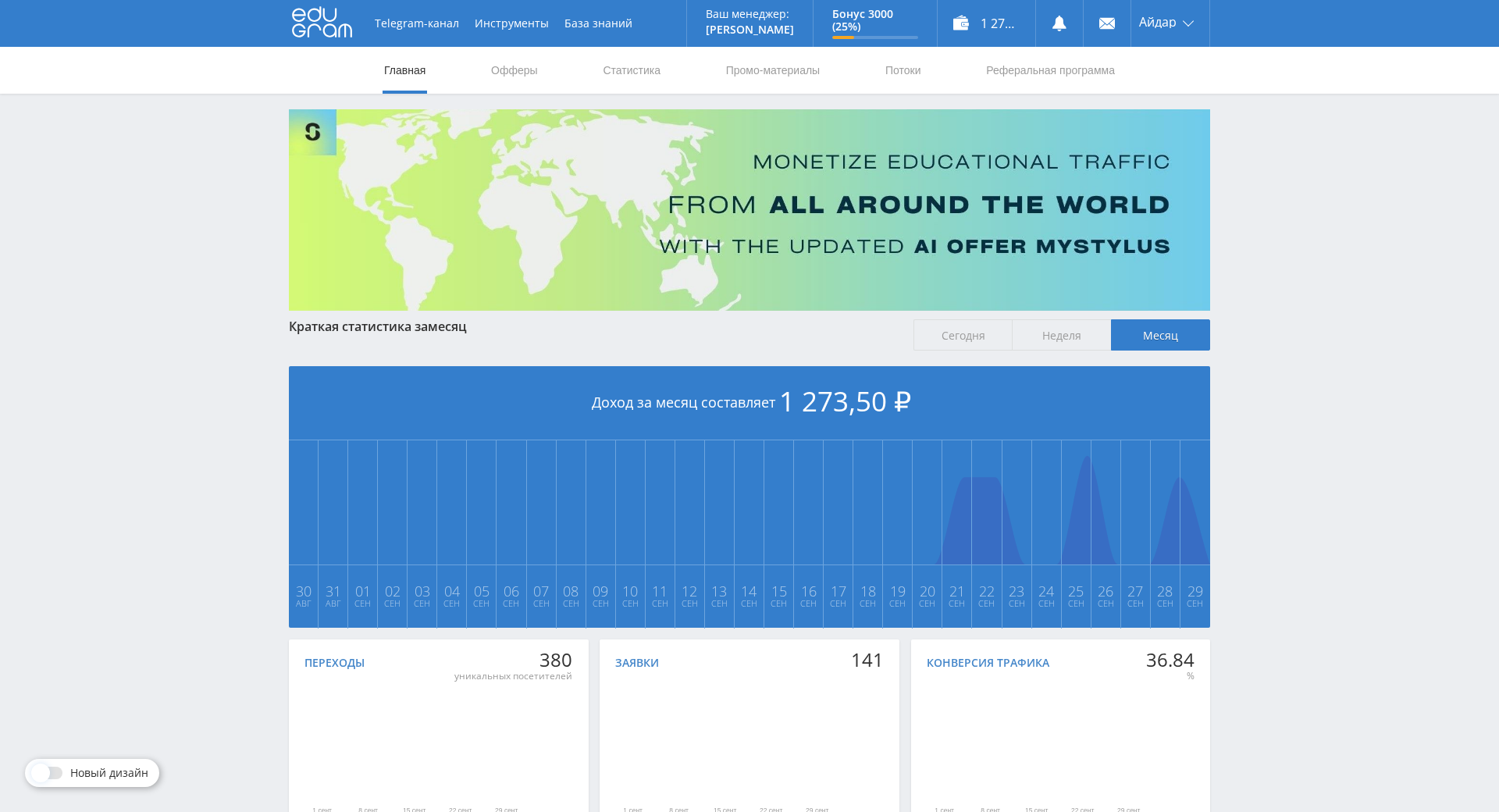
drag, startPoint x: 1316, startPoint y: 388, endPoint x: 1316, endPoint y: 443, distance: 55.0
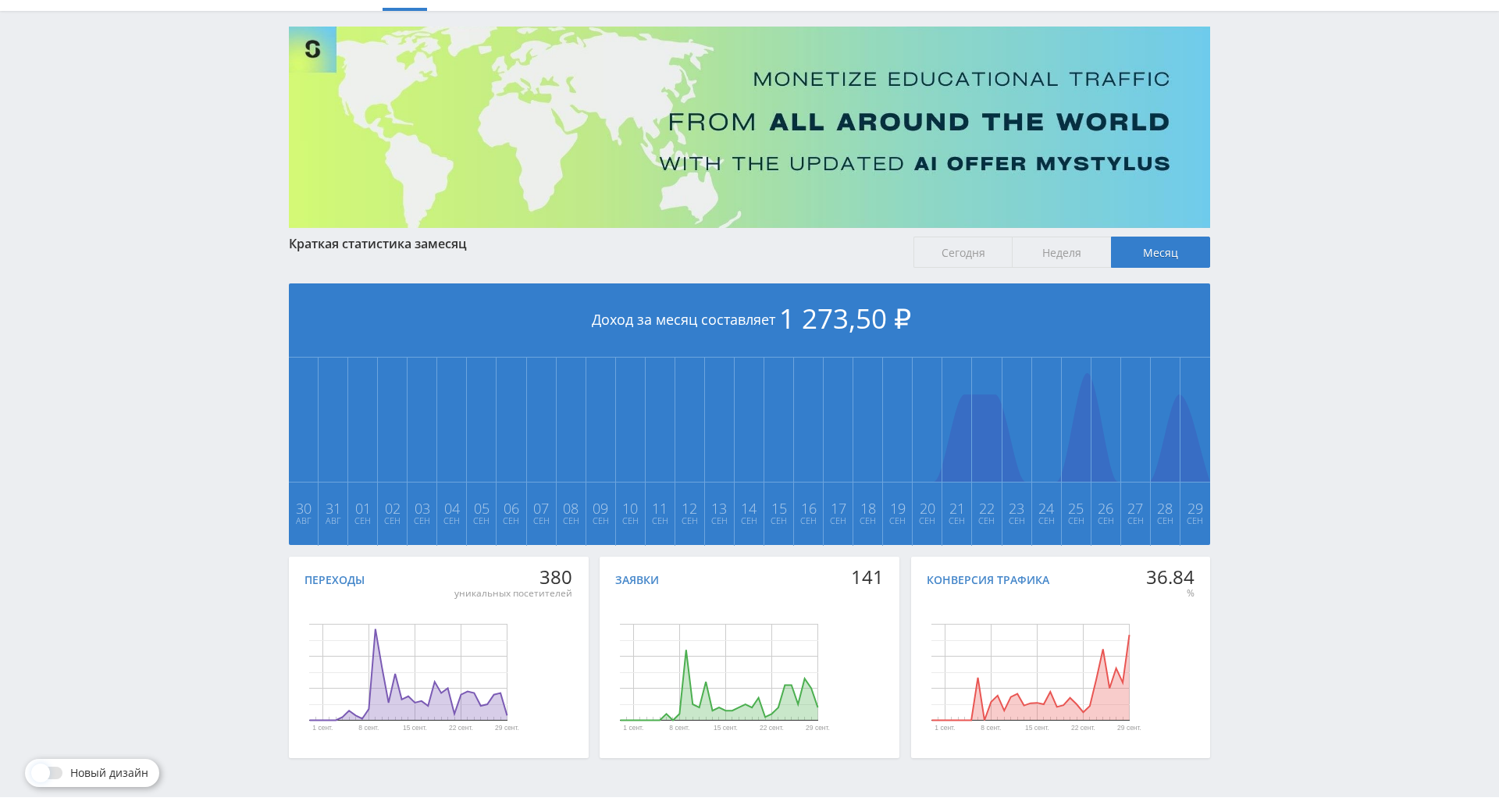
scroll to position [174, 0]
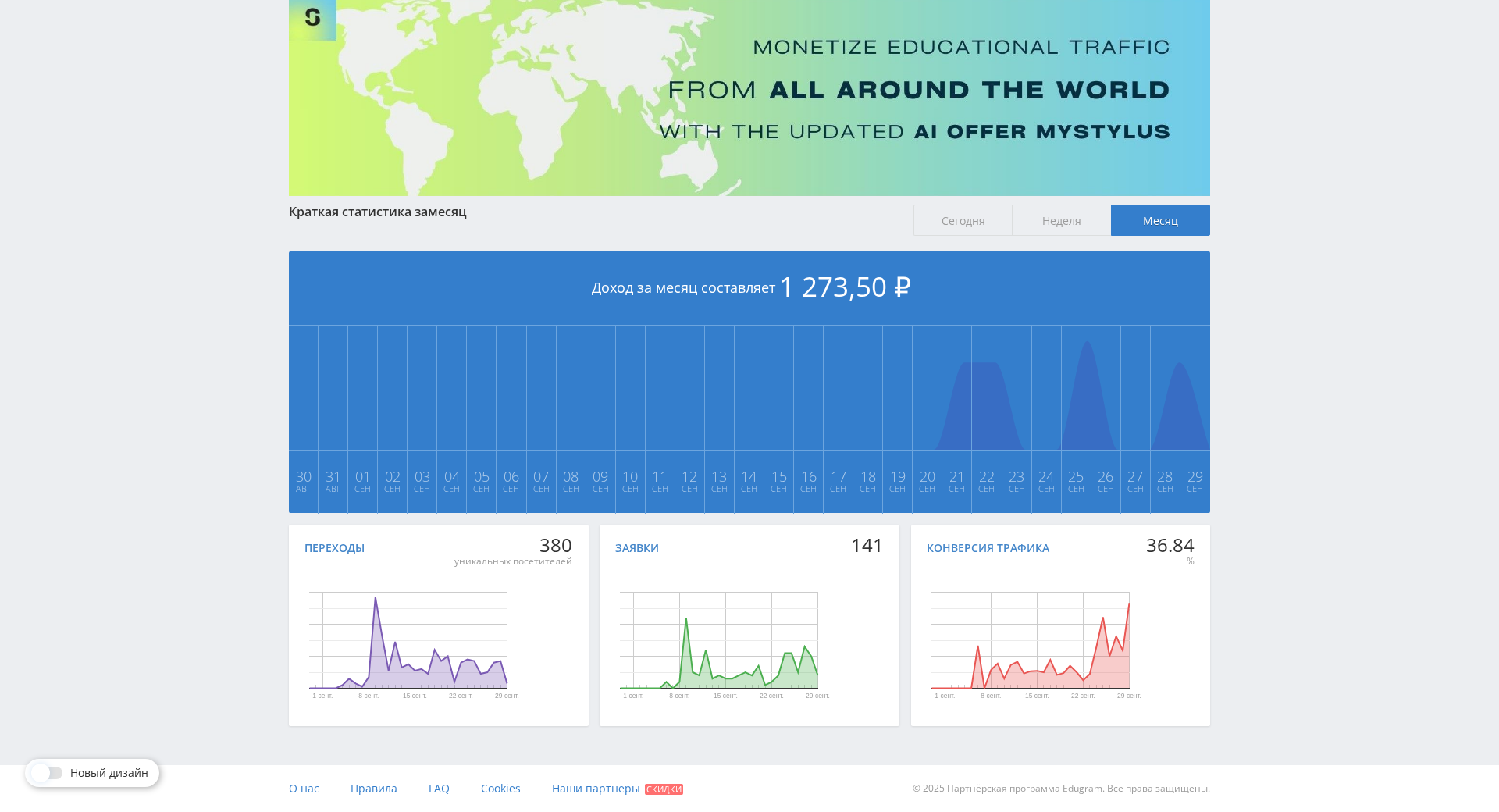
drag, startPoint x: 1307, startPoint y: 448, endPoint x: 1307, endPoint y: 548, distance: 100.0
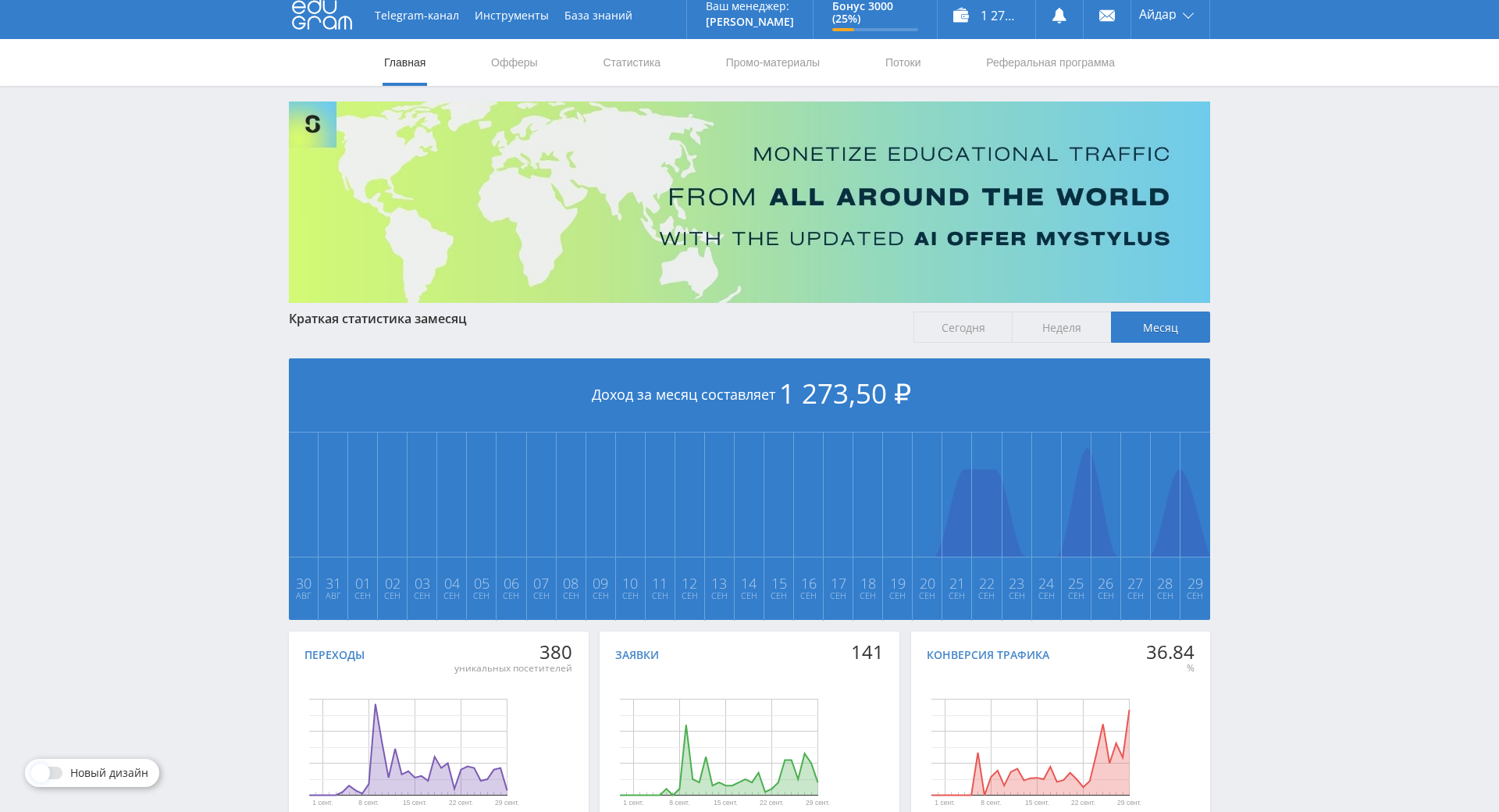
drag, startPoint x: 1296, startPoint y: 500, endPoint x: 1287, endPoint y: 397, distance: 103.4
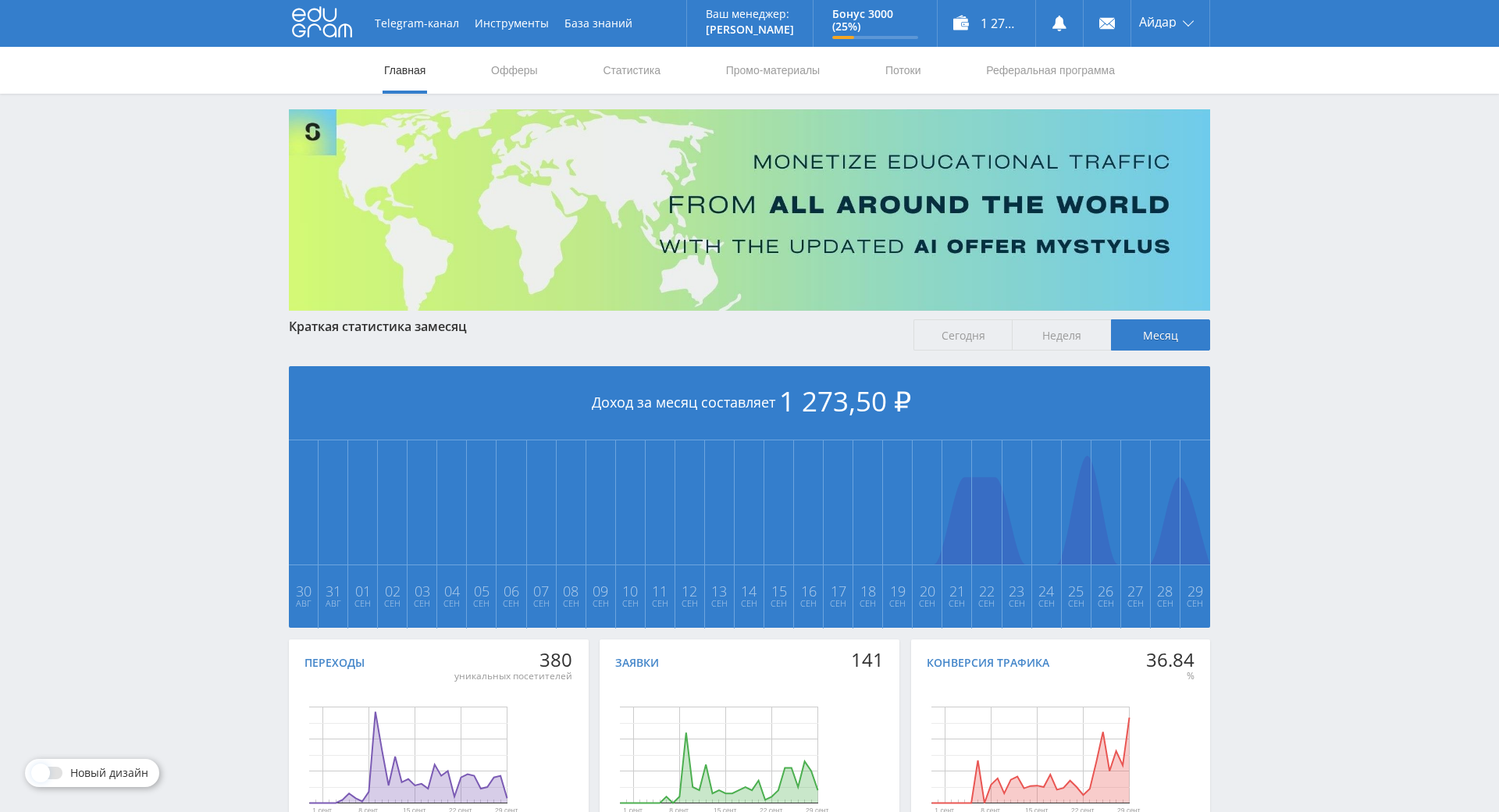
drag, startPoint x: 1259, startPoint y: 423, endPoint x: 1267, endPoint y: 313, distance: 110.3
click at [1267, 295] on div "Telegram-канал Инструменты База знаний Ваш менеджер: [PERSON_NAME] Alex Online …" at bounding box center [750, 463] width 1499 height 927
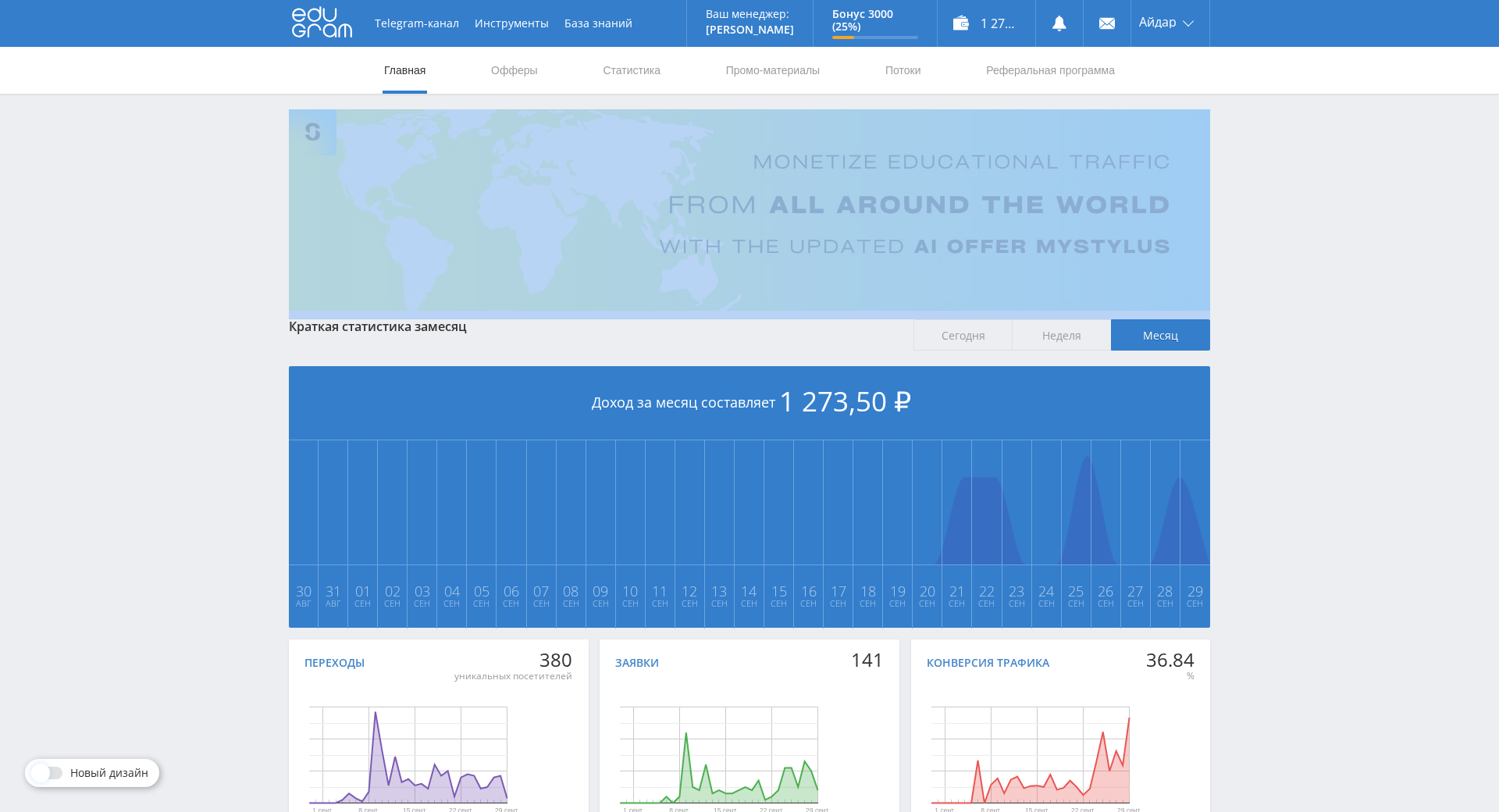
click at [1267, 295] on div "Telegram-канал Инструменты База знаний Ваш менеджер: [PERSON_NAME] Alex Online …" at bounding box center [750, 463] width 1499 height 927
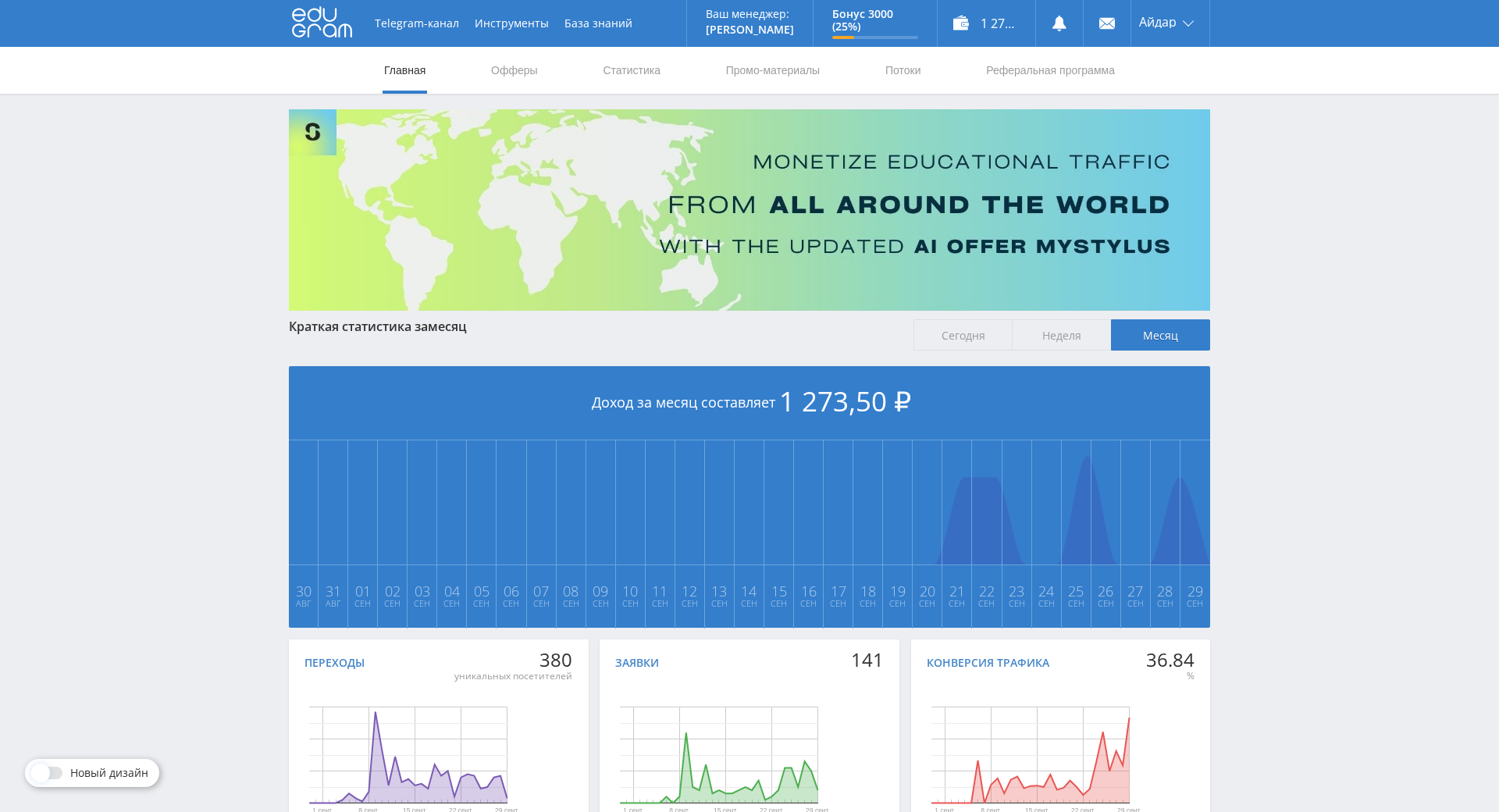
click at [1280, 206] on div "Telegram-канал Инструменты База знаний Ваш менеджер: [PERSON_NAME] Alex Online …" at bounding box center [750, 463] width 1499 height 927
drag, startPoint x: 1285, startPoint y: 257, endPoint x: 1275, endPoint y: 195, distance: 62.8
click at [1275, 195] on div "Telegram-канал Инструменты База знаний Ваш менеджер: [PERSON_NAME] Alex Online …" at bounding box center [750, 463] width 1499 height 927
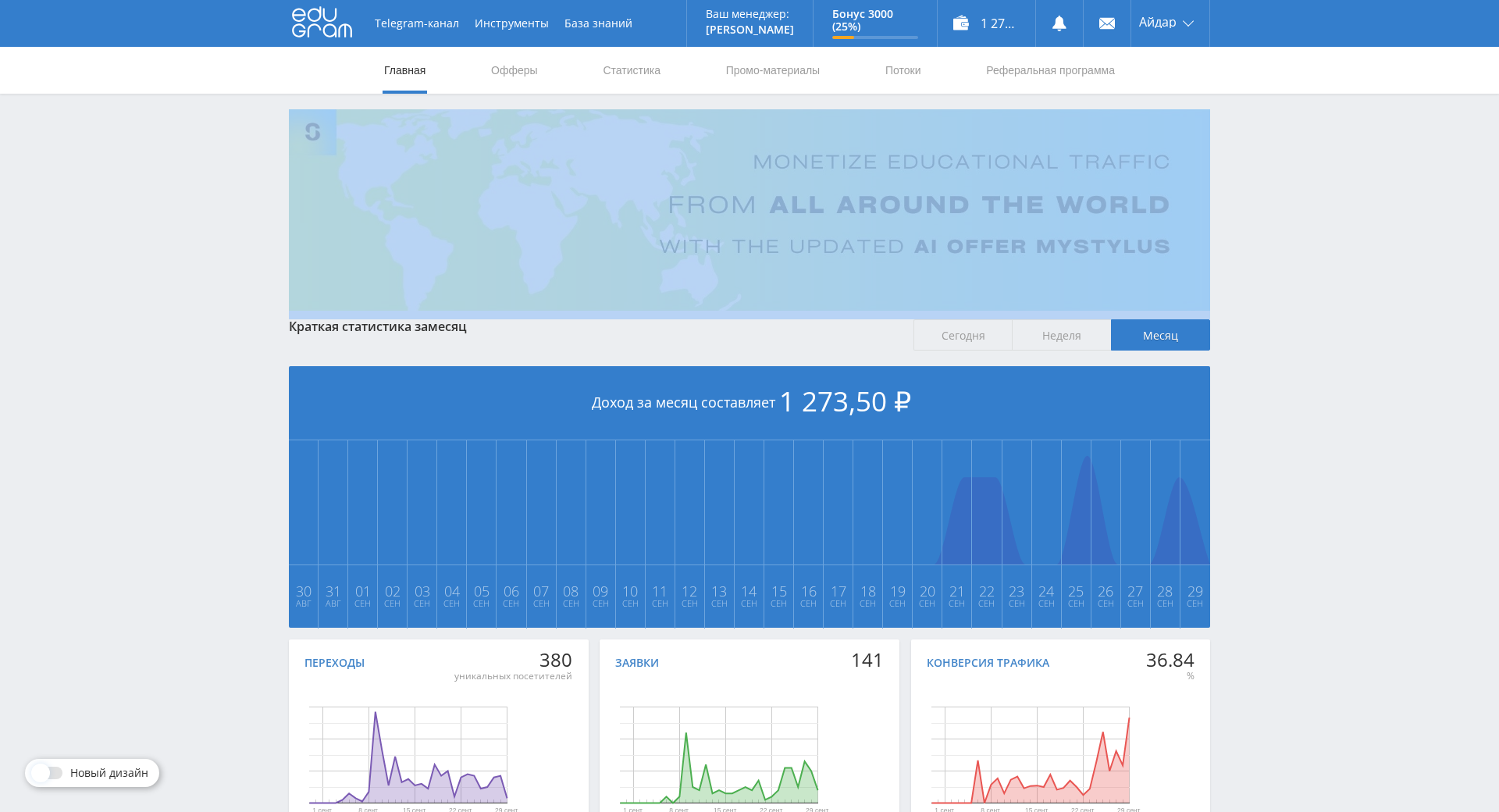
click at [1275, 194] on div "Telegram-канал Инструменты База знаний Ваш менеджер: [PERSON_NAME] Alex Online …" at bounding box center [750, 463] width 1499 height 927
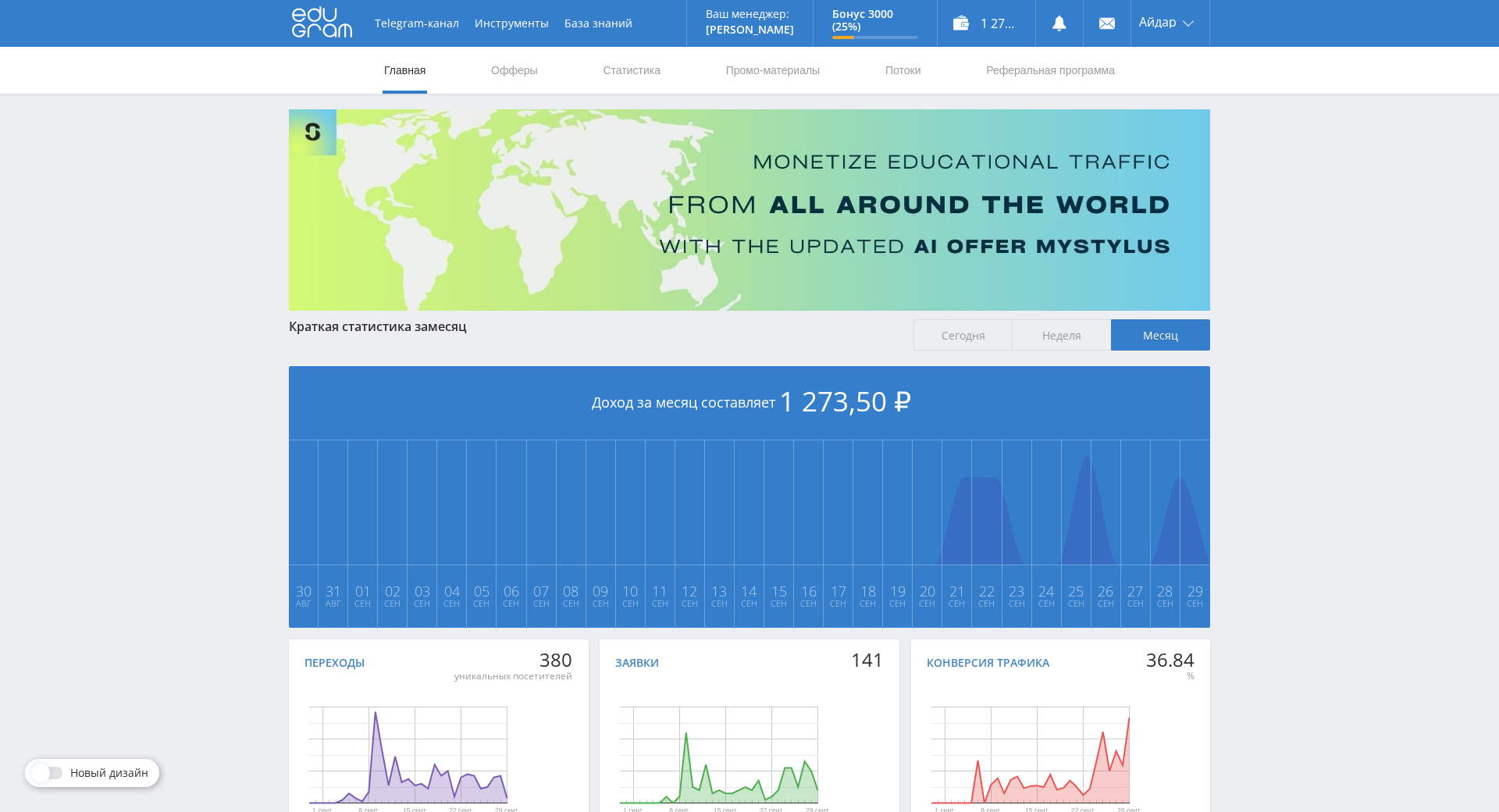
click at [1265, 170] on div "Telegram-канал Инструменты База знаний Ваш менеджер: [PERSON_NAME] Alex Online …" at bounding box center [750, 463] width 1499 height 927
click at [1257, 250] on div "Telegram-канал Инструменты База знаний Ваш менеджер: [PERSON_NAME] Alex Online …" at bounding box center [750, 463] width 1499 height 927
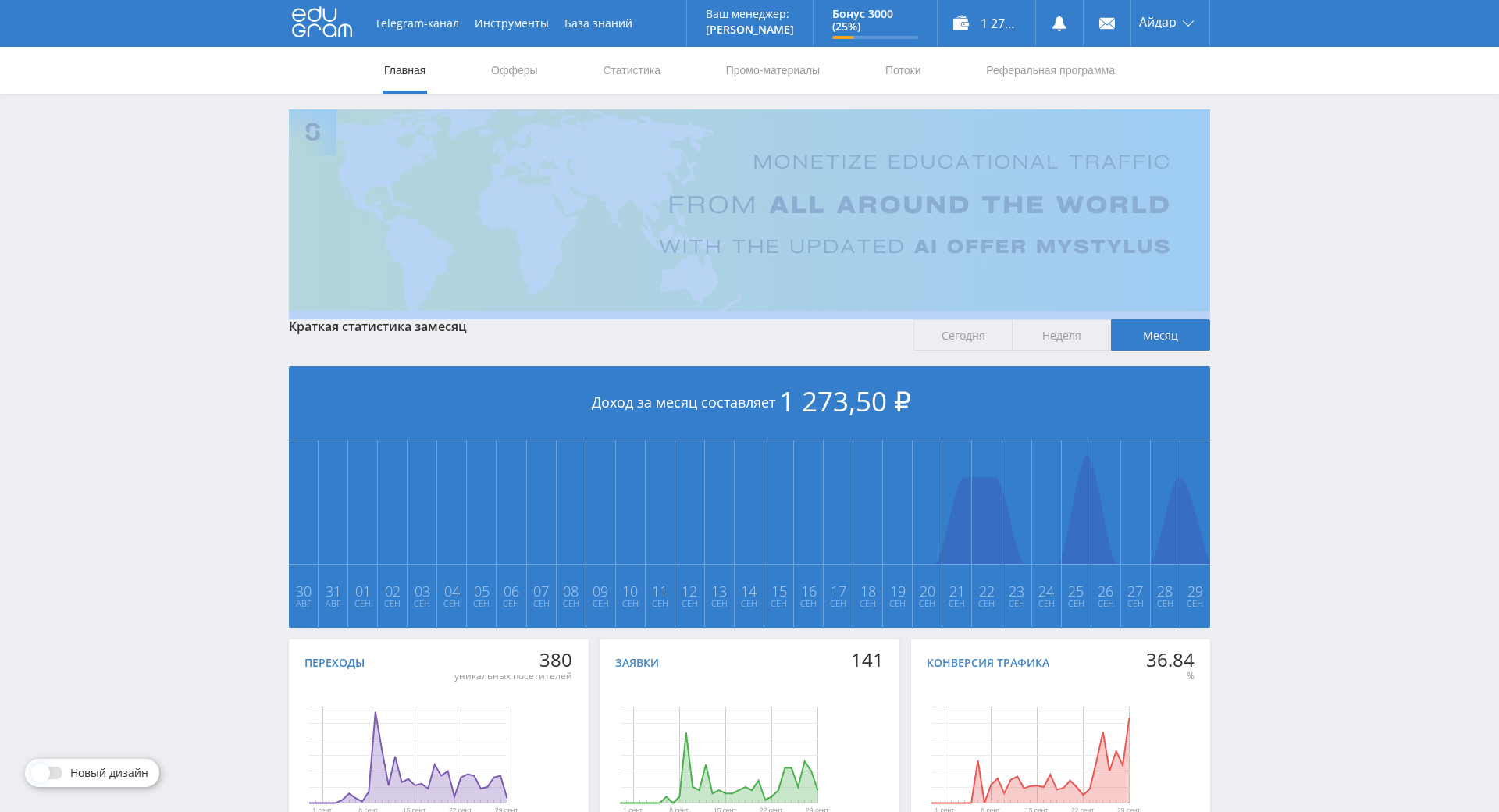
click at [1257, 250] on div "Telegram-канал Инструменты База знаний Ваш менеджер: [PERSON_NAME] Alex Online …" at bounding box center [750, 463] width 1499 height 927
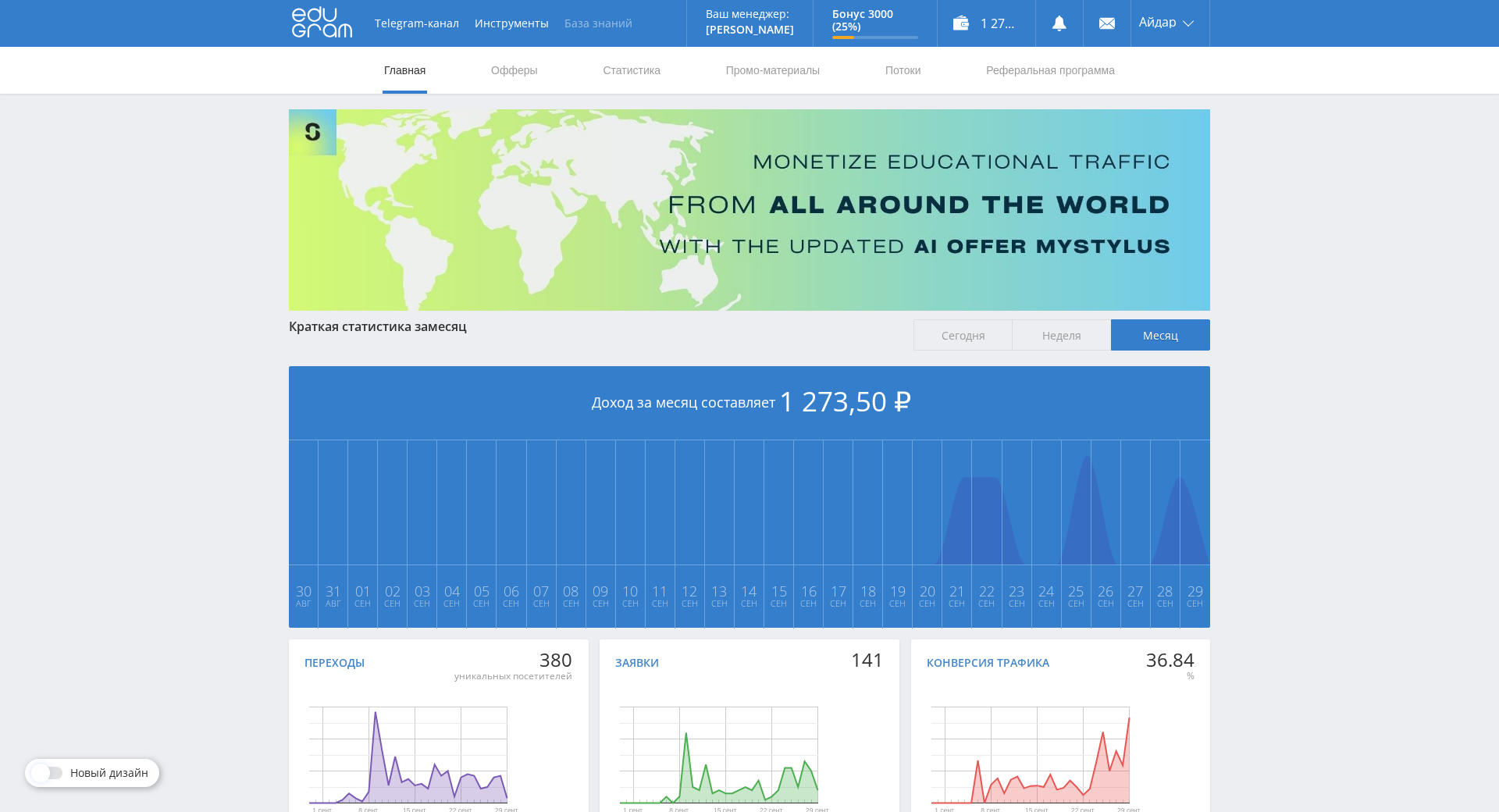
drag, startPoint x: 1254, startPoint y: 203, endPoint x: 619, endPoint y: 17, distance: 661.7
click at [1234, 194] on div "Telegram-канал Инструменты База знаний Ваш менеджер: [PERSON_NAME] Alex Online …" at bounding box center [750, 463] width 1499 height 927
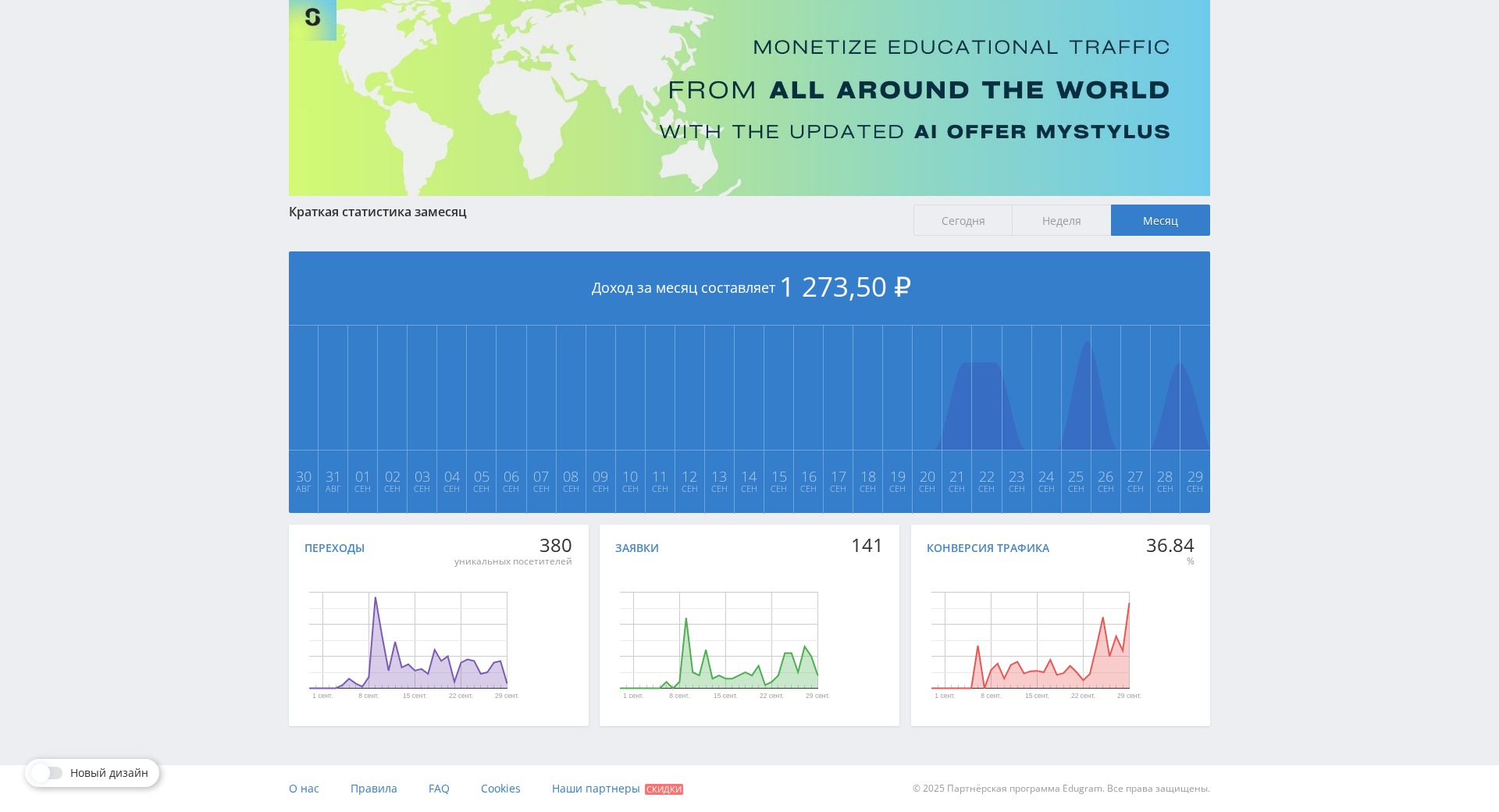
drag, startPoint x: 1244, startPoint y: 293, endPoint x: 1282, endPoint y: 458, distance: 169.3
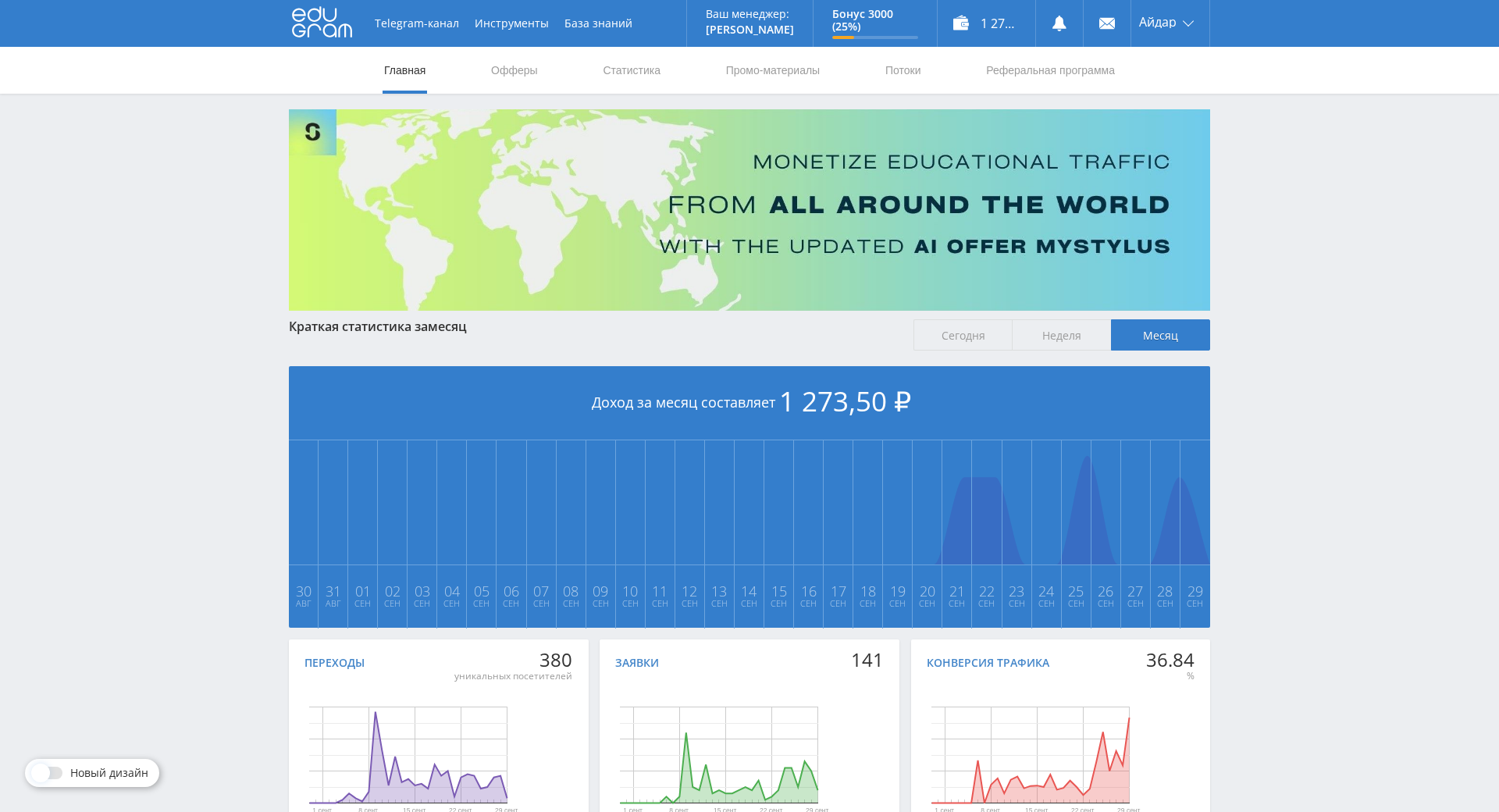
drag, startPoint x: 1273, startPoint y: 380, endPoint x: 1273, endPoint y: 265, distance: 115.0
drag, startPoint x: 1273, startPoint y: 265, endPoint x: 1273, endPoint y: 203, distance: 62.0
click at [1273, 203] on div "Telegram-канал Инструменты База знаний Ваш менеджер: [PERSON_NAME] Alex Online …" at bounding box center [750, 463] width 1499 height 927
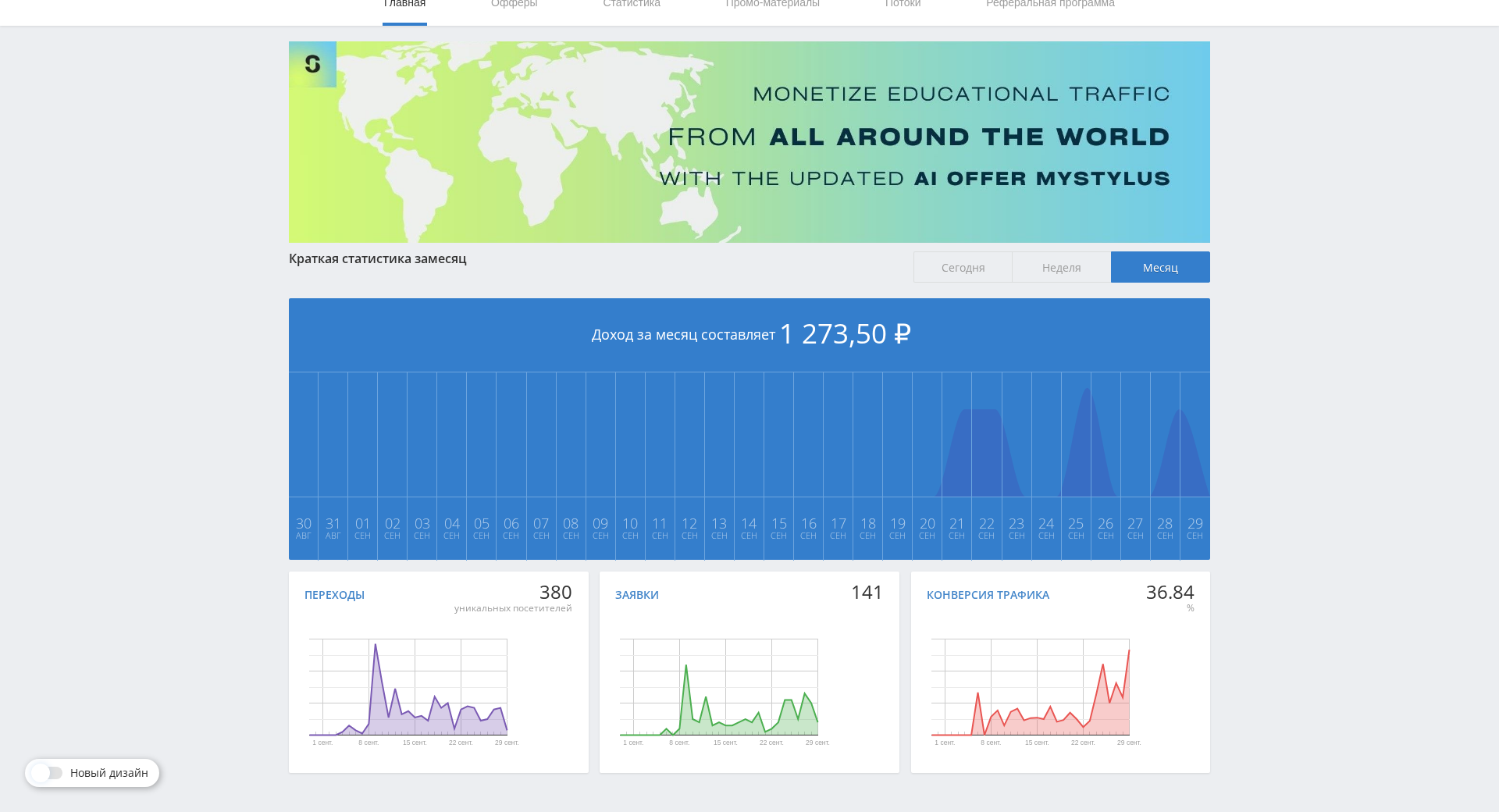
drag, startPoint x: 1275, startPoint y: 214, endPoint x: 1285, endPoint y: 318, distance: 104.5
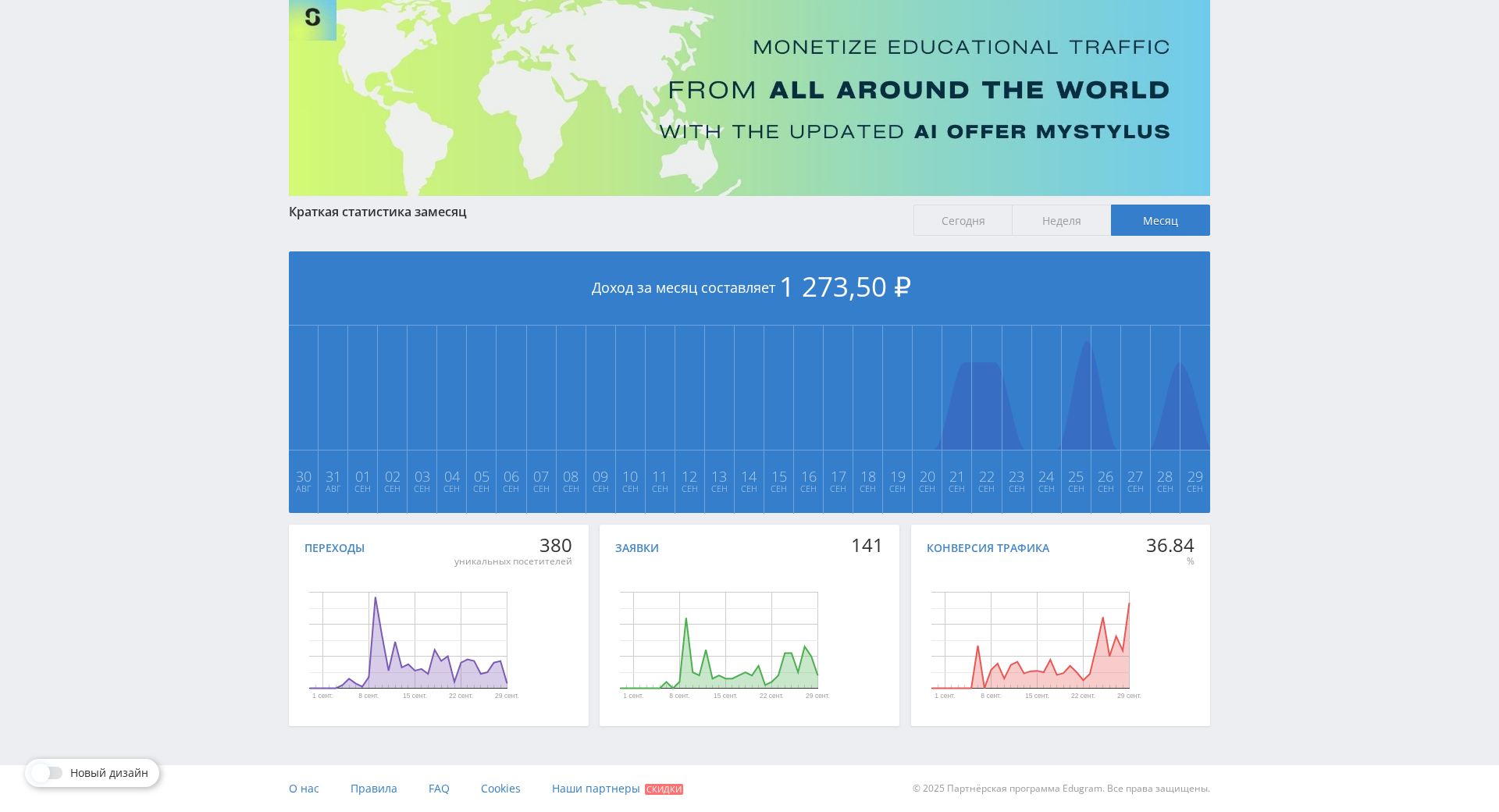
drag, startPoint x: 1287, startPoint y: 312, endPoint x: 1300, endPoint y: 270, distance: 44.0
click at [1303, 231] on div "Telegram-канал Инструменты База знаний Ваш менеджер: [PERSON_NAME] Alex Online …" at bounding box center [750, 348] width 1499 height 927
click at [1297, 175] on div "Telegram-канал Инструменты База знаний Ваш менеджер: [PERSON_NAME] Alex Online …" at bounding box center [750, 348] width 1499 height 927
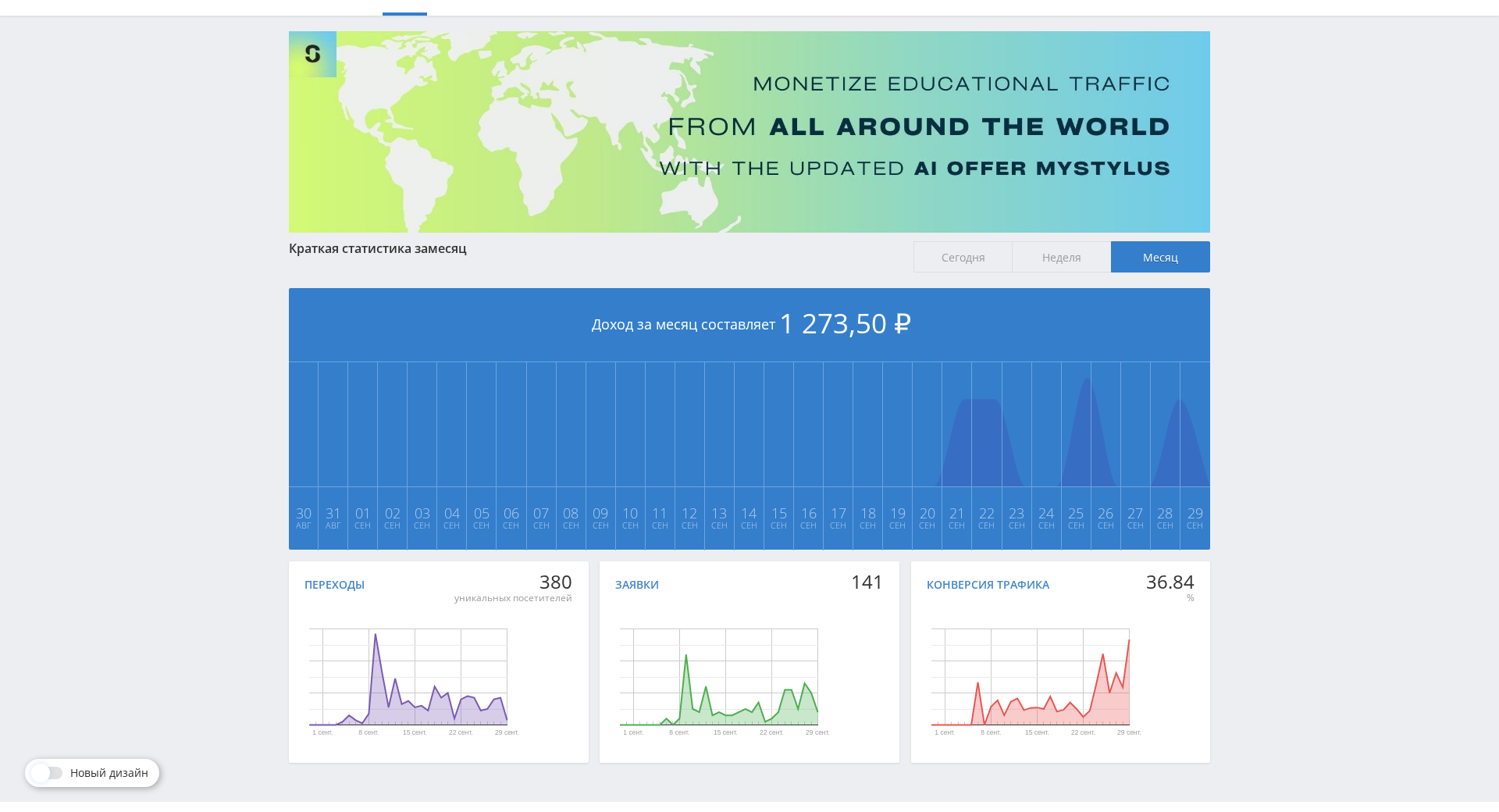
drag, startPoint x: 1266, startPoint y: 208, endPoint x: 1265, endPoint y: 108, distance: 100.0
